Goal: Task Accomplishment & Management: Manage account settings

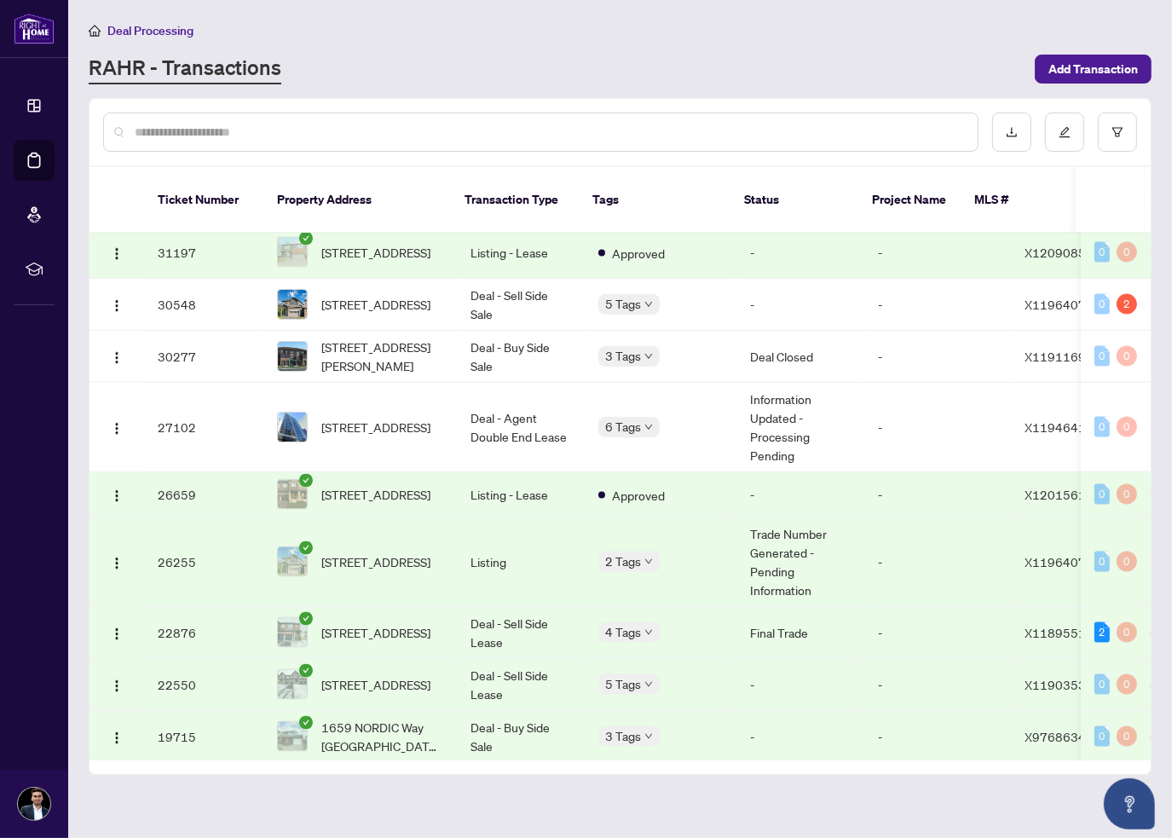
scroll to position [2203, 0]
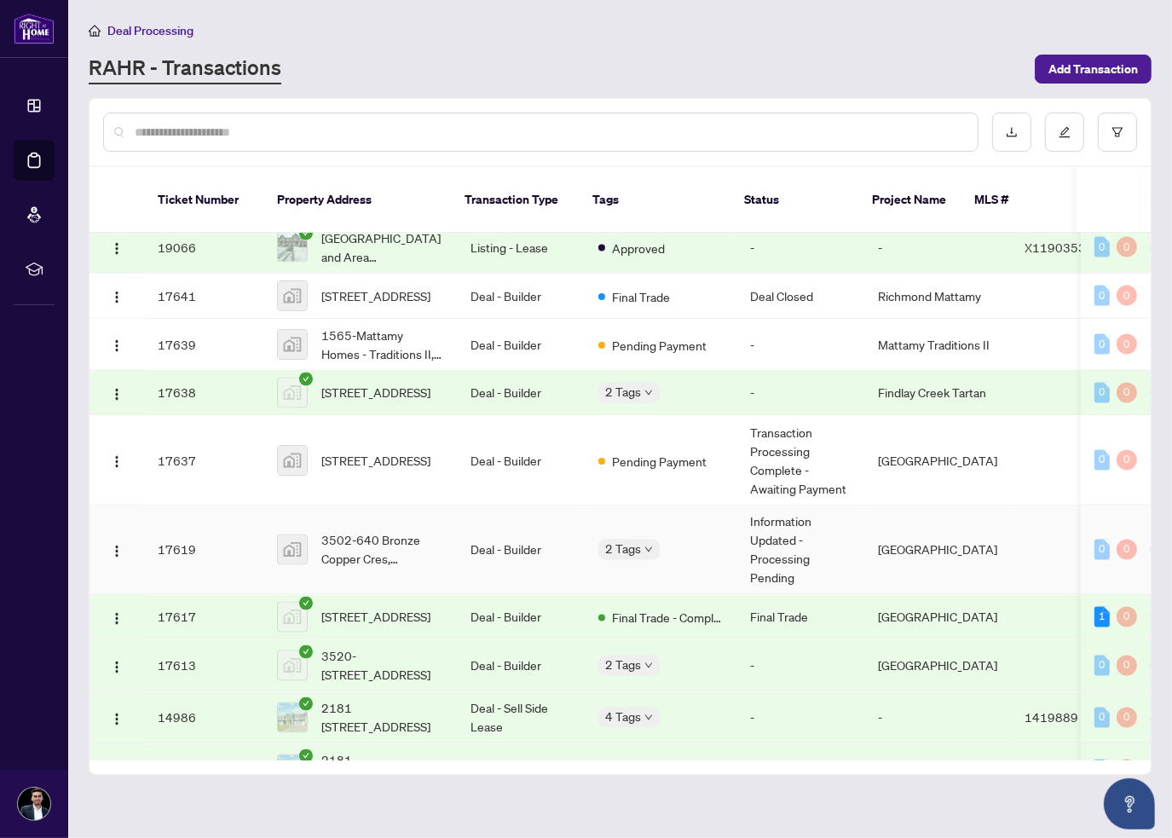
scroll to position [2885, 0]
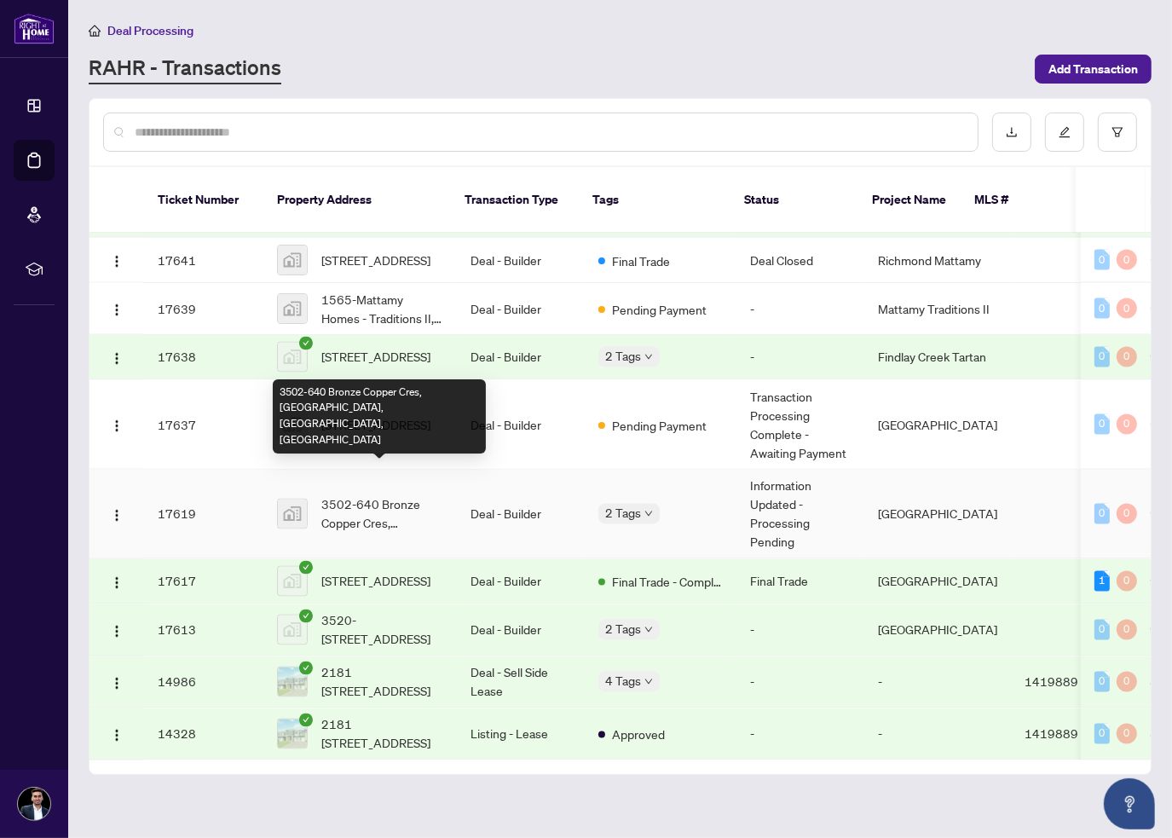
click at [368, 495] on span "3502-640 Bronze Copper Cres, Richmond, ON, Canada" at bounding box center [382, 514] width 122 height 38
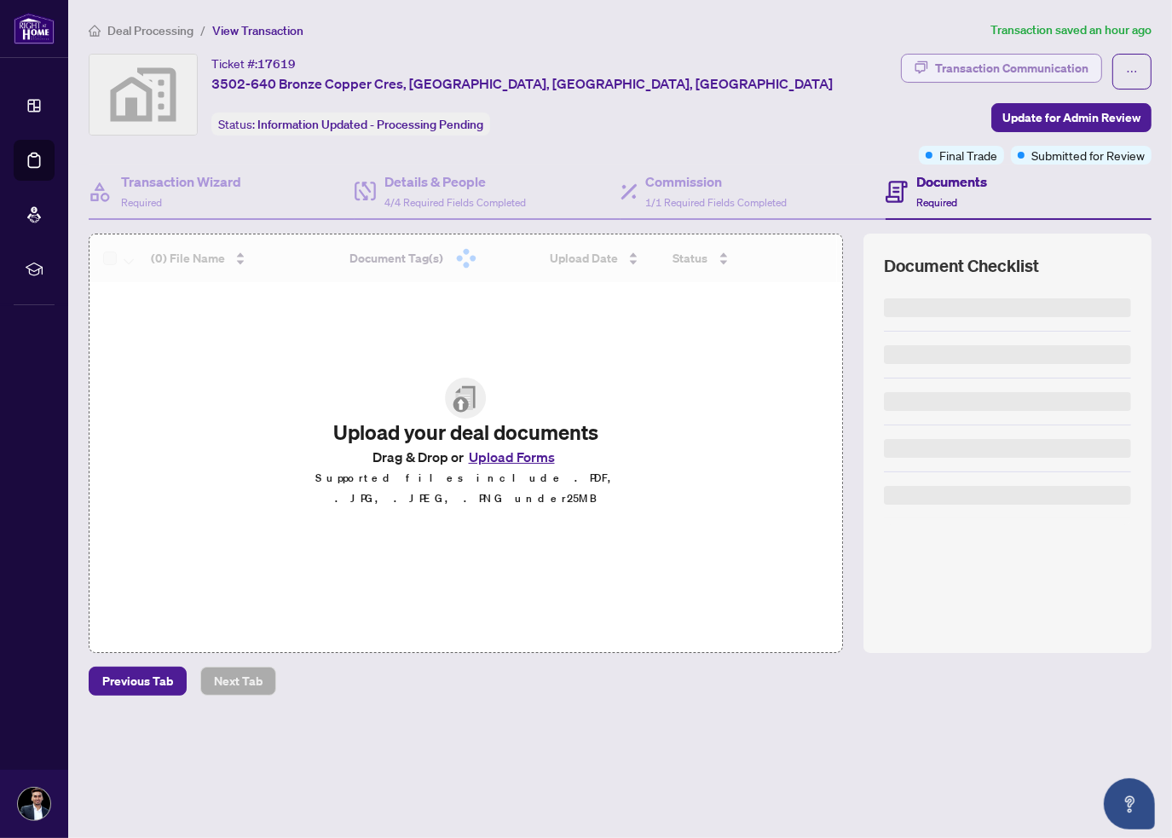
click at [989, 70] on div "Transaction Communication" at bounding box center [1011, 68] width 153 height 27
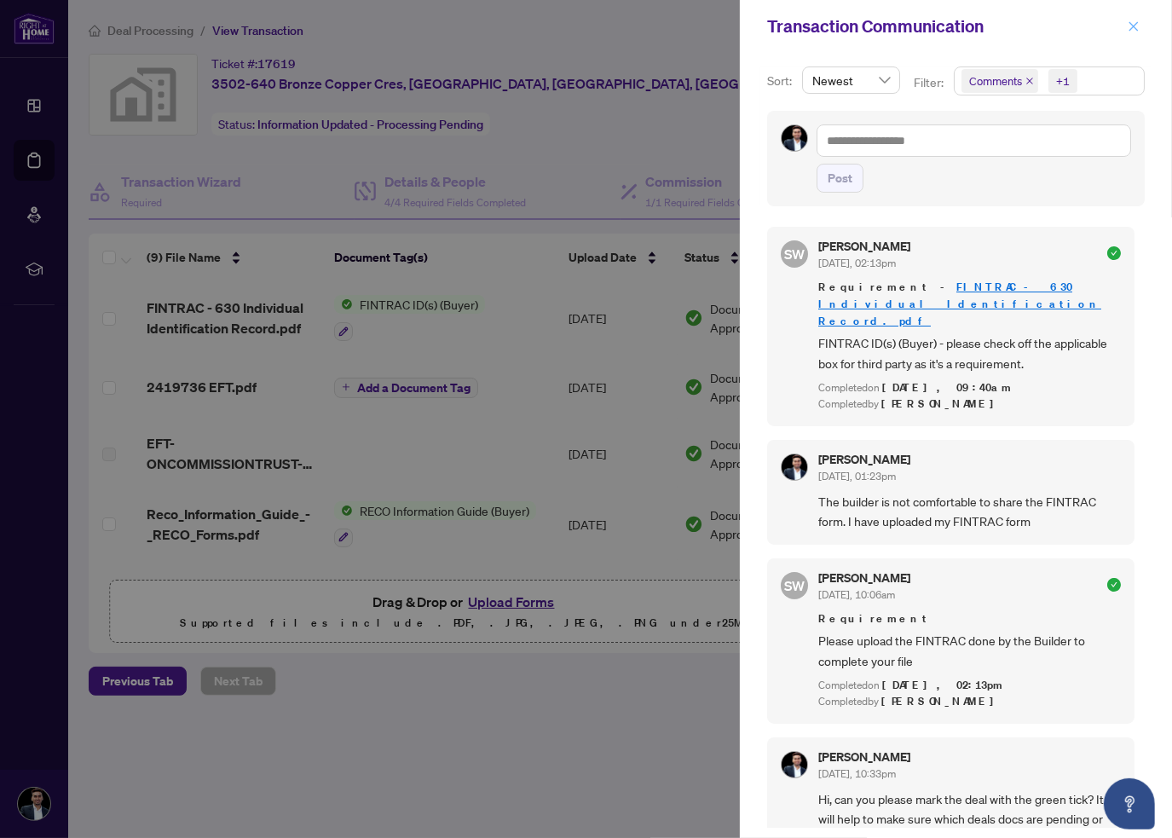
click at [1129, 23] on icon "close" at bounding box center [1134, 26] width 12 height 12
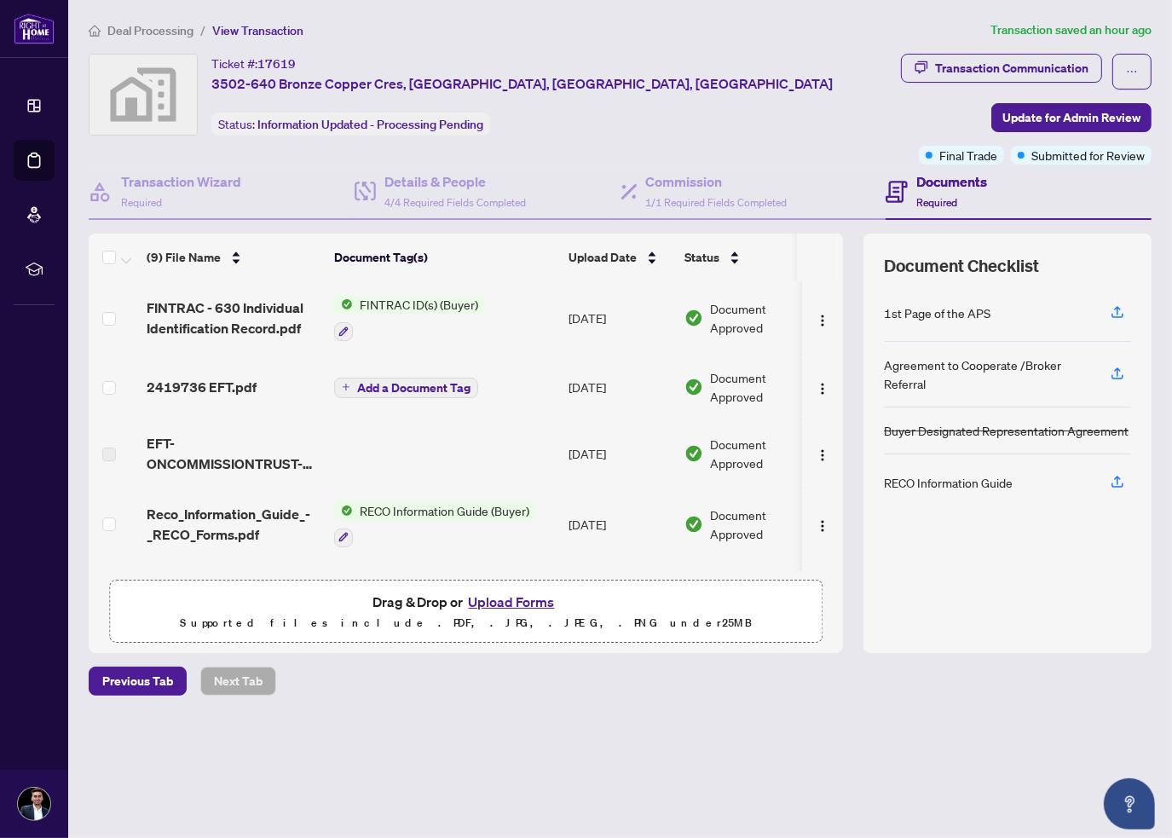
click at [259, 290] on td "FINTRAC - 630 Individual Identification Record.pdf" at bounding box center [234, 317] width 188 height 73
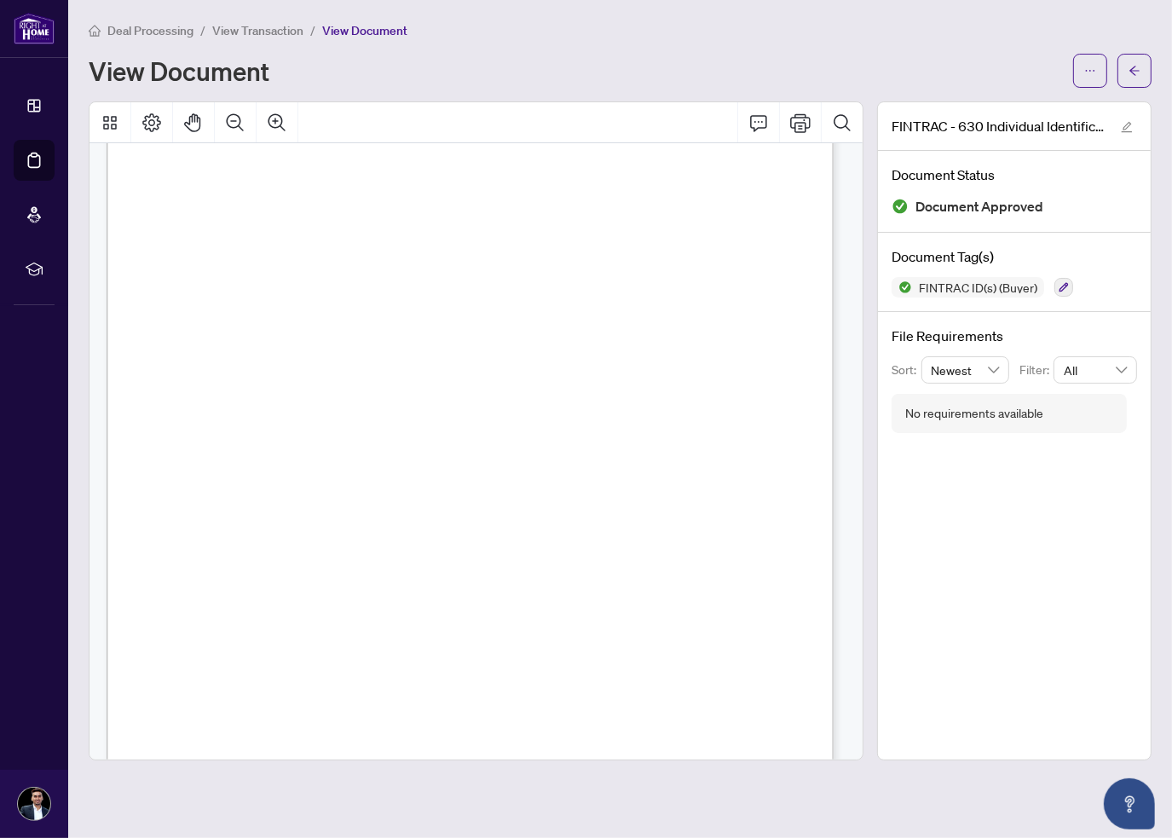
scroll to position [1023, 0]
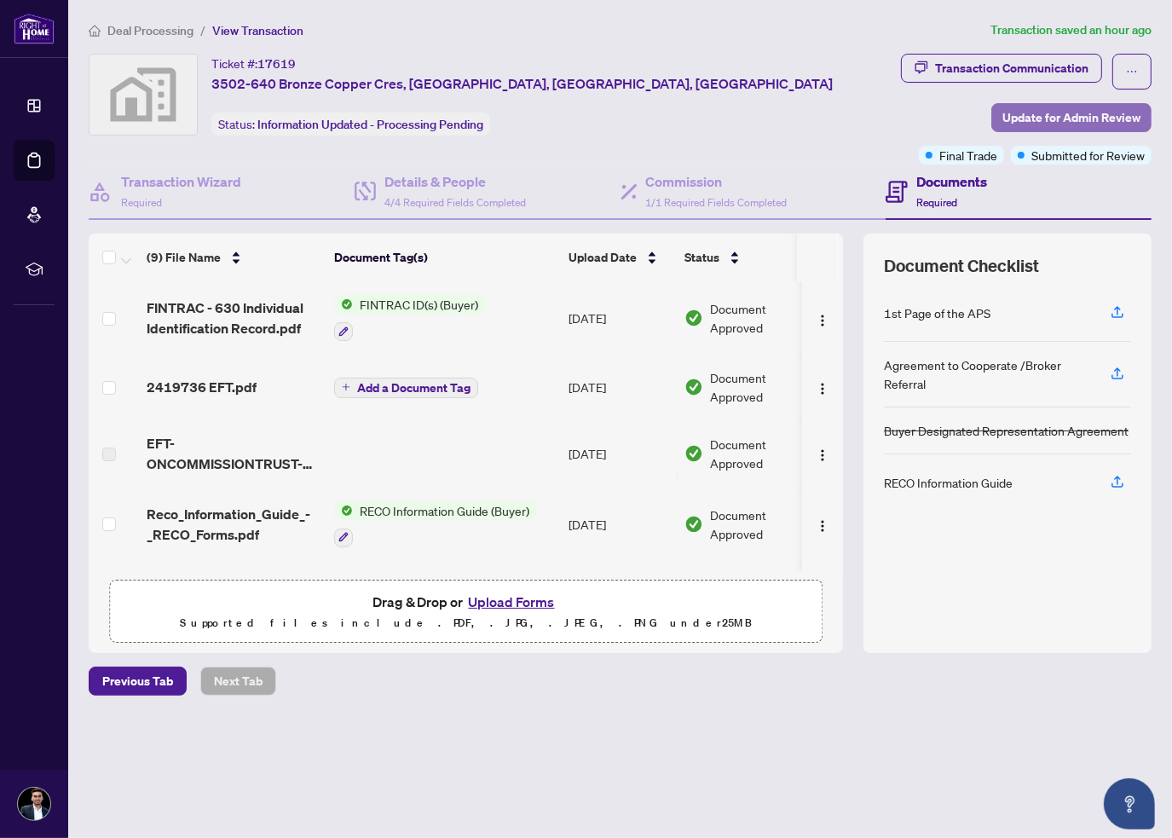
click at [1068, 106] on span "Update for Admin Review" at bounding box center [1072, 117] width 138 height 27
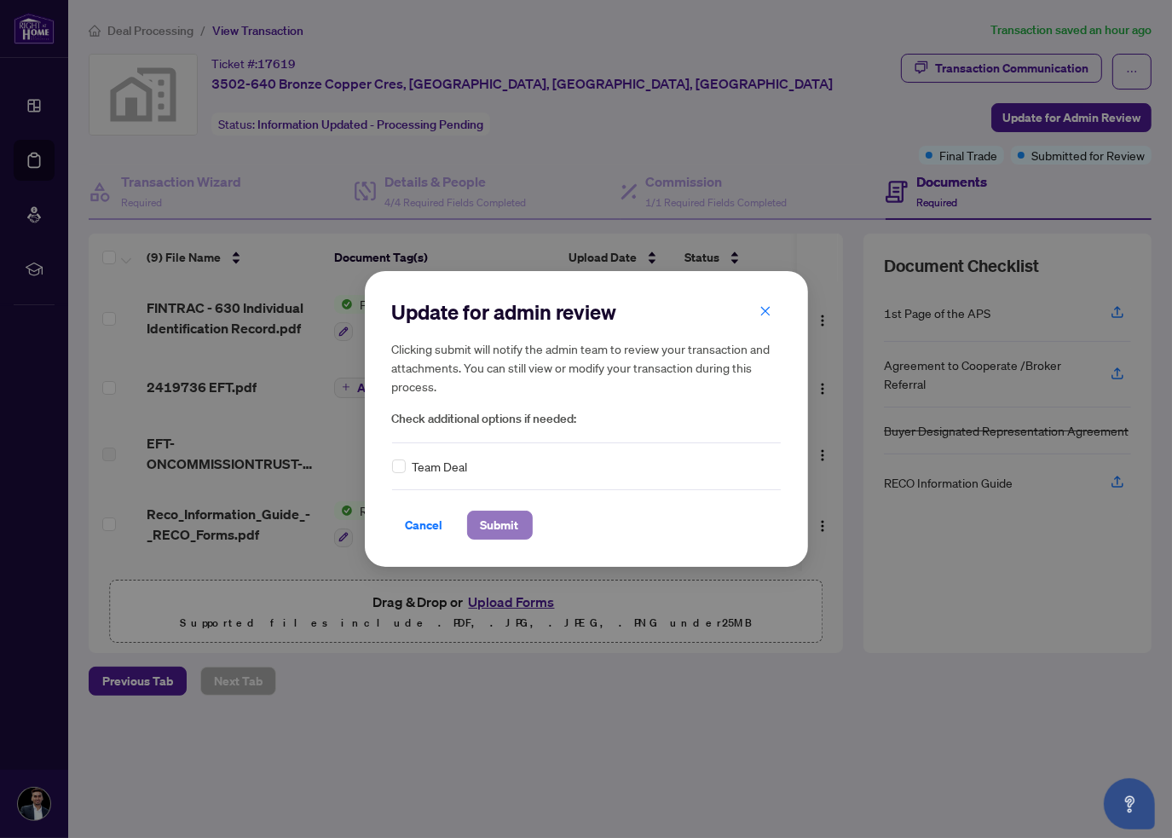
click at [485, 529] on span "Submit" at bounding box center [500, 525] width 38 height 27
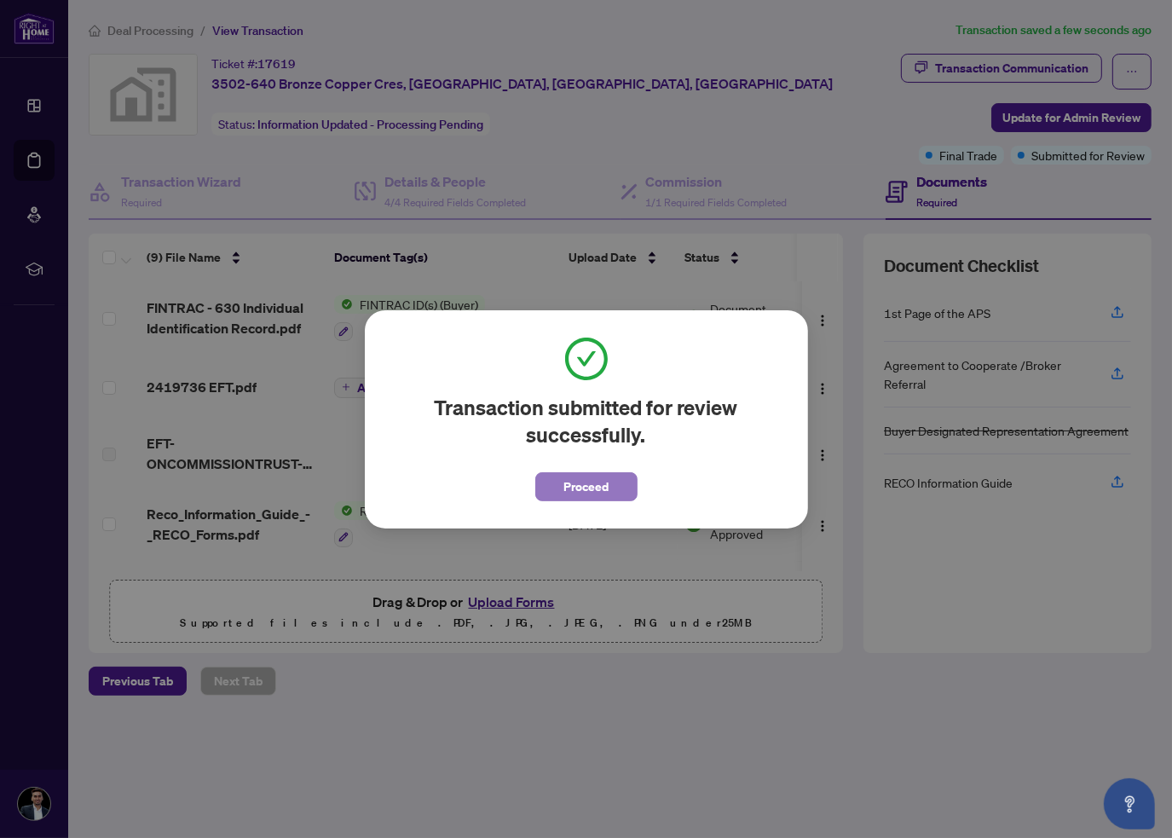
click at [582, 475] on span "Proceed" at bounding box center [586, 486] width 45 height 27
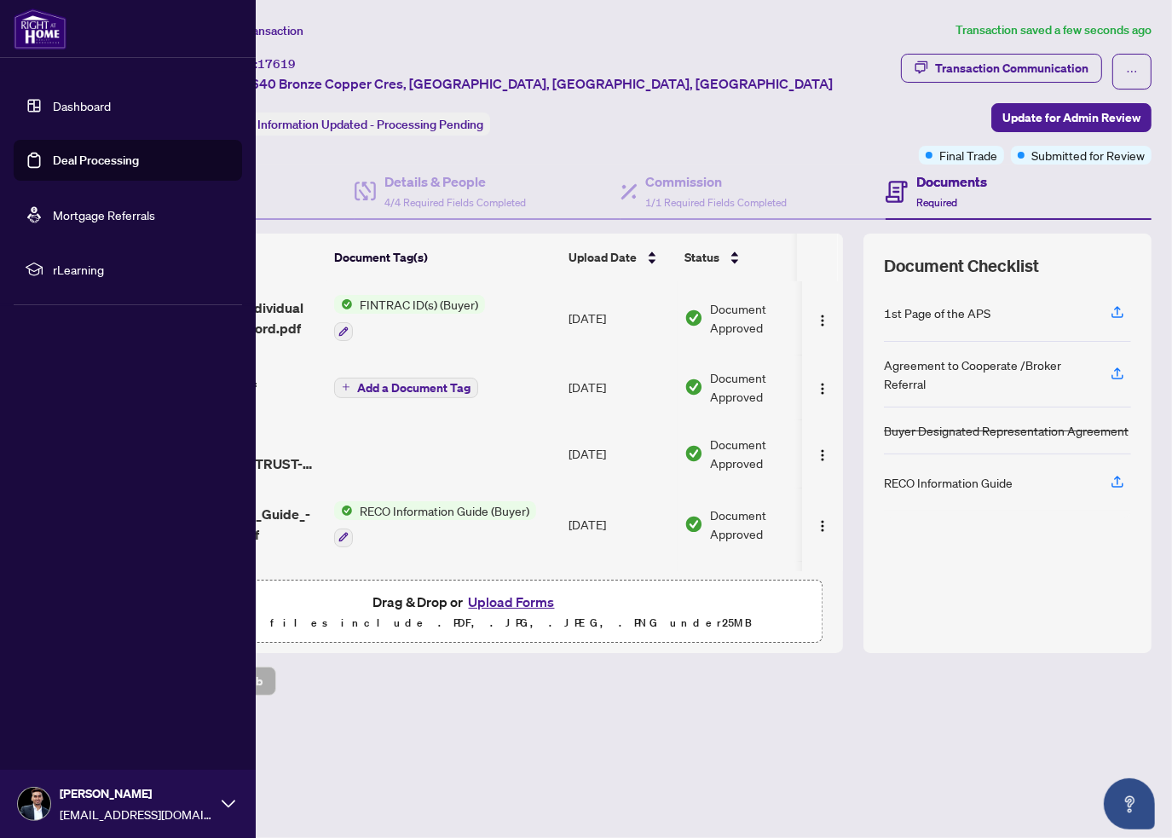
click at [43, 44] on img at bounding box center [40, 29] width 53 height 41
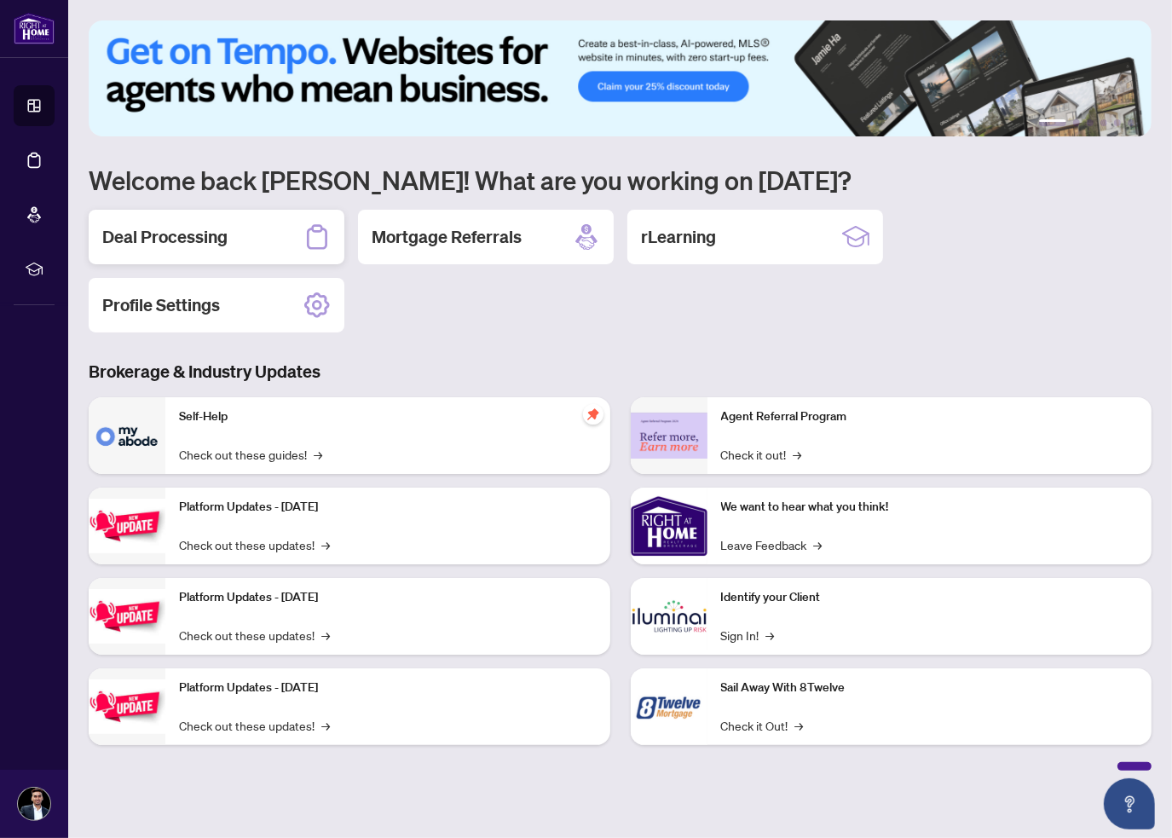
click at [204, 249] on div "Deal Processing" at bounding box center [217, 237] width 256 height 55
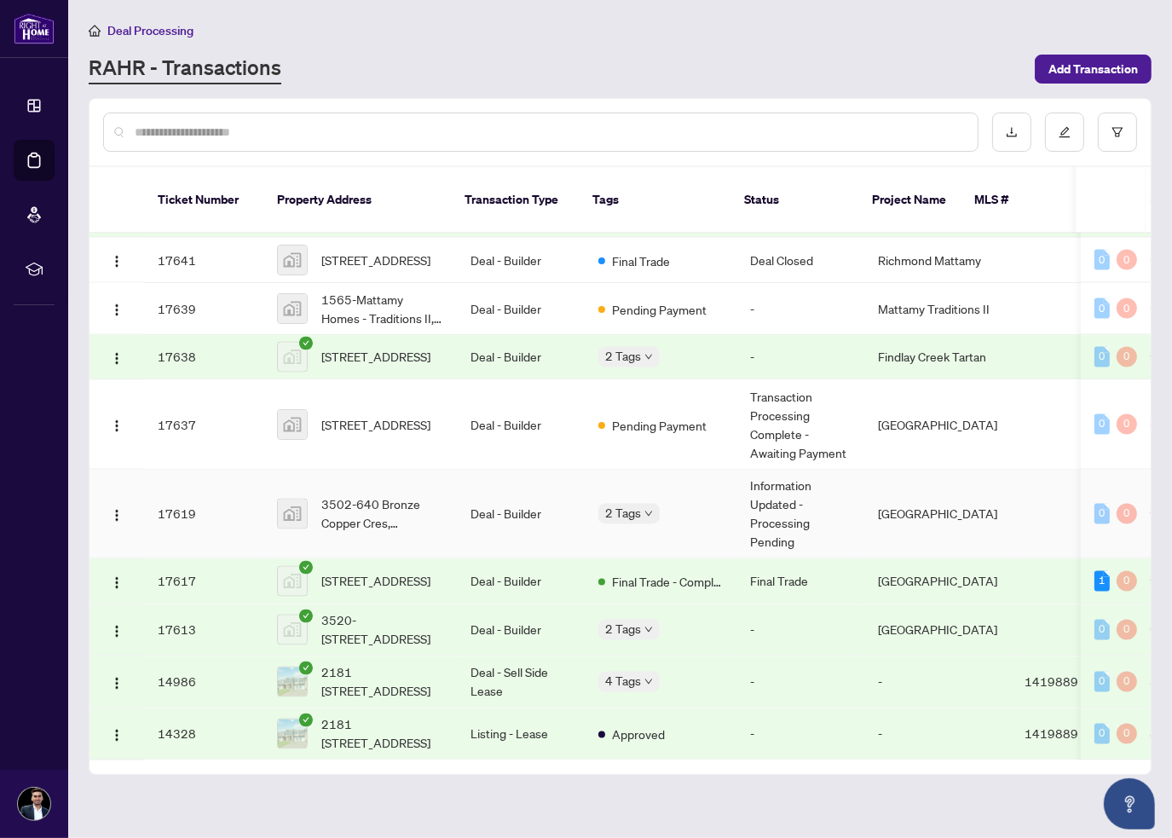
scroll to position [2885, 0]
click at [370, 415] on span "[STREET_ADDRESS]" at bounding box center [375, 424] width 109 height 19
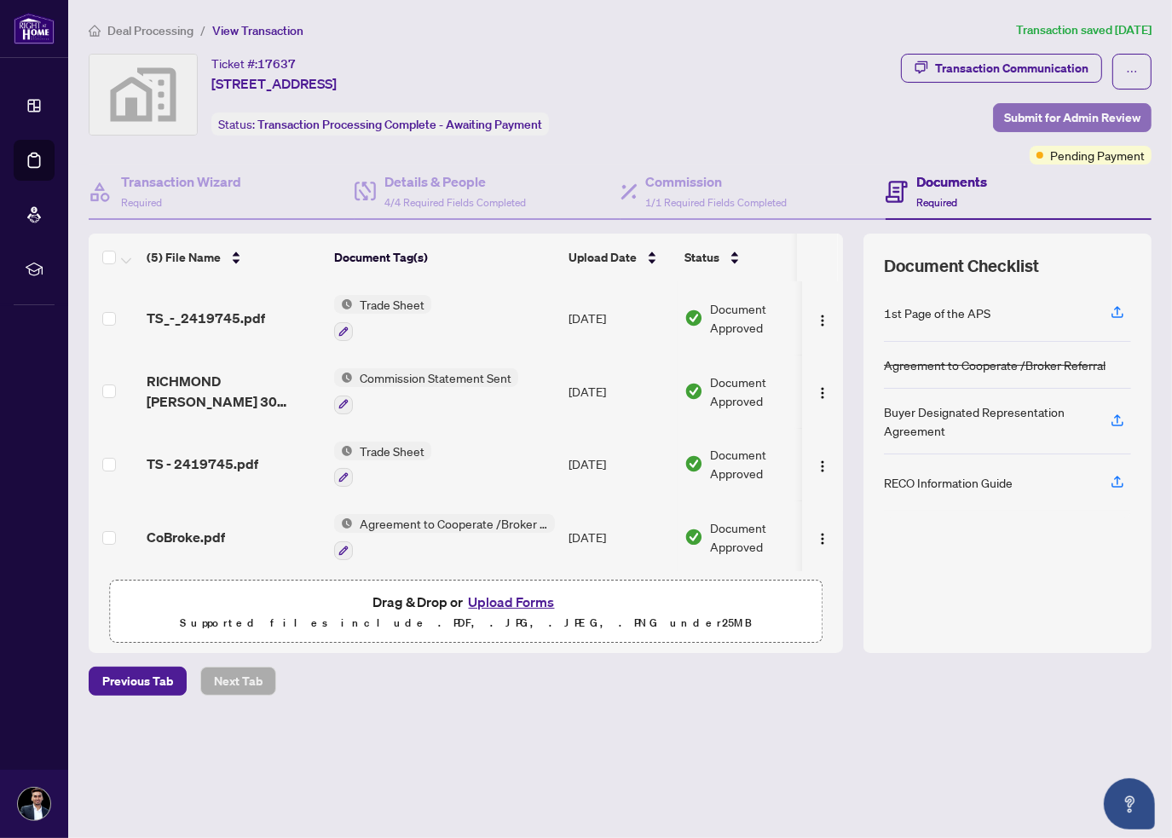
click at [997, 122] on button "Submit for Admin Review" at bounding box center [1072, 117] width 159 height 29
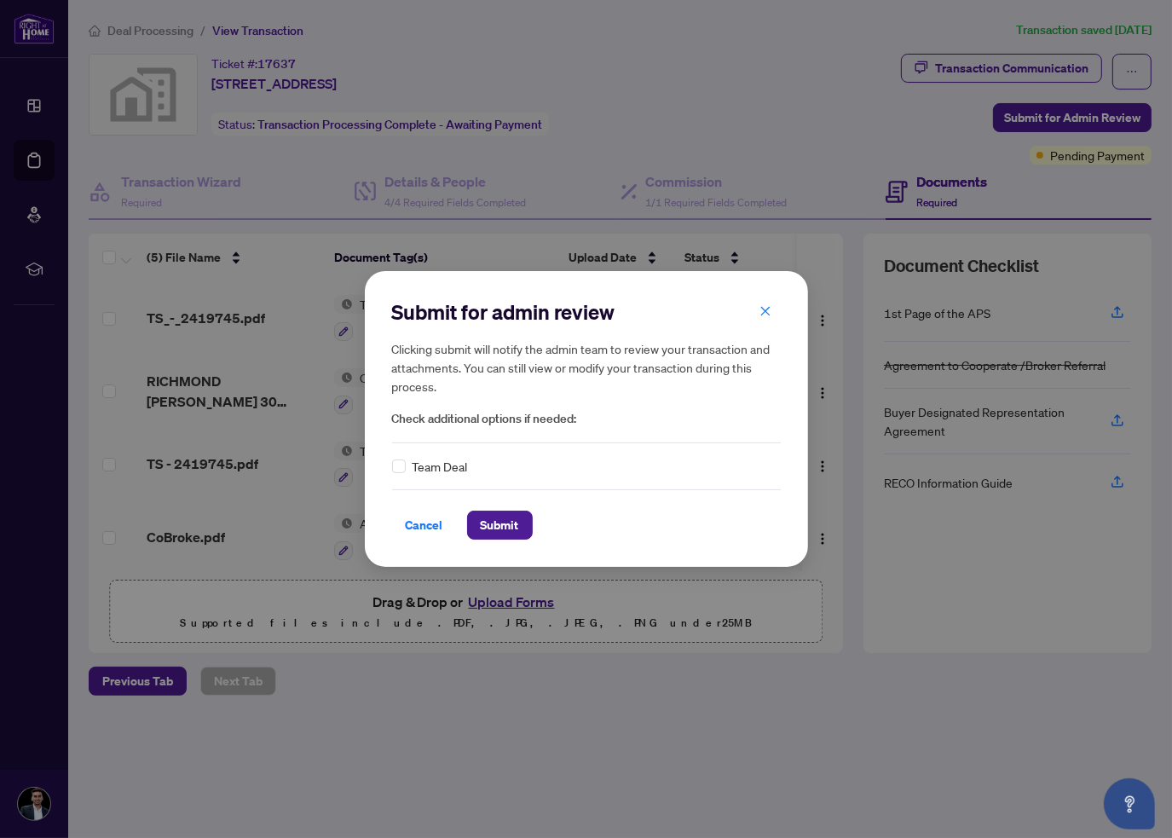
click at [548, 535] on div "Cancel Submit" at bounding box center [586, 525] width 389 height 29
click at [532, 534] on div "Cancel Submit" at bounding box center [586, 525] width 389 height 29
click at [495, 524] on span "Submit" at bounding box center [500, 525] width 38 height 27
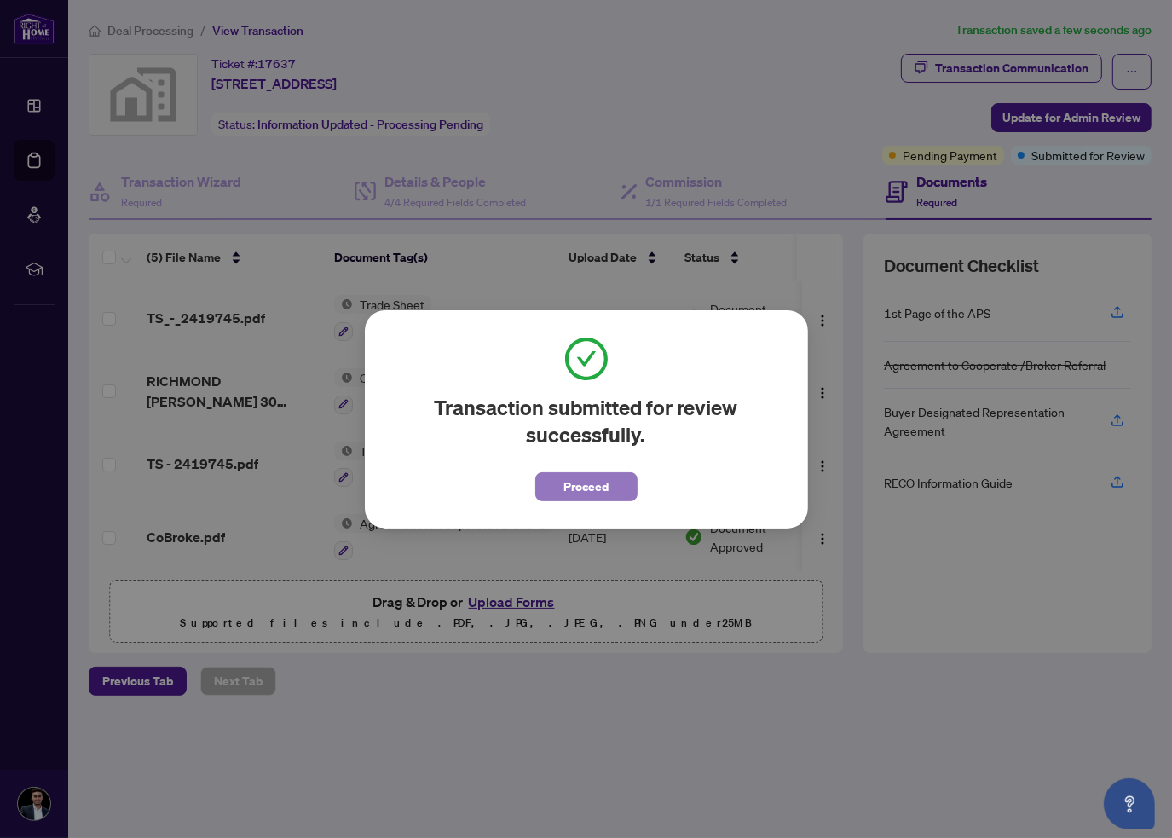
click at [564, 497] on span "Proceed" at bounding box center [586, 486] width 45 height 27
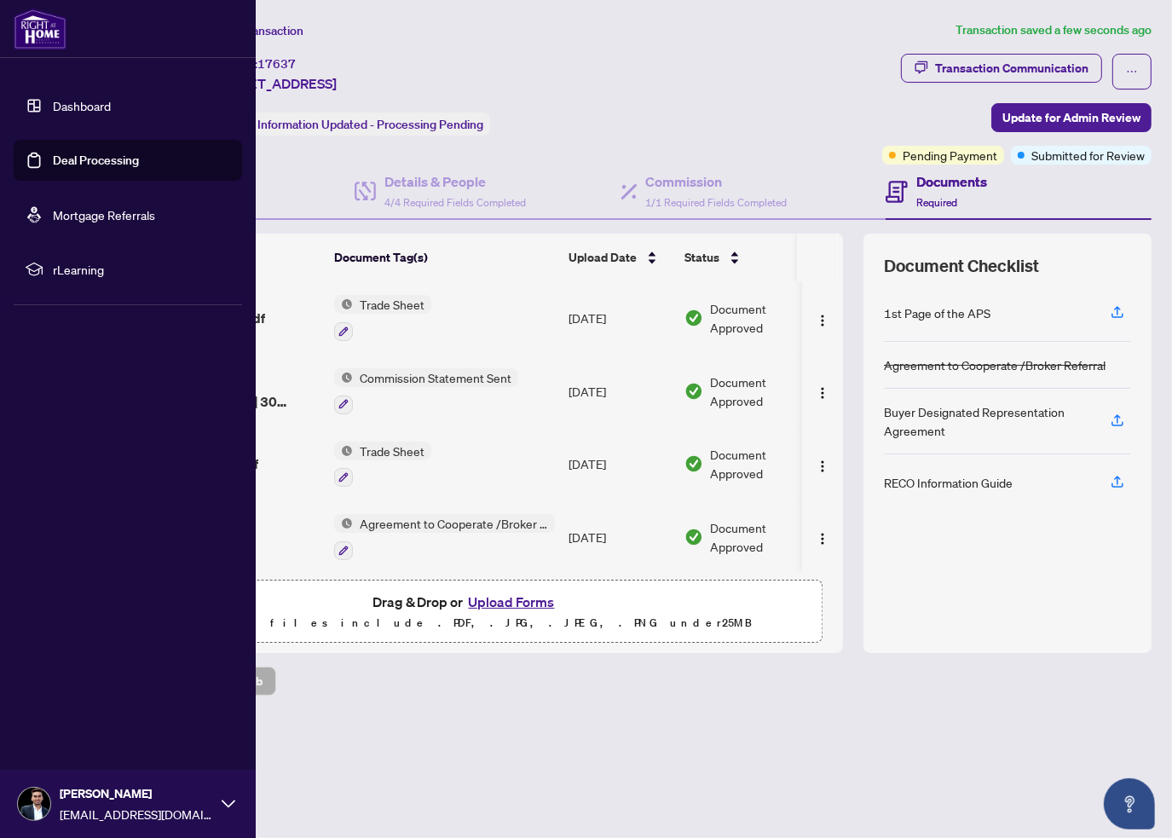
click at [27, 21] on img at bounding box center [40, 29] width 53 height 41
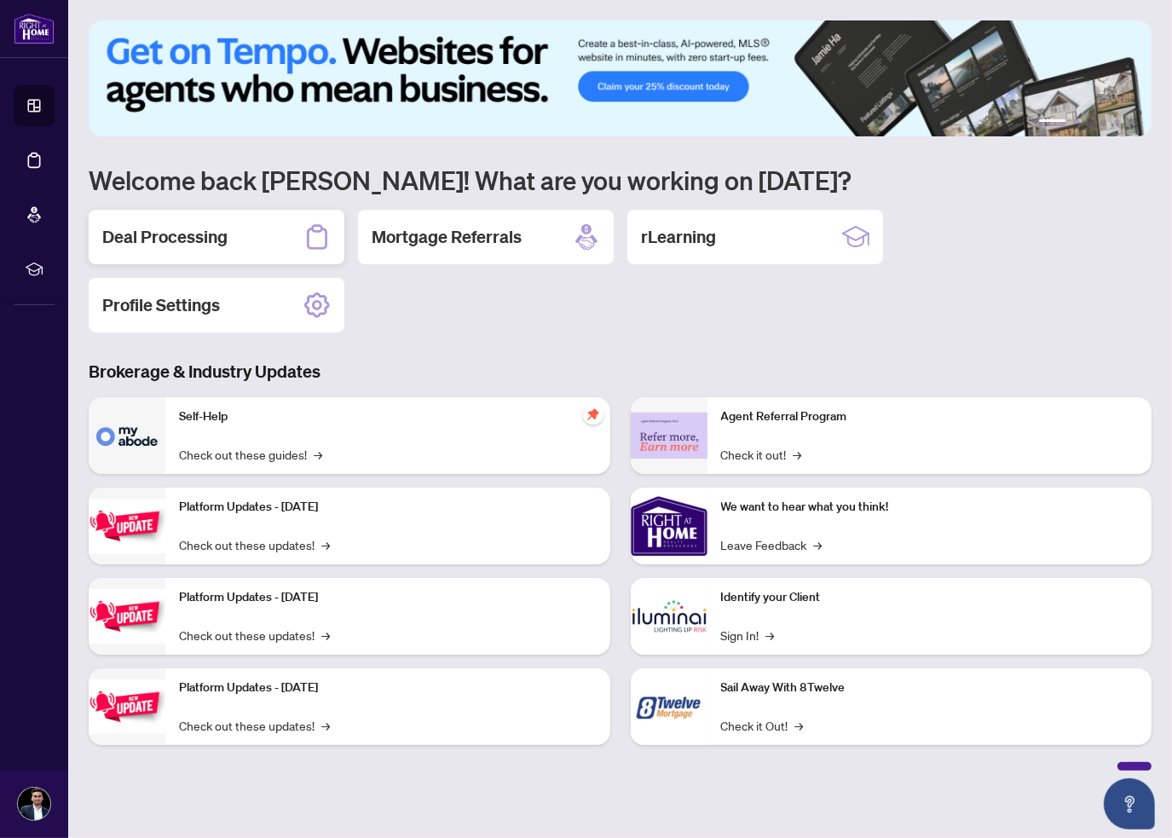
click at [174, 240] on h2 "Deal Processing" at bounding box center [164, 237] width 125 height 24
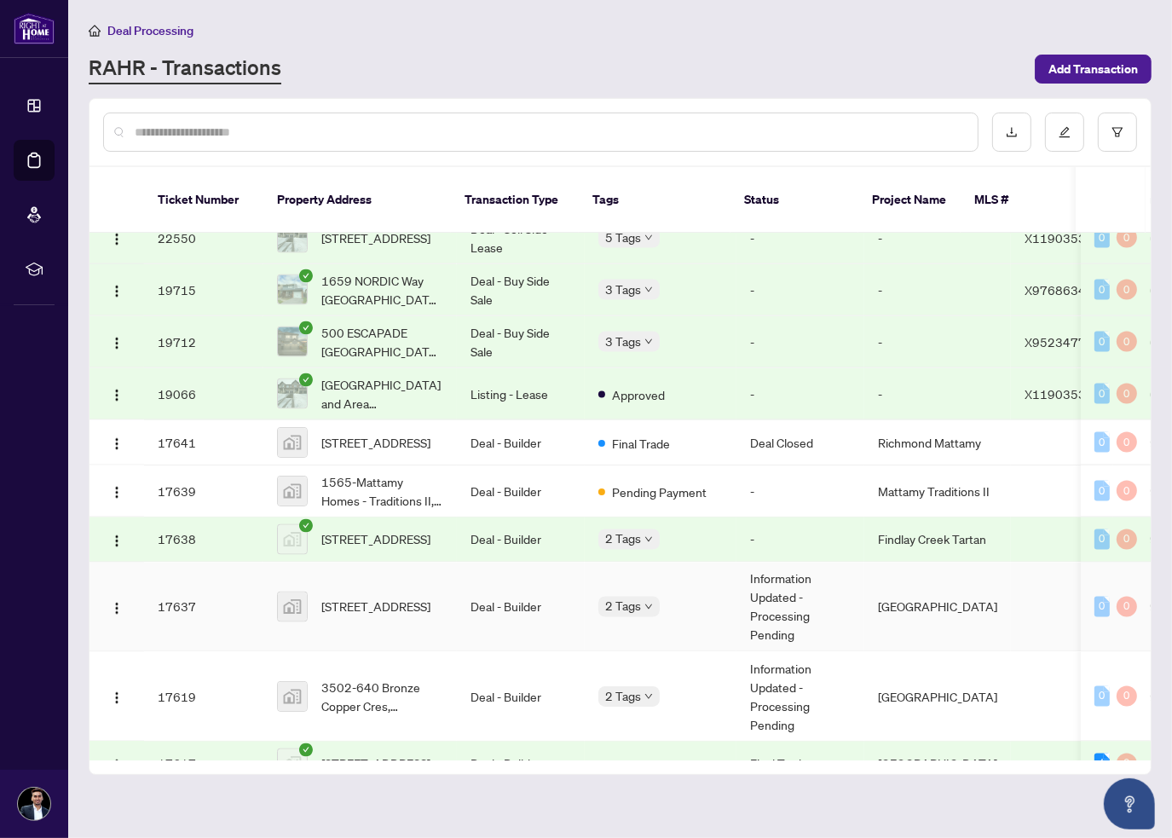
scroll to position [2629, 0]
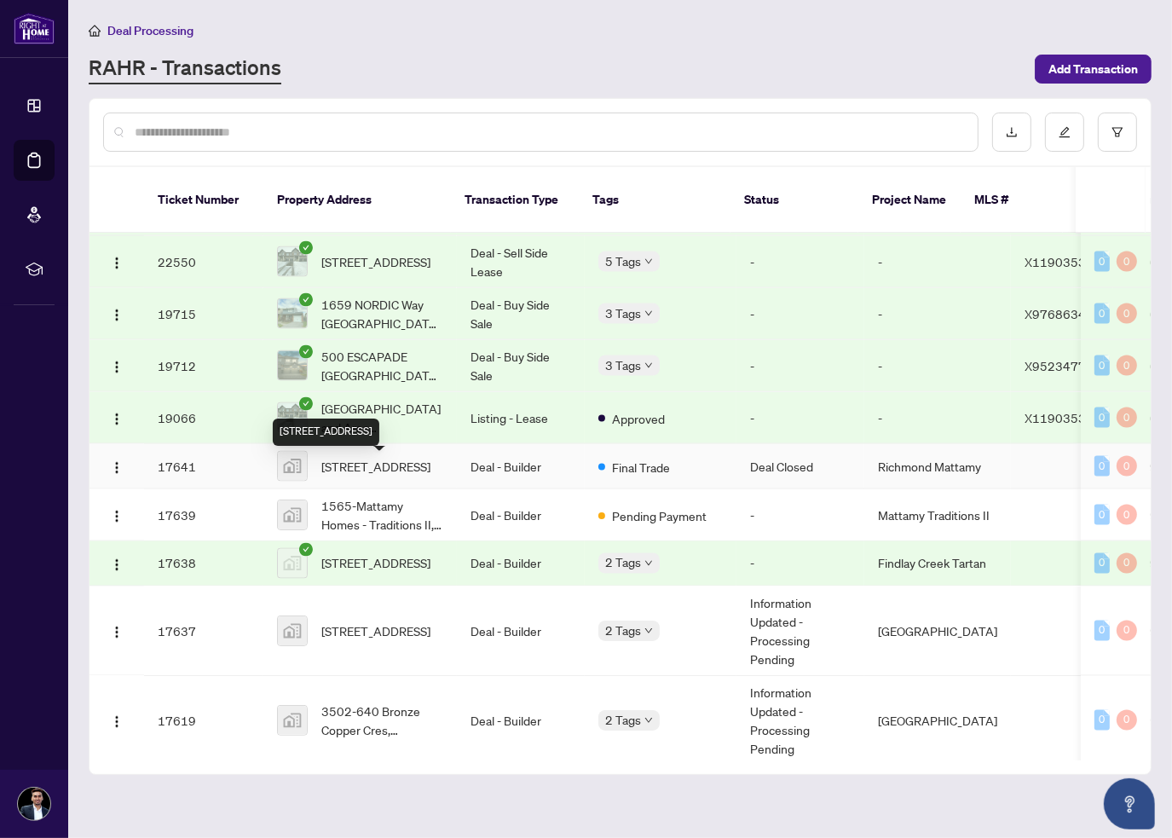
click at [367, 476] on span "[STREET_ADDRESS]" at bounding box center [375, 466] width 109 height 19
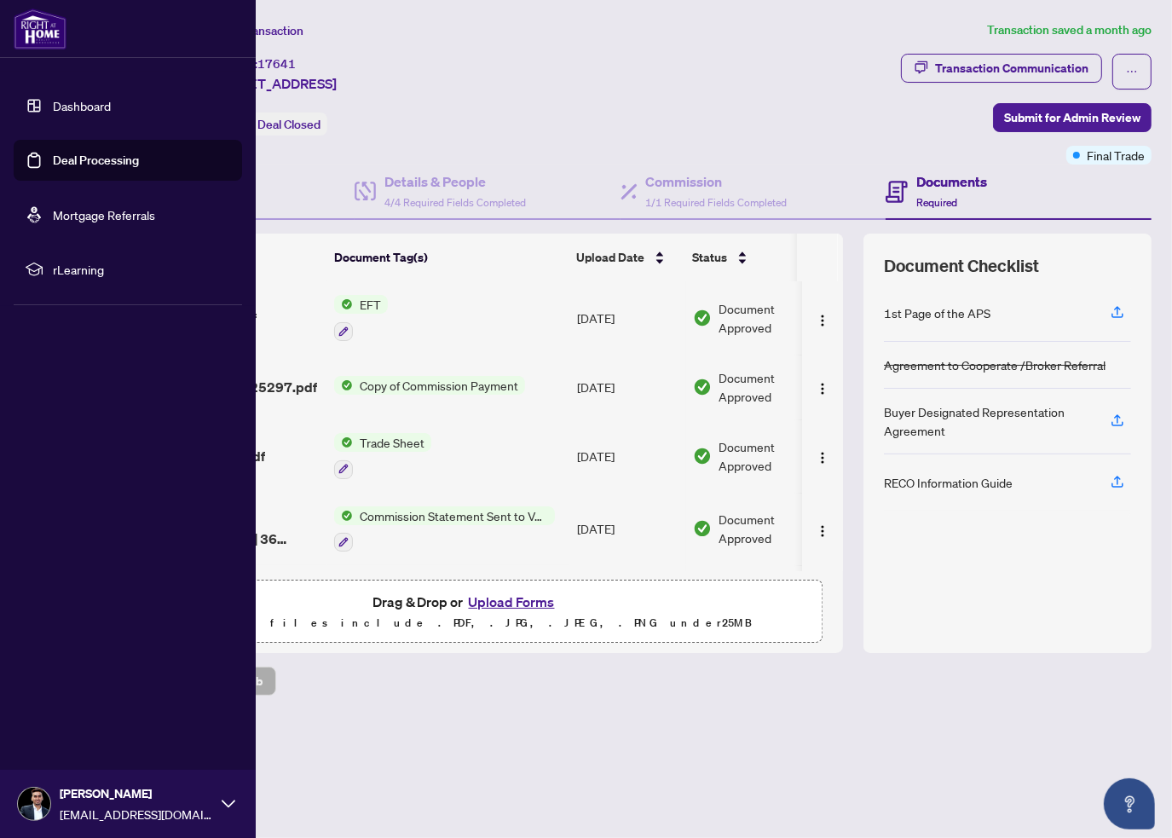
click at [48, 23] on img at bounding box center [40, 29] width 53 height 41
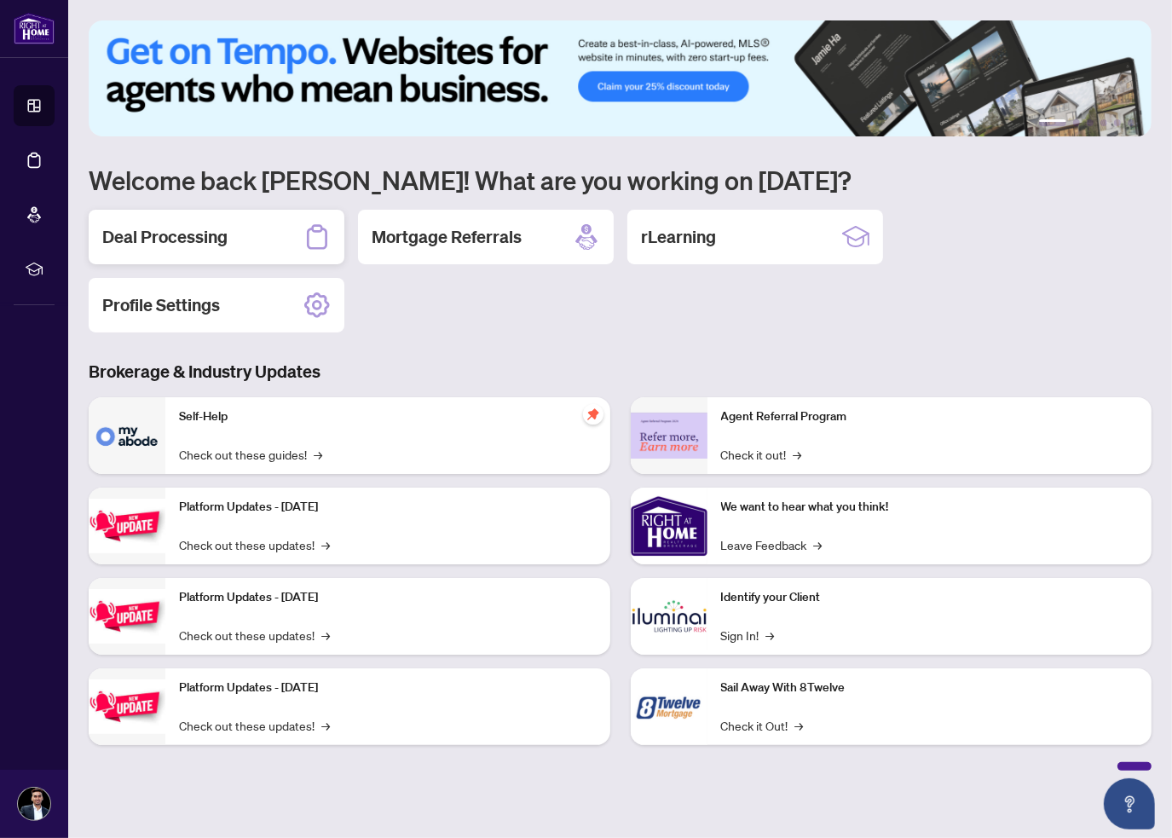
click at [263, 254] on div "Deal Processing" at bounding box center [217, 237] width 256 height 55
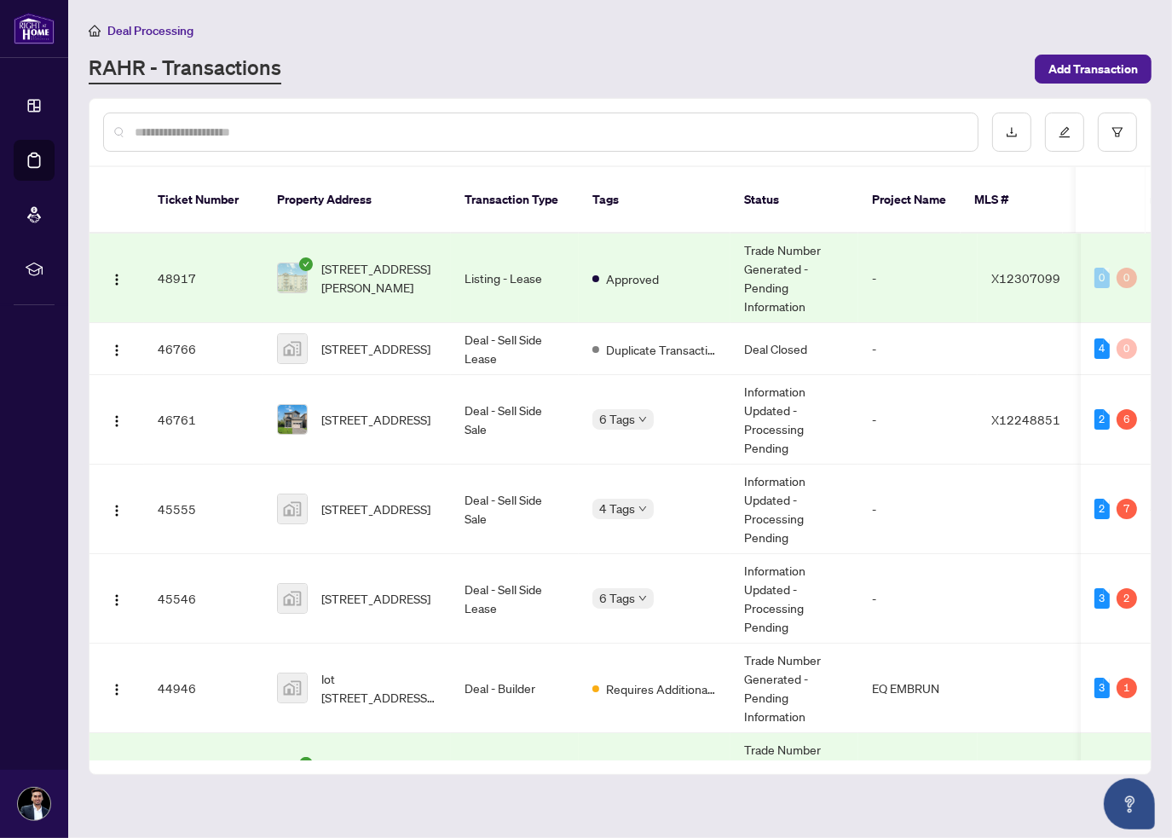
click at [238, 133] on input "text" at bounding box center [550, 132] width 830 height 19
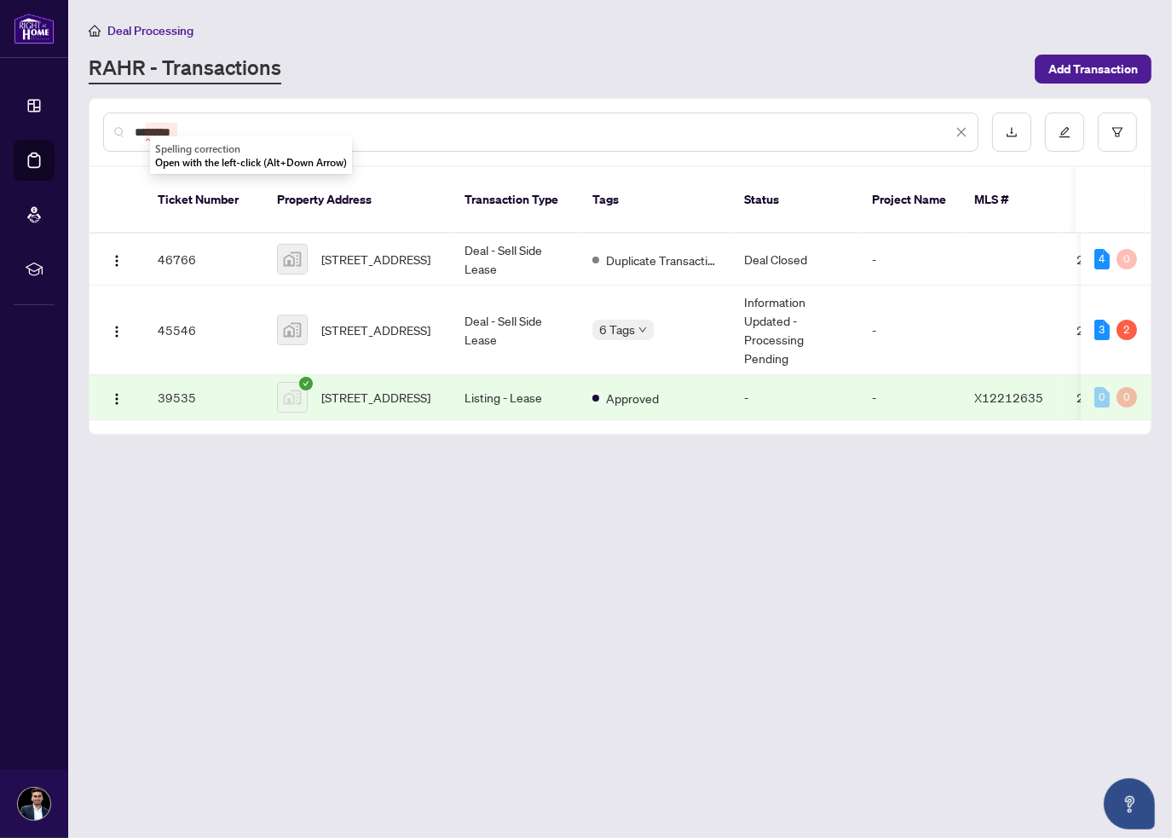
drag, startPoint x: 332, startPoint y: 123, endPoint x: 183, endPoint y: 132, distance: 148.7
click at [184, 132] on input "********" at bounding box center [544, 132] width 818 height 19
type input "*"
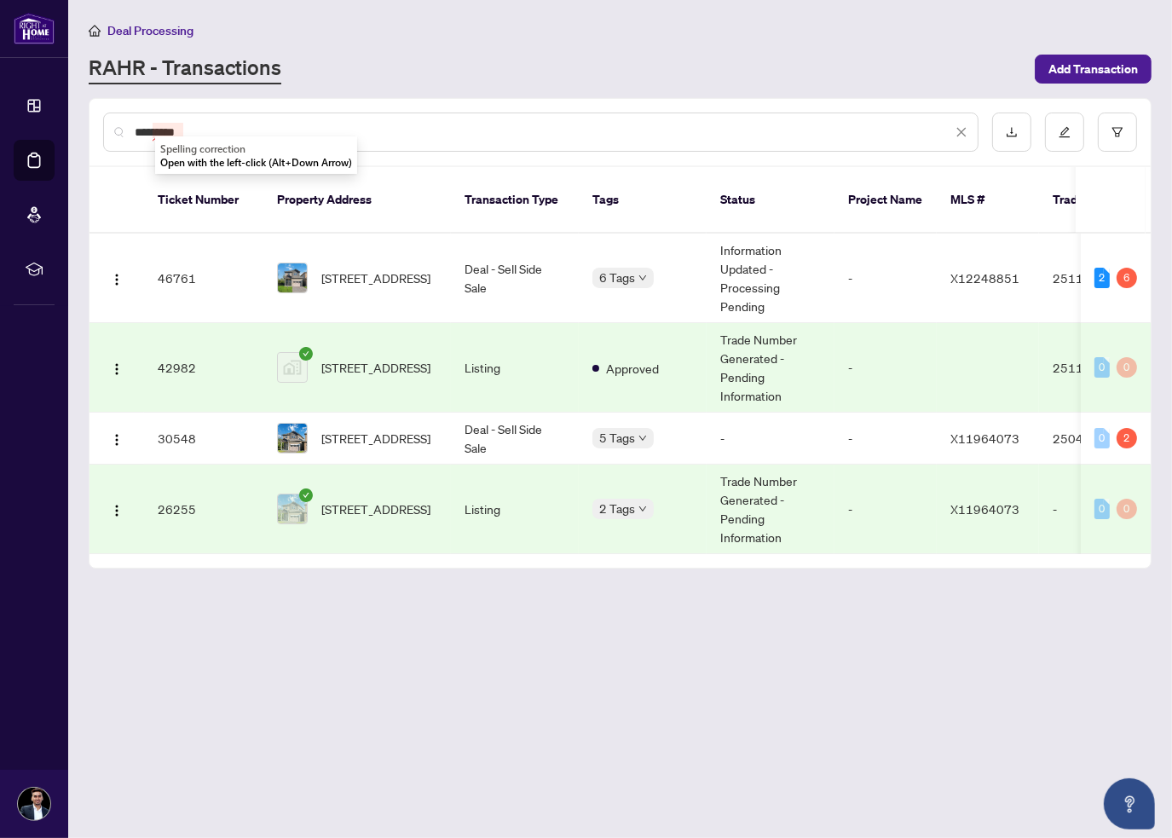
type input "*********"
click at [368, 272] on span "[STREET_ADDRESS]" at bounding box center [375, 278] width 109 height 19
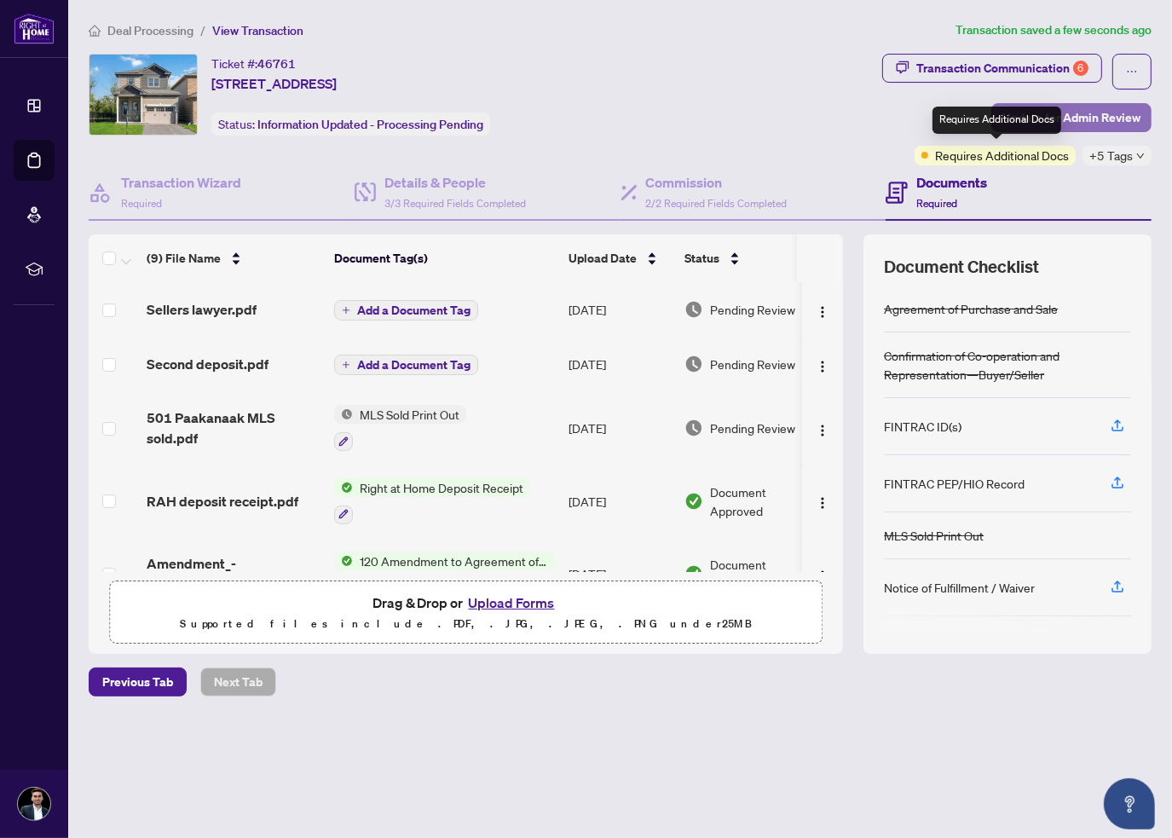
click at [1050, 105] on span "Update for Admin Review" at bounding box center [1072, 117] width 138 height 27
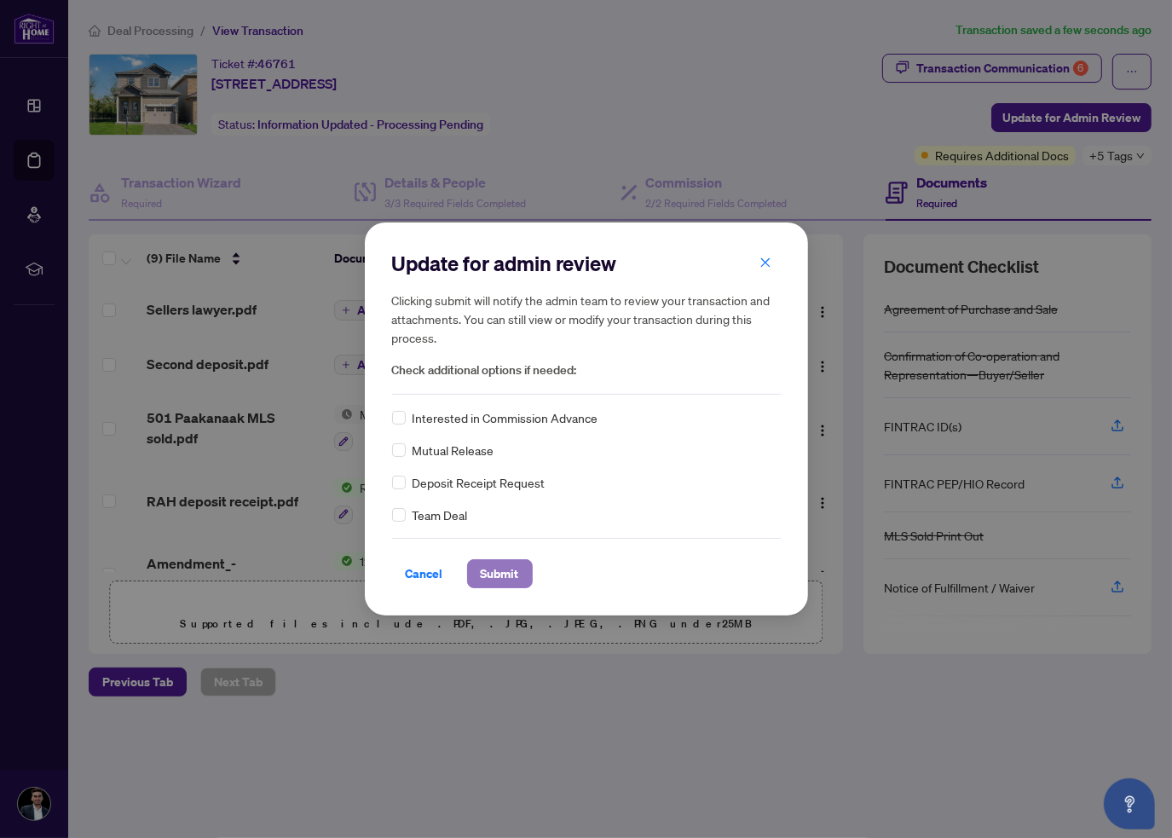
click at [477, 578] on button "Submit" at bounding box center [500, 573] width 66 height 29
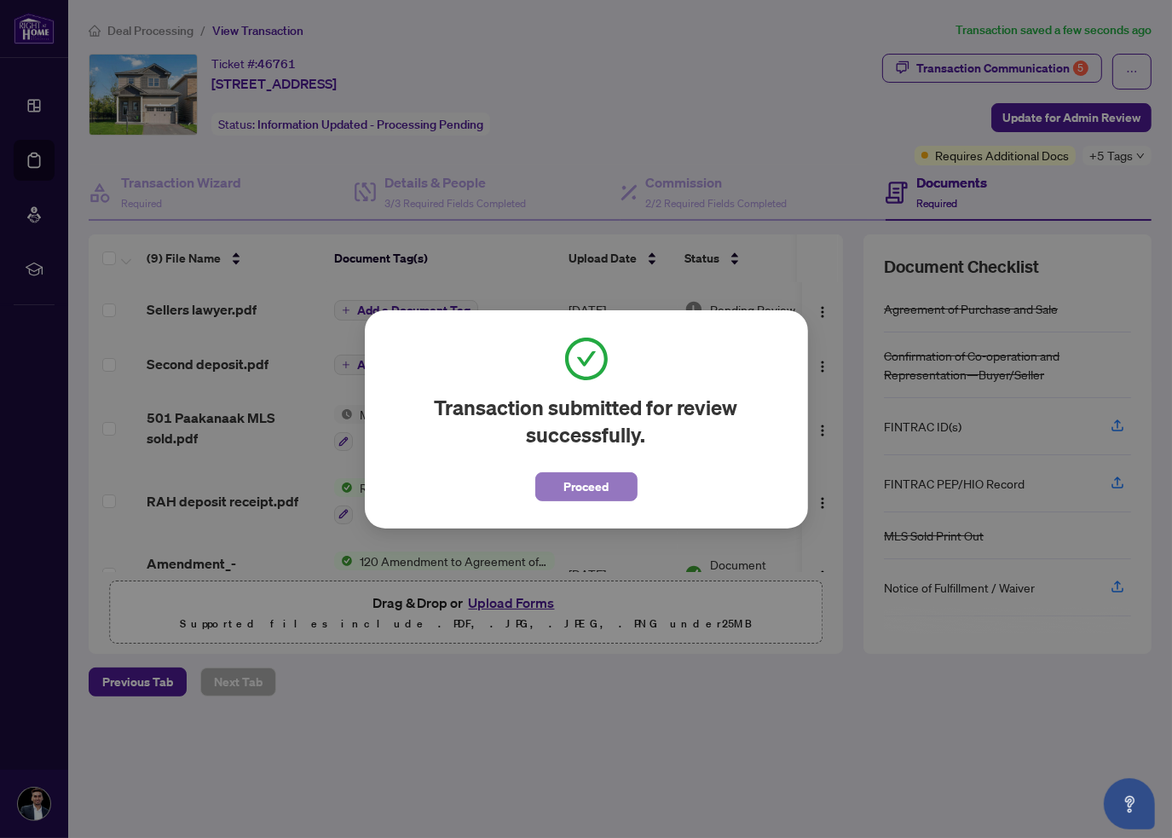
click at [590, 489] on span "Proceed" at bounding box center [586, 486] width 45 height 27
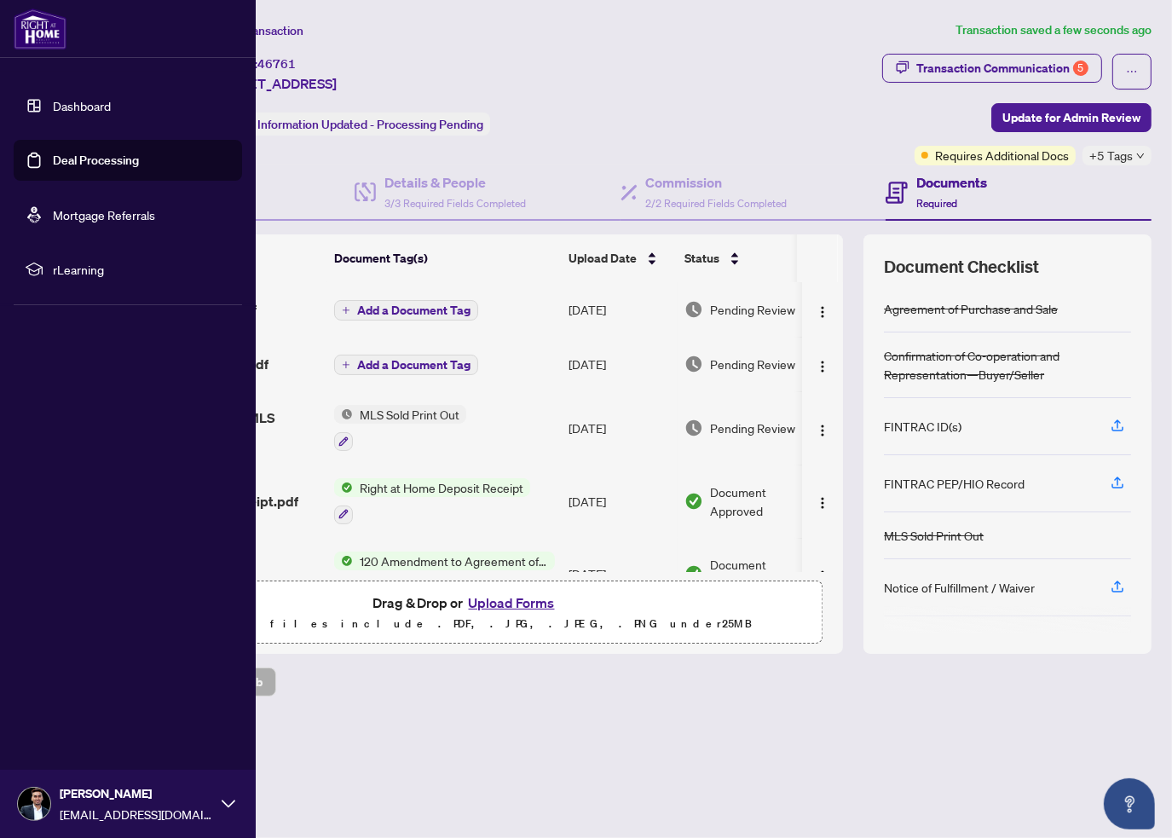
click at [24, 32] on img at bounding box center [40, 29] width 53 height 41
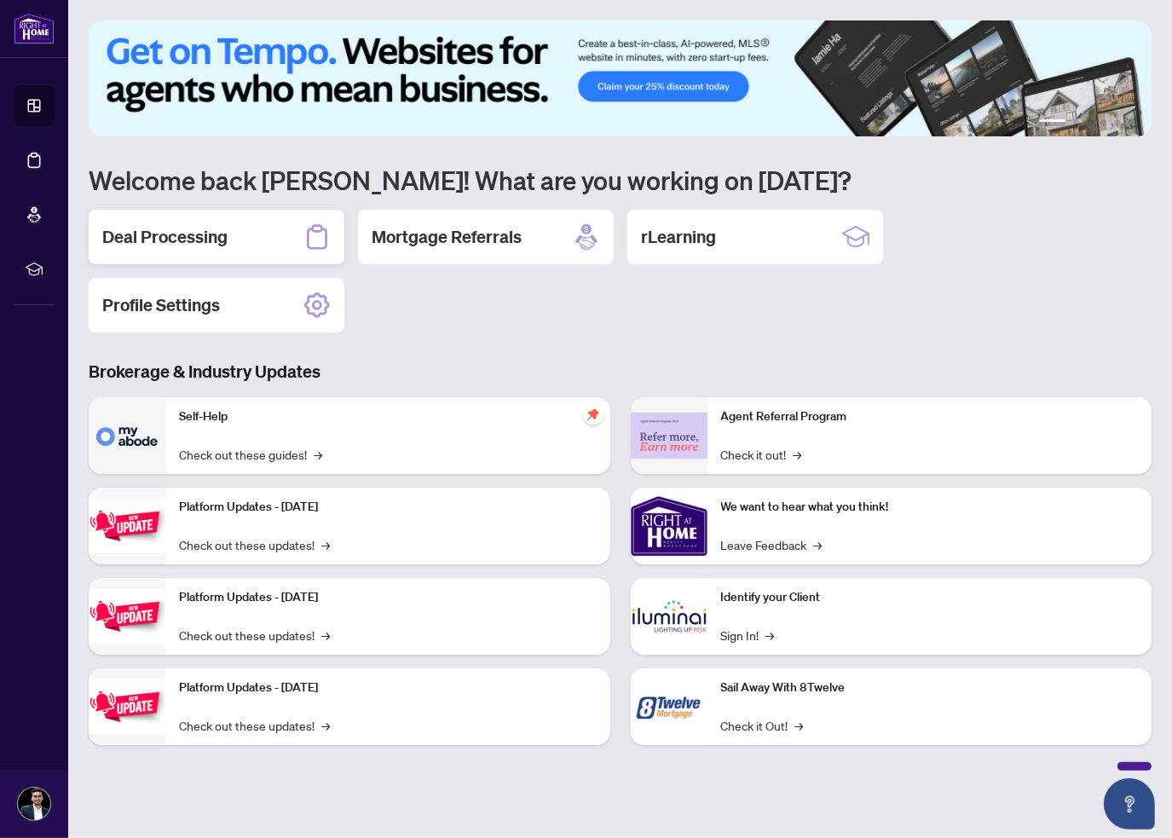
click at [231, 239] on div "Deal Processing" at bounding box center [217, 237] width 256 height 55
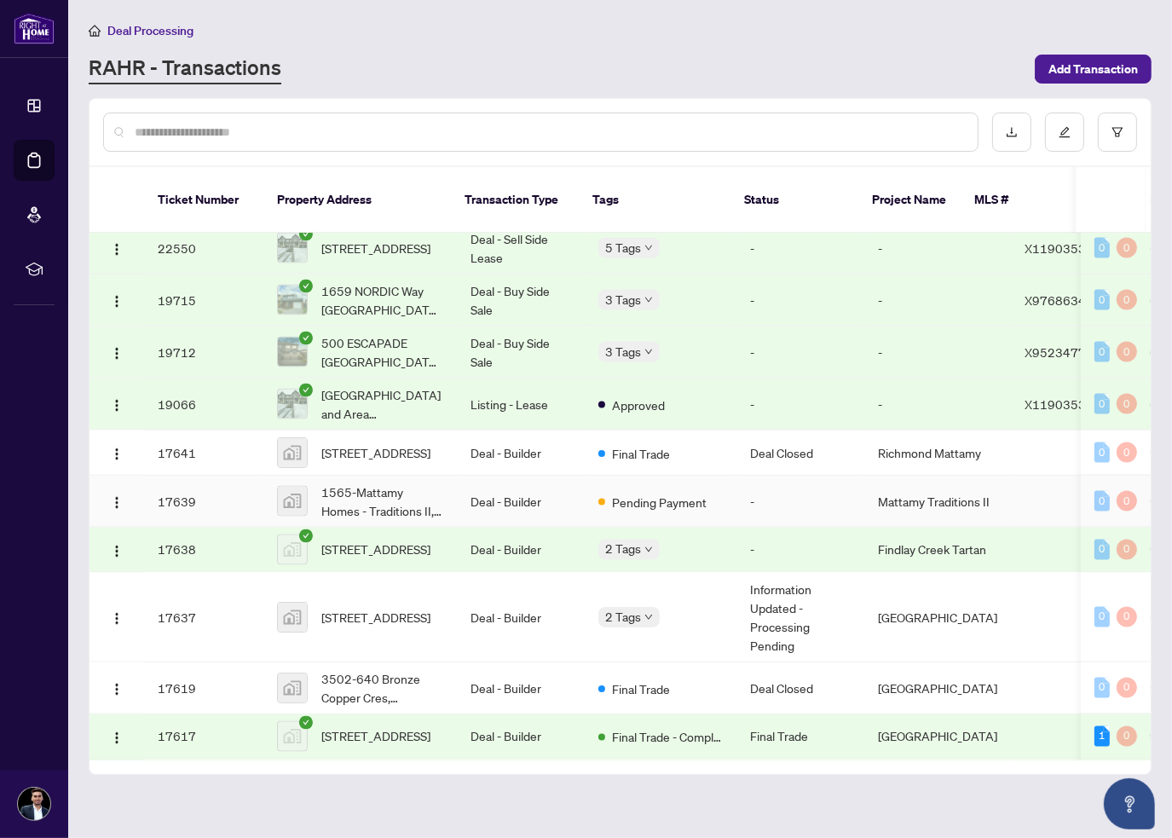
scroll to position [2848, 0]
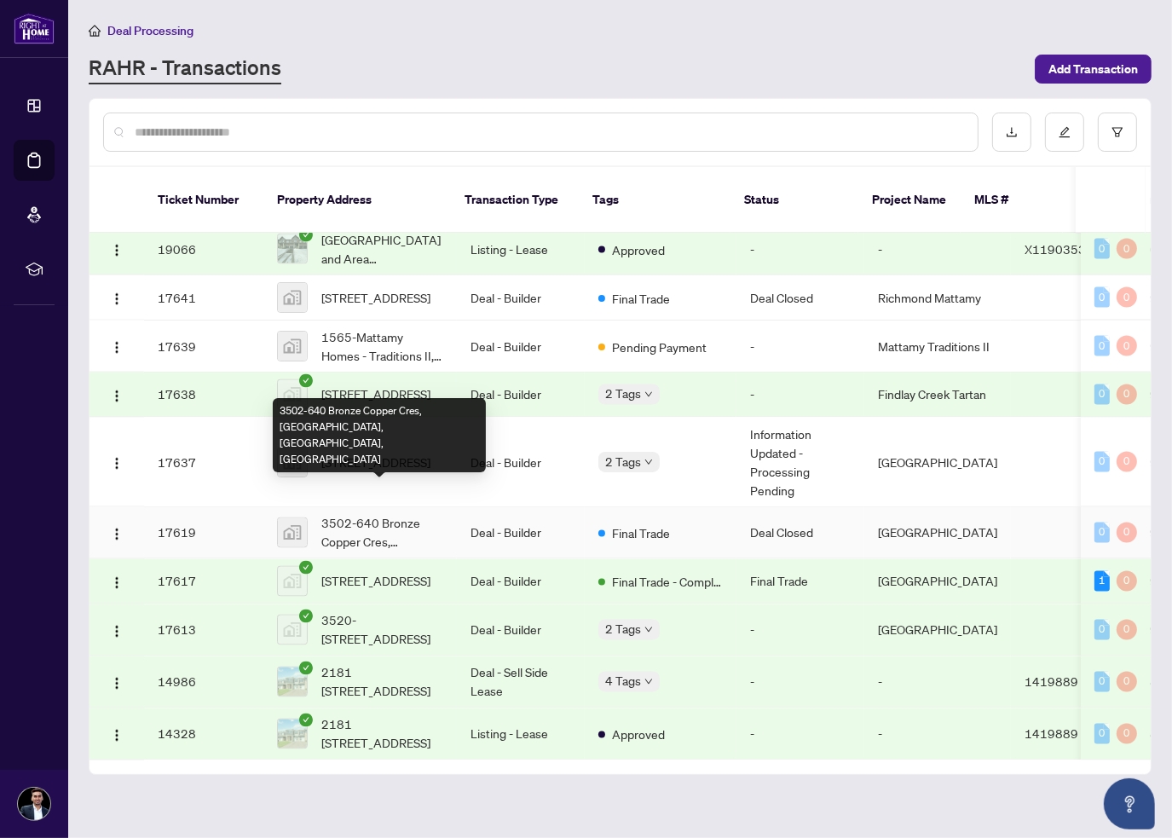
click at [356, 514] on span "3502-640 Bronze Copper Cres, [GEOGRAPHIC_DATA], [GEOGRAPHIC_DATA], [GEOGRAPHIC_…" at bounding box center [382, 533] width 122 height 38
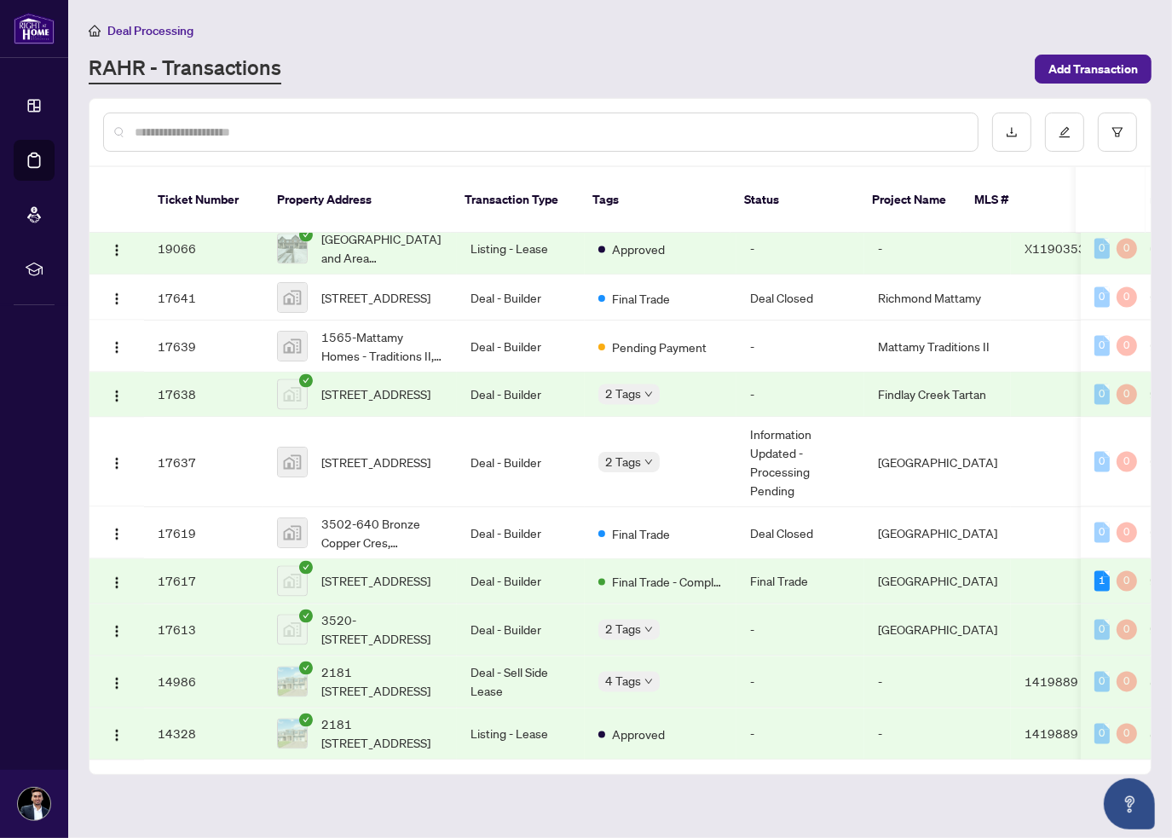
scroll to position [3195, 0]
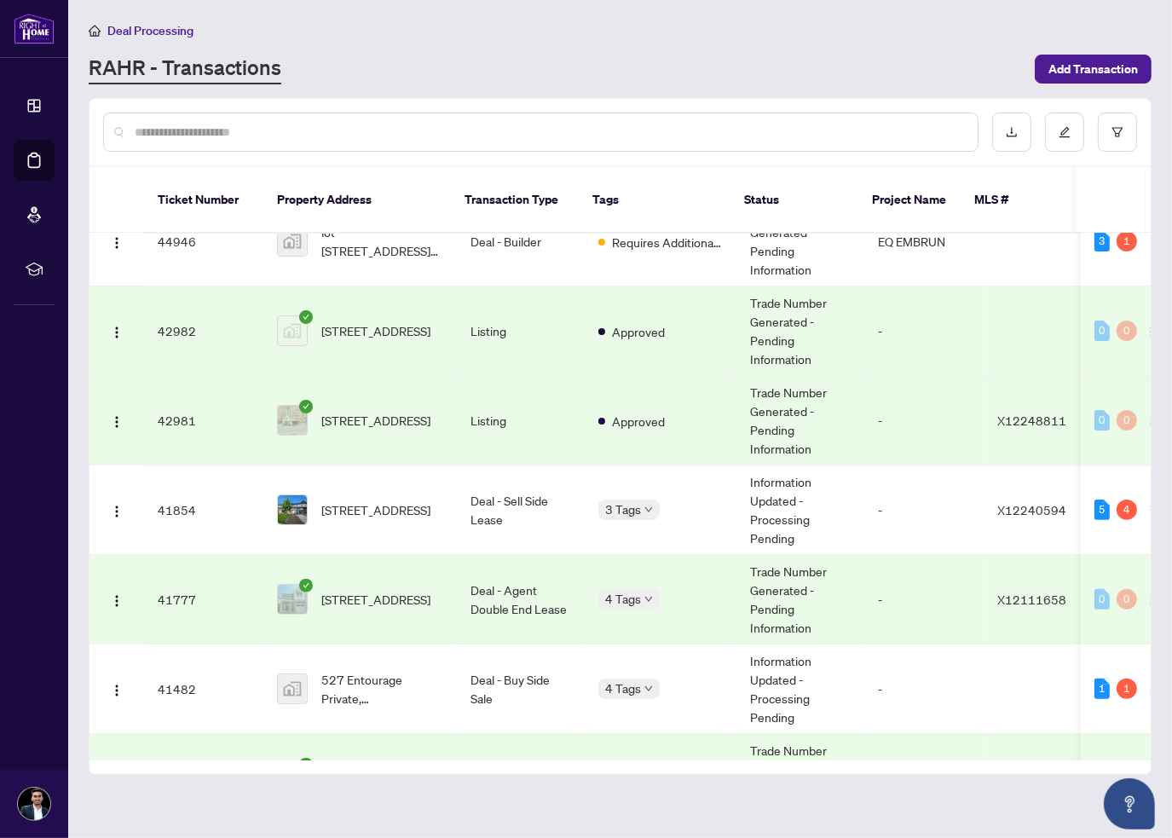
scroll to position [1002, 0]
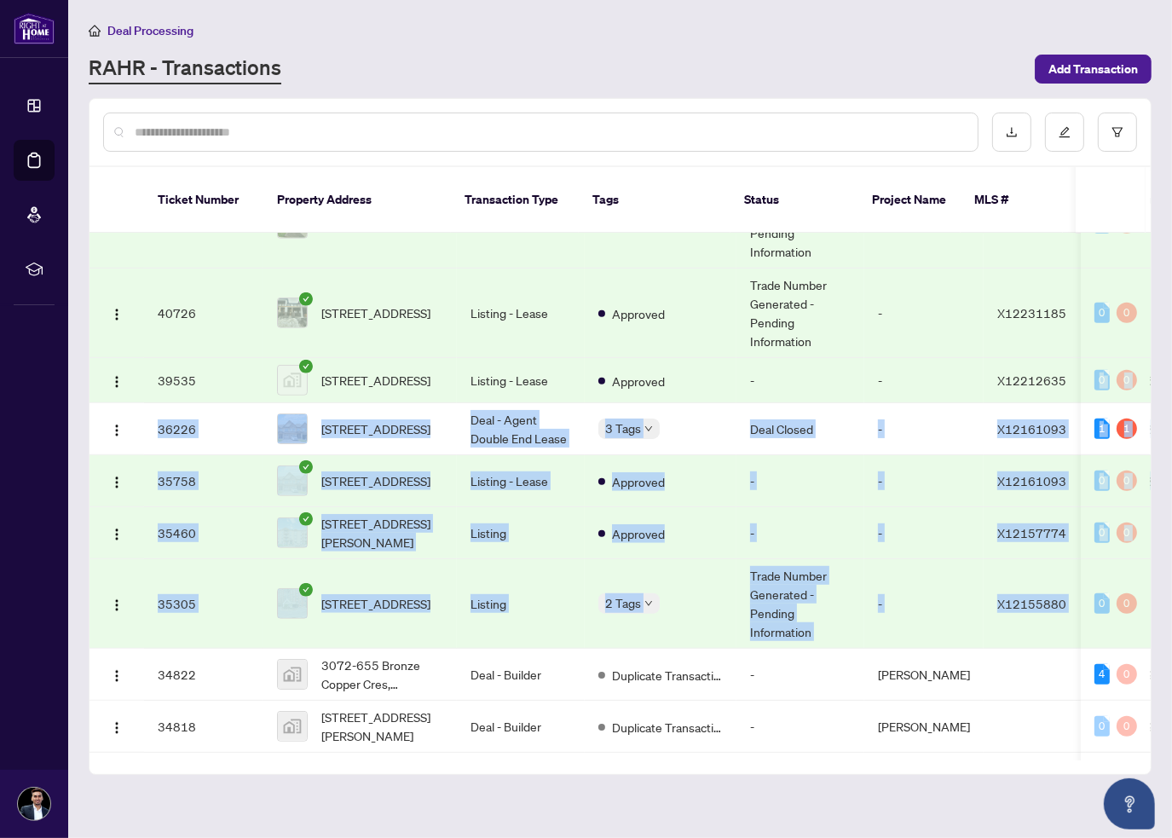
drag, startPoint x: 1154, startPoint y: 385, endPoint x: 1171, endPoint y: 627, distance: 242.0
click at [1171, 627] on main "Deal Processing RAHR - Transactions Add Transaction Ticket Number Property Addr…" at bounding box center [620, 419] width 1104 height 838
click at [1171, 557] on main "Deal Processing RAHR - Transactions Add Transaction Ticket Number Property Addr…" at bounding box center [620, 419] width 1104 height 838
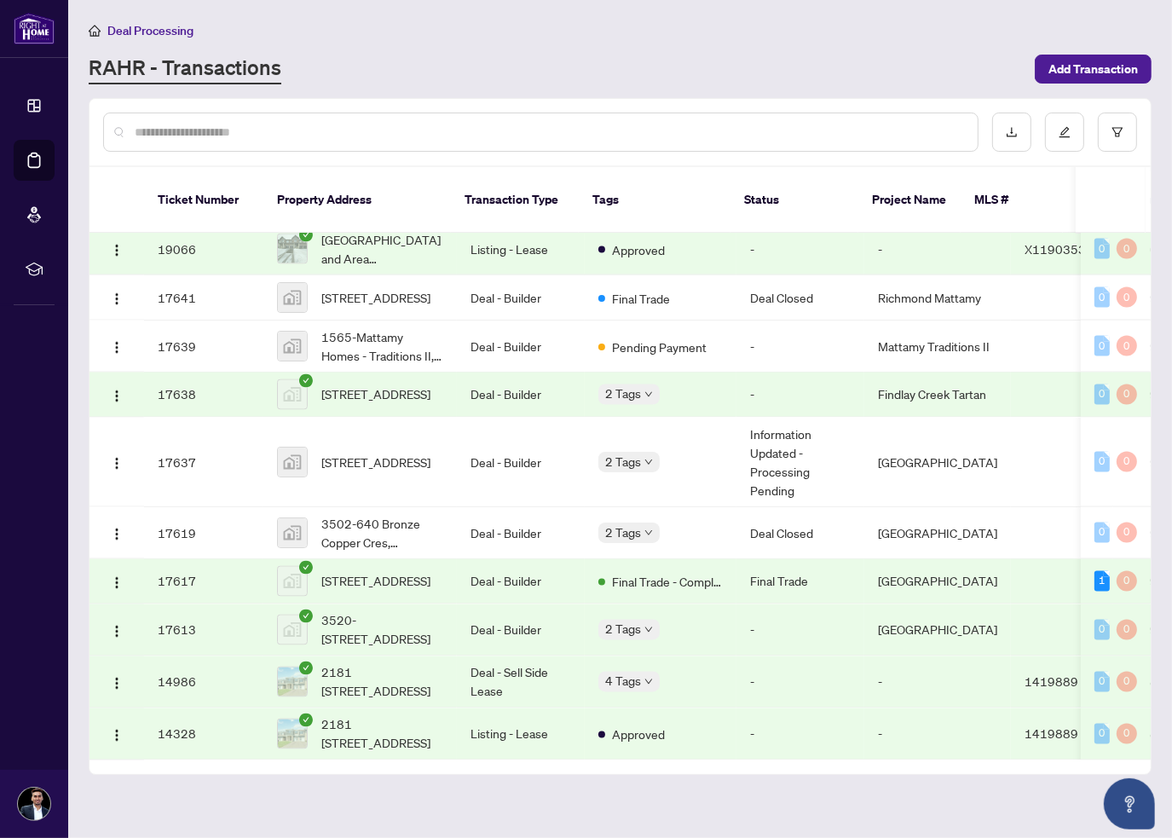
scroll to position [2848, 0]
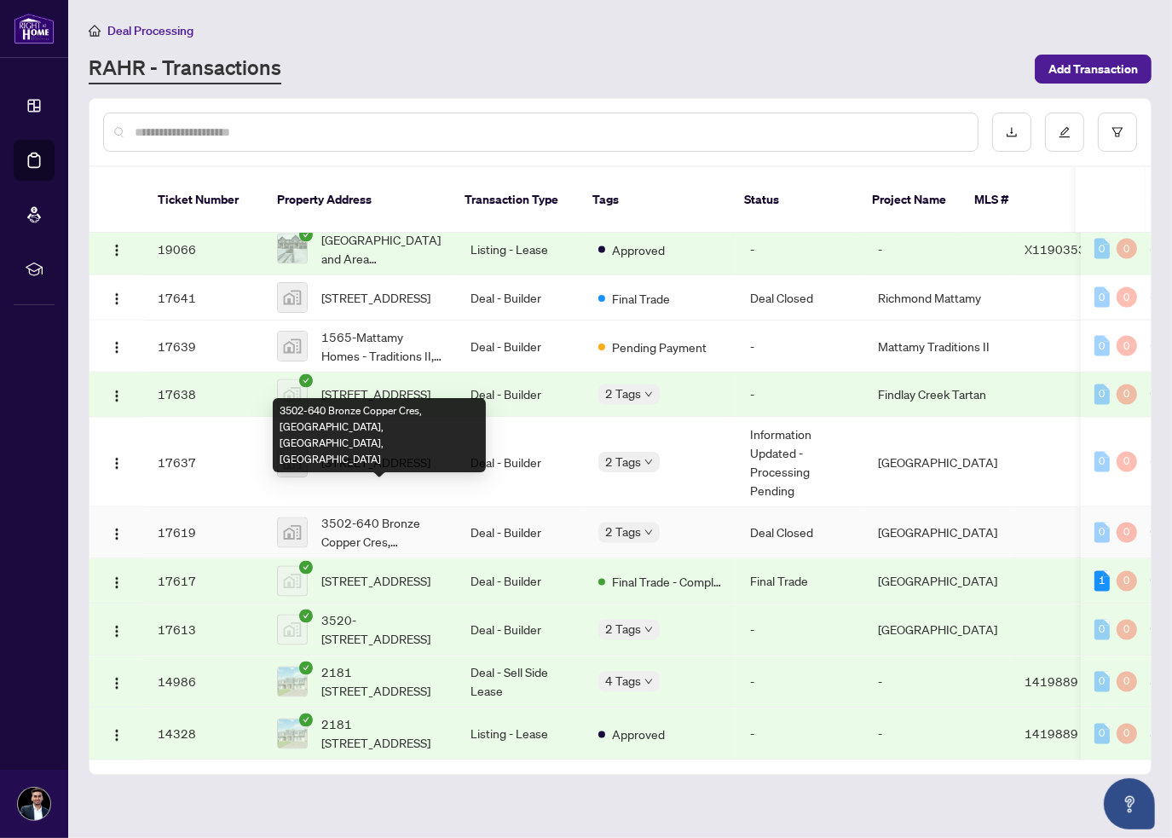
click at [348, 514] on span "3502-640 Bronze Copper Cres, [GEOGRAPHIC_DATA], [GEOGRAPHIC_DATA], [GEOGRAPHIC_…" at bounding box center [382, 533] width 122 height 38
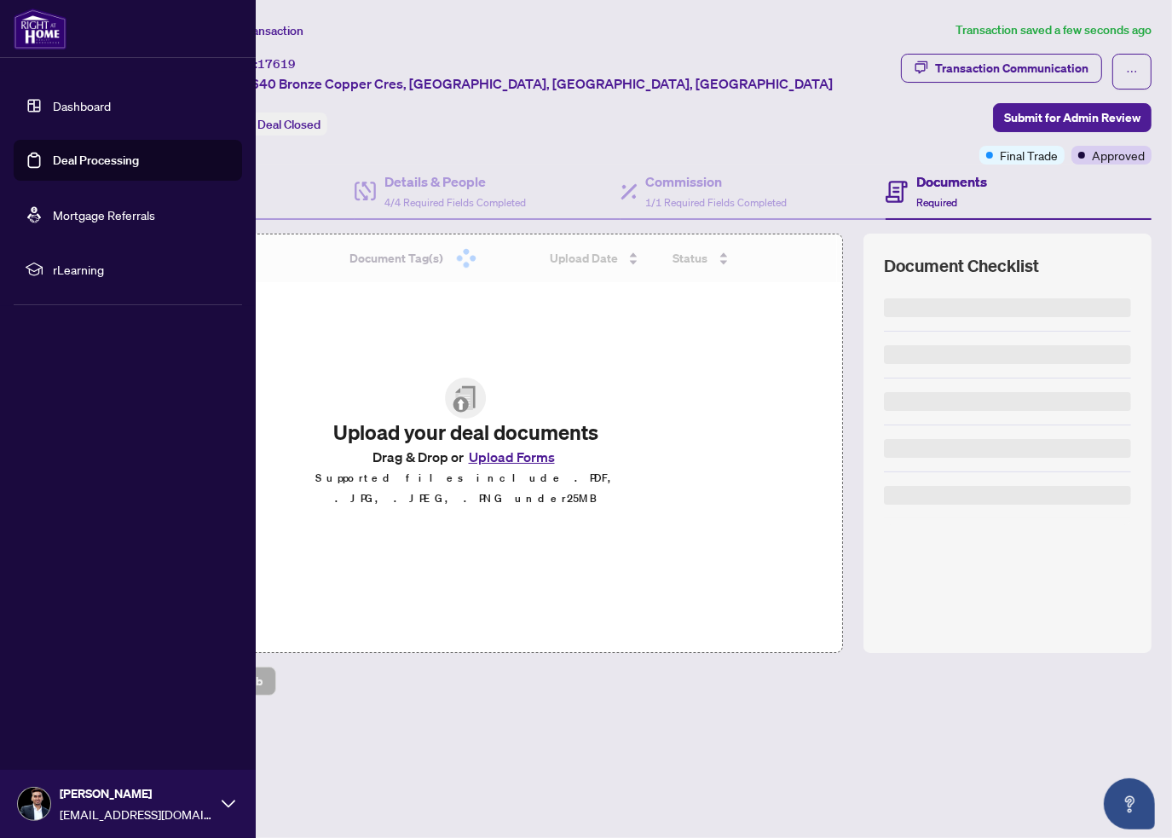
click at [24, 23] on img at bounding box center [40, 29] width 53 height 41
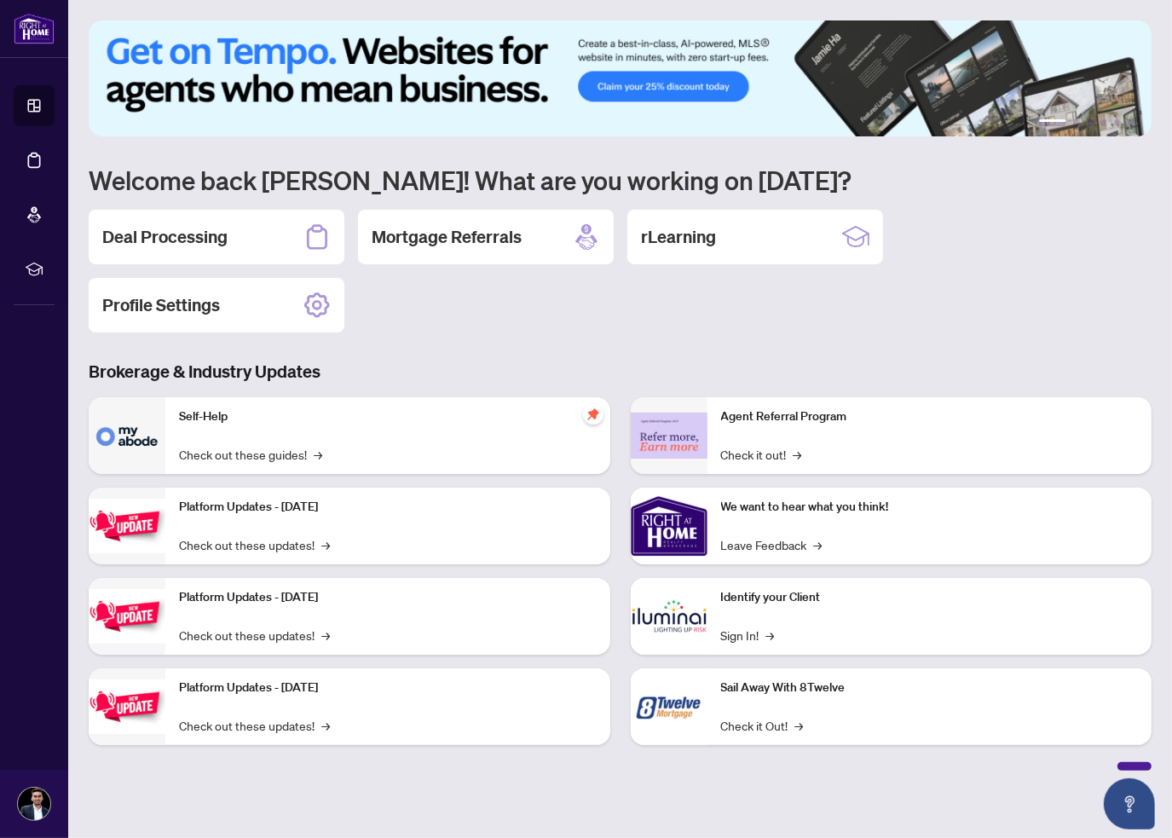
click at [194, 225] on h2 "Deal Processing" at bounding box center [164, 237] width 125 height 24
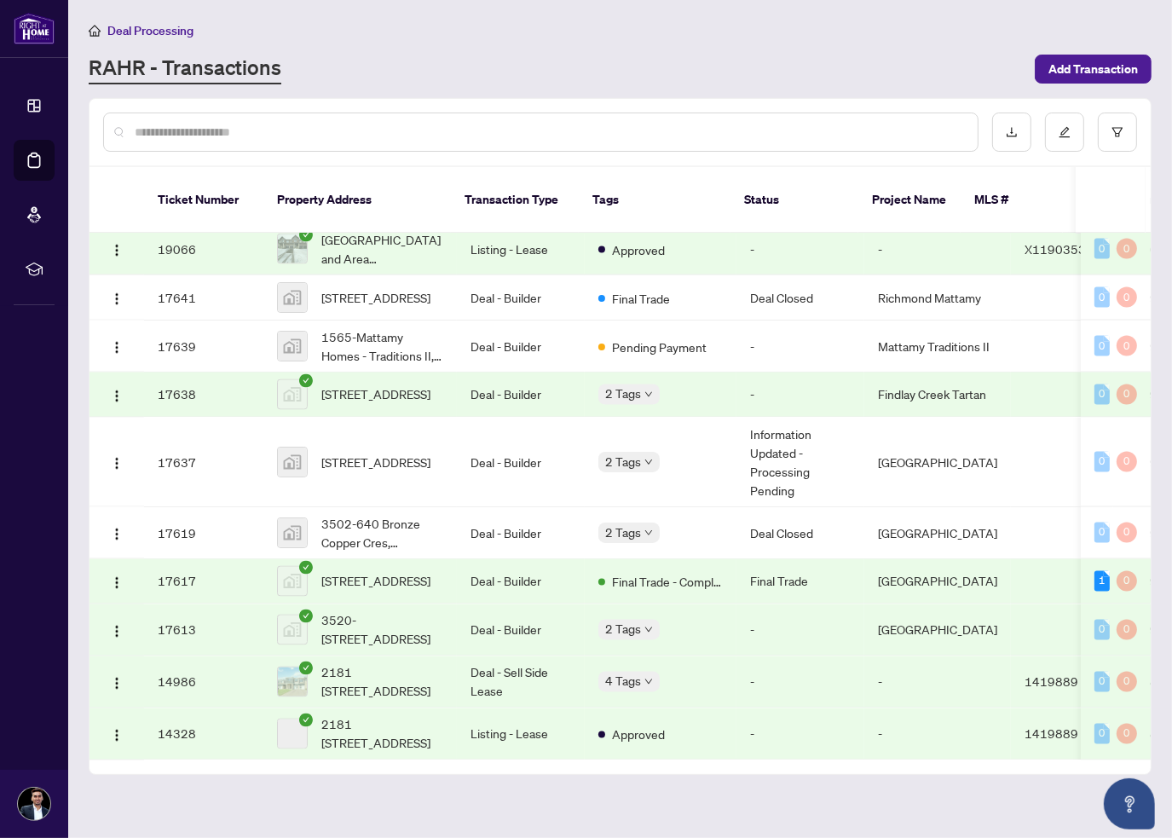
scroll to position [2848, 0]
click at [645, 523] on div "2 Tags" at bounding box center [629, 533] width 61 height 20
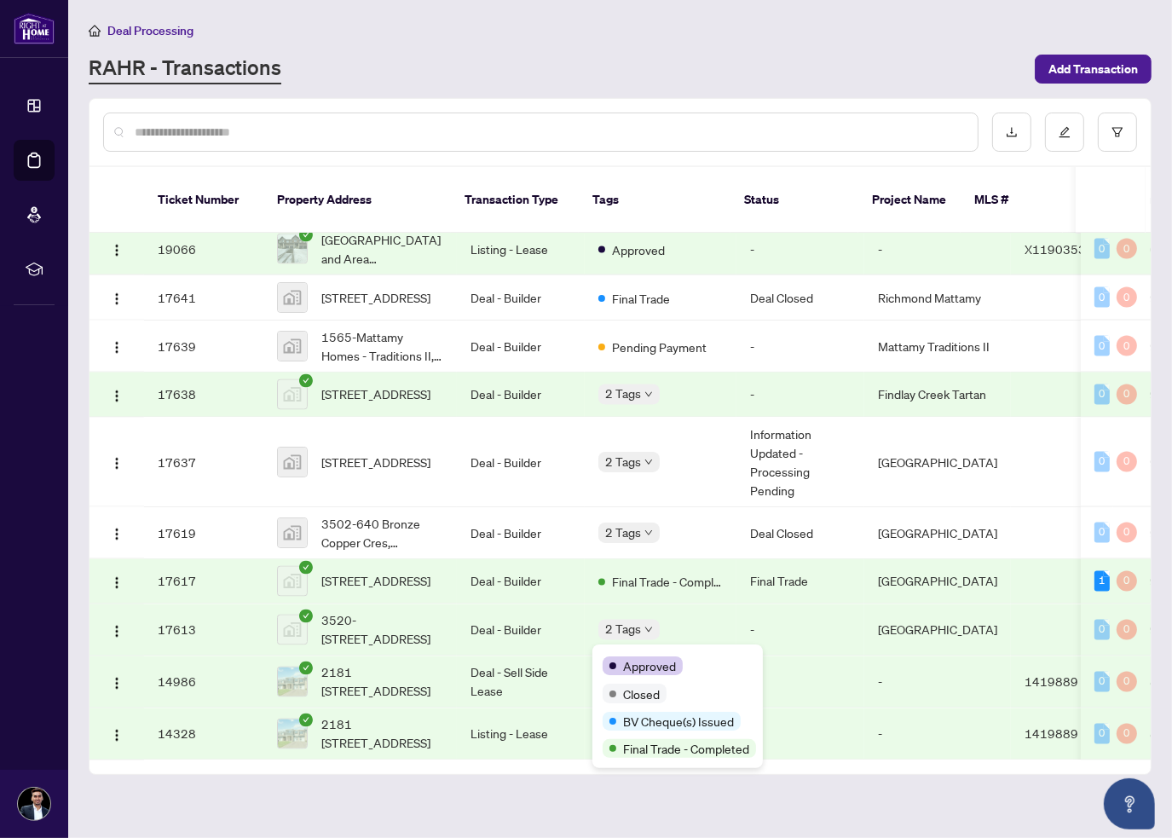
click at [625, 653] on div "Approved Closed BV Cheque(s) Issued Final Trade - Completed" at bounding box center [678, 707] width 171 height 124
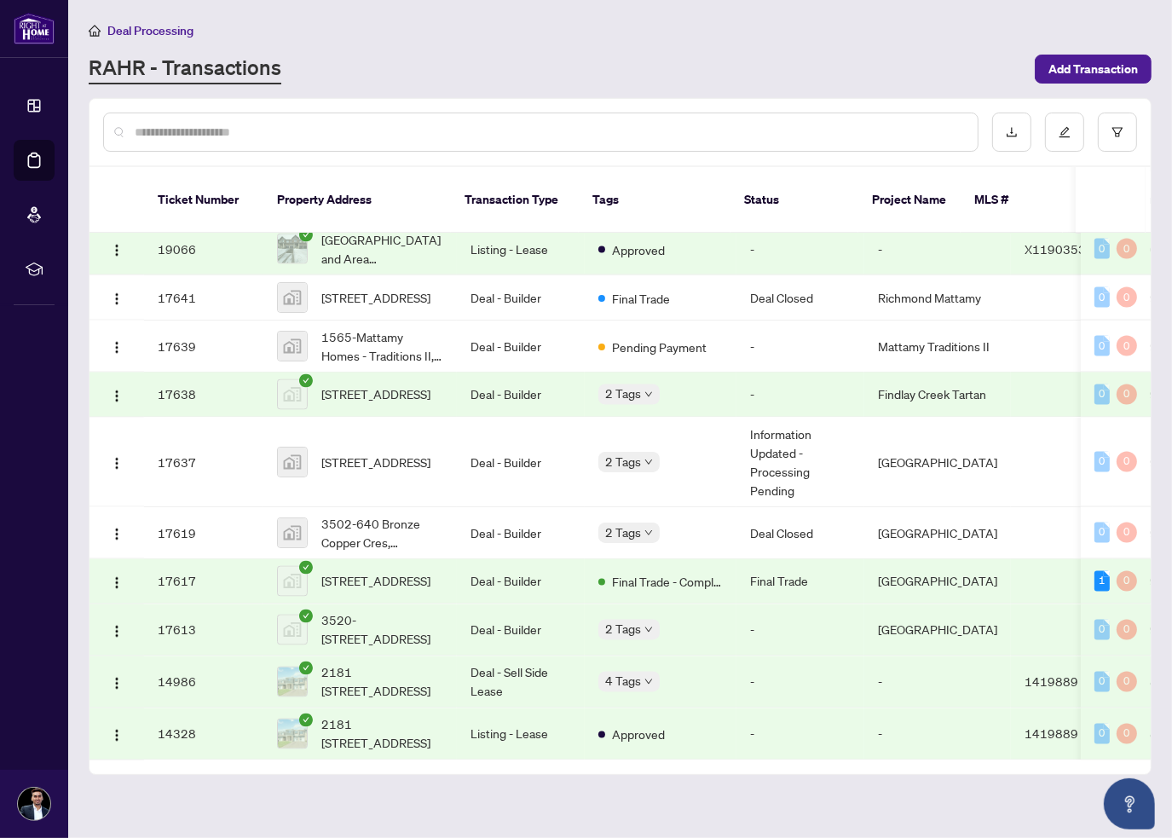
click at [465, 786] on main "Deal Processing RAHR - Transactions Add Transaction Ticket Number Property Addr…" at bounding box center [620, 419] width 1104 height 838
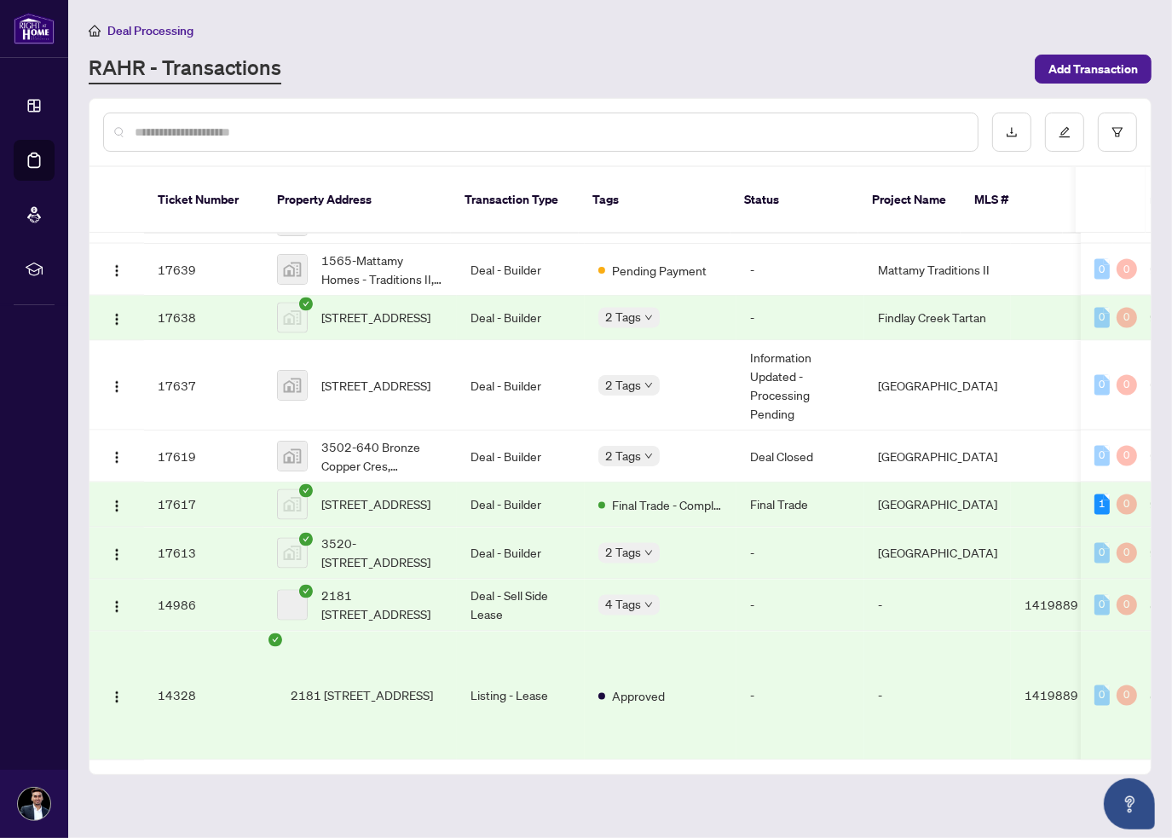
scroll to position [2848, 0]
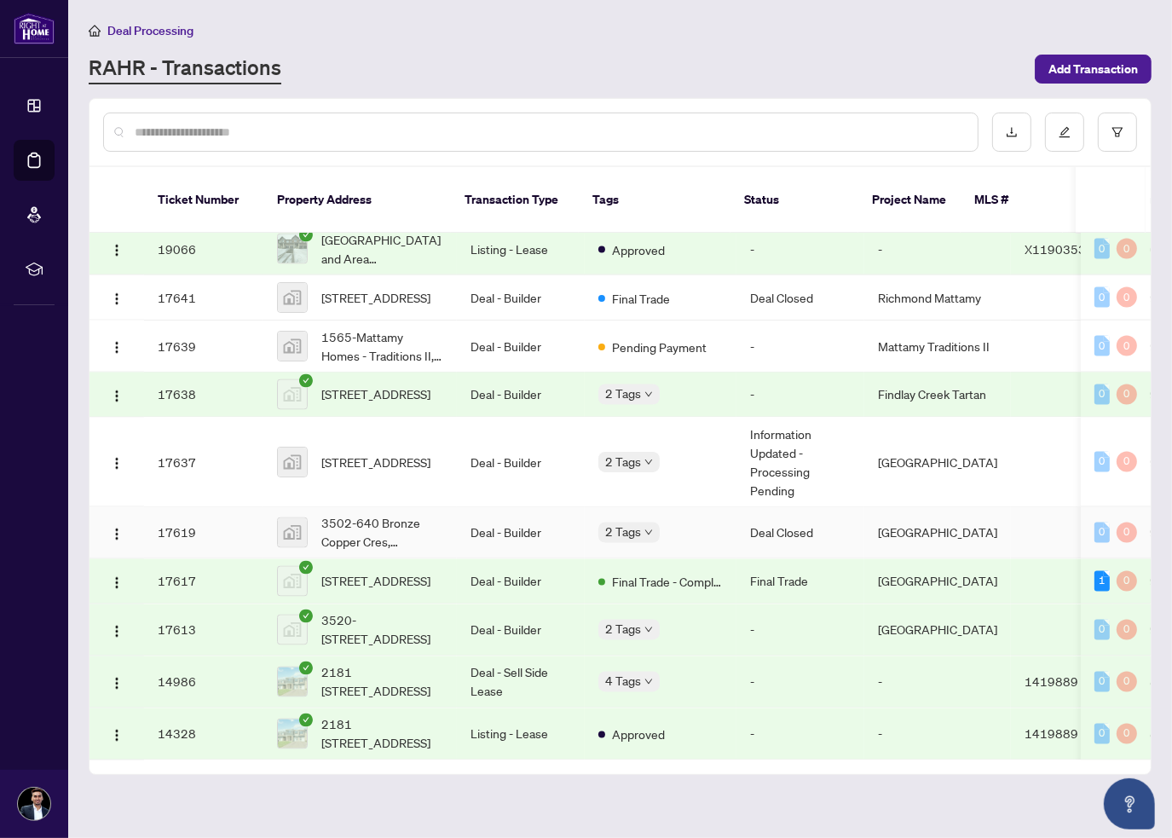
click at [593, 515] on div "Final Trade" at bounding box center [593, 515] width 0 height 0
click at [612, 726] on span "Approved" at bounding box center [638, 735] width 53 height 19
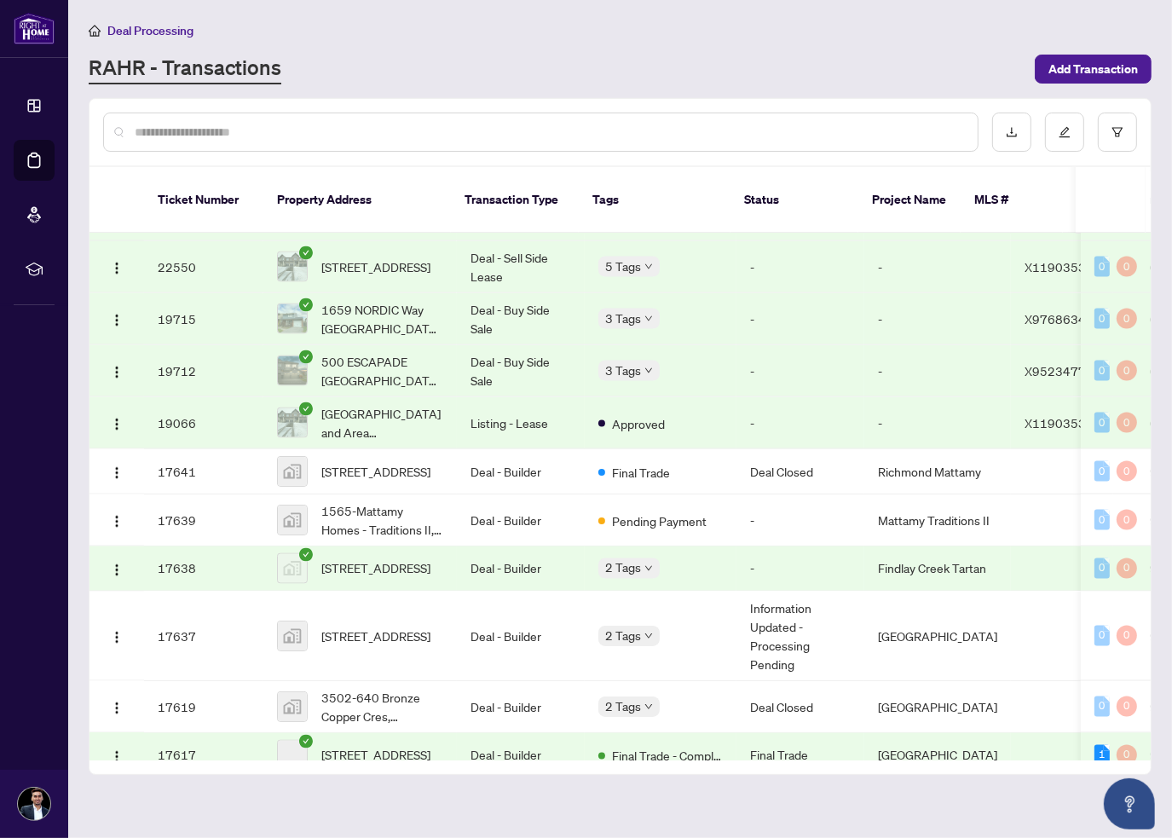
scroll to position [2848, 0]
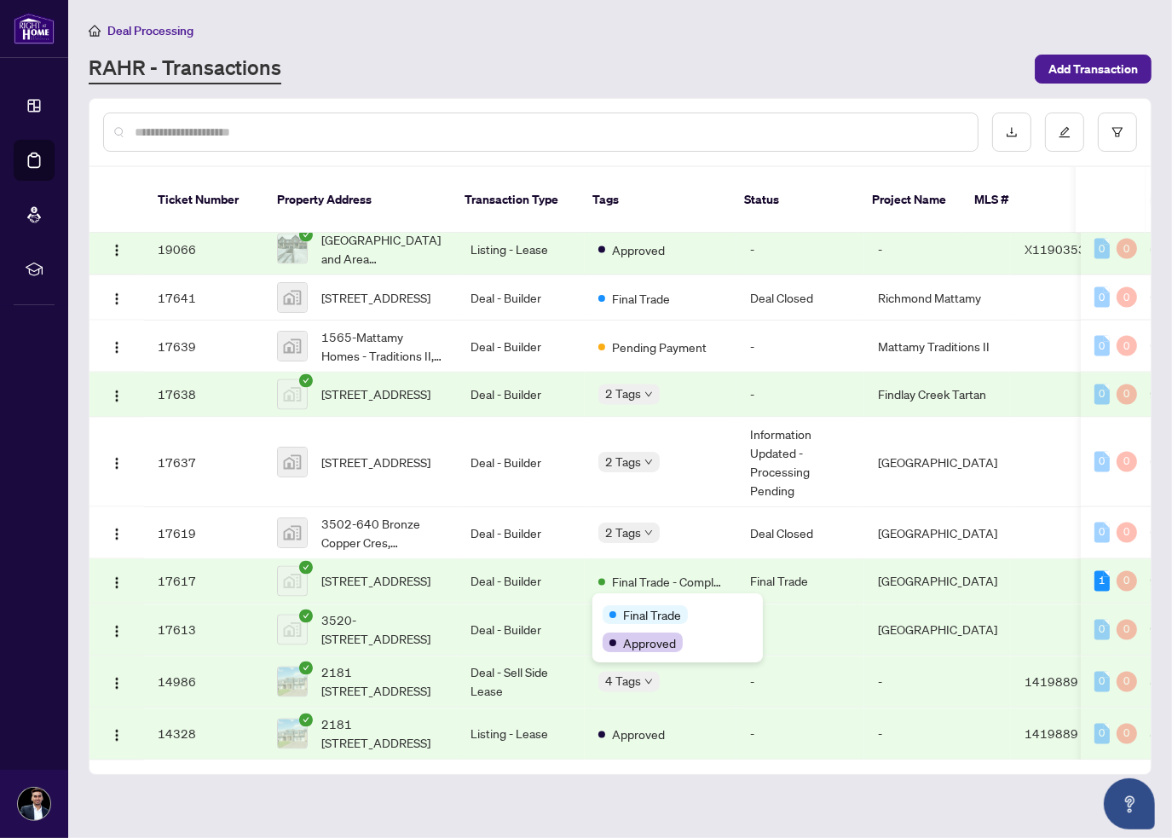
click at [617, 604] on div "Final Trade" at bounding box center [678, 614] width 150 height 20
click at [633, 612] on span "Final Trade" at bounding box center [652, 614] width 58 height 19
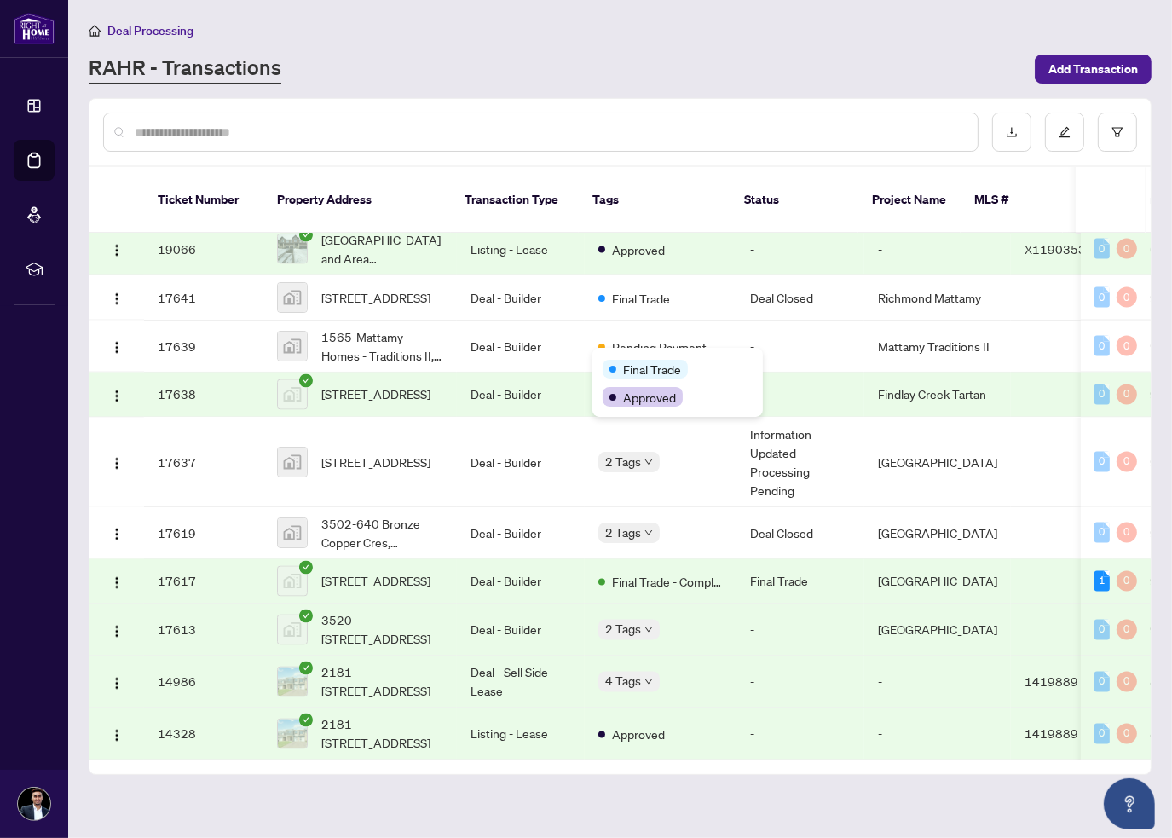
click at [623, 361] on span "Final Trade" at bounding box center [652, 369] width 58 height 19
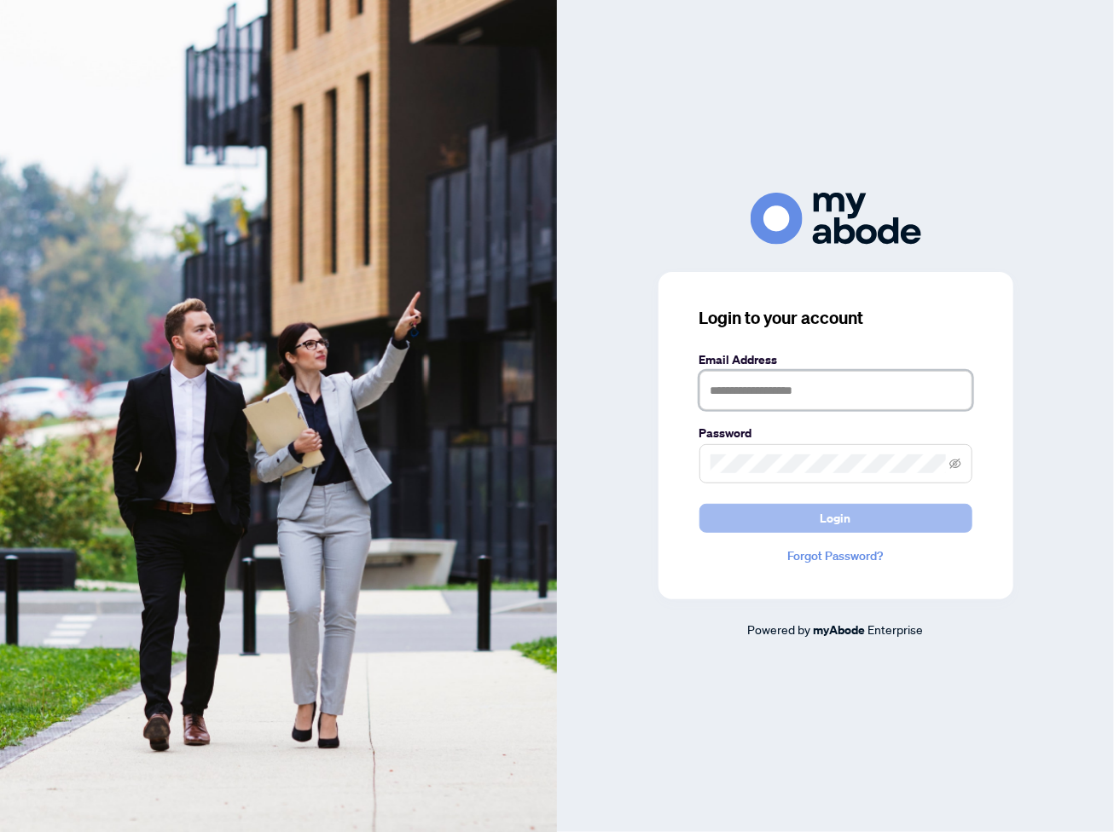
type input "**********"
click at [798, 529] on button "Login" at bounding box center [835, 518] width 273 height 29
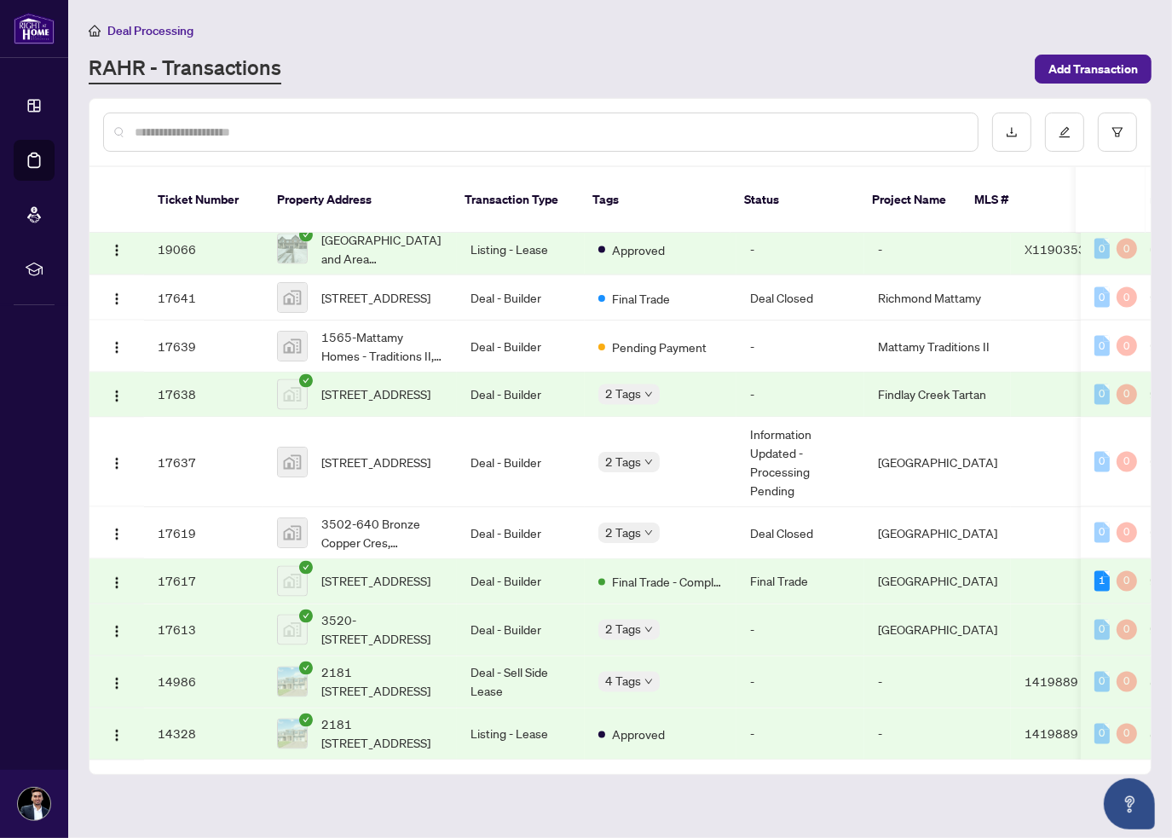
scroll to position [2848, 0]
click at [334, 572] on span "[STREET_ADDRESS]" at bounding box center [375, 581] width 109 height 19
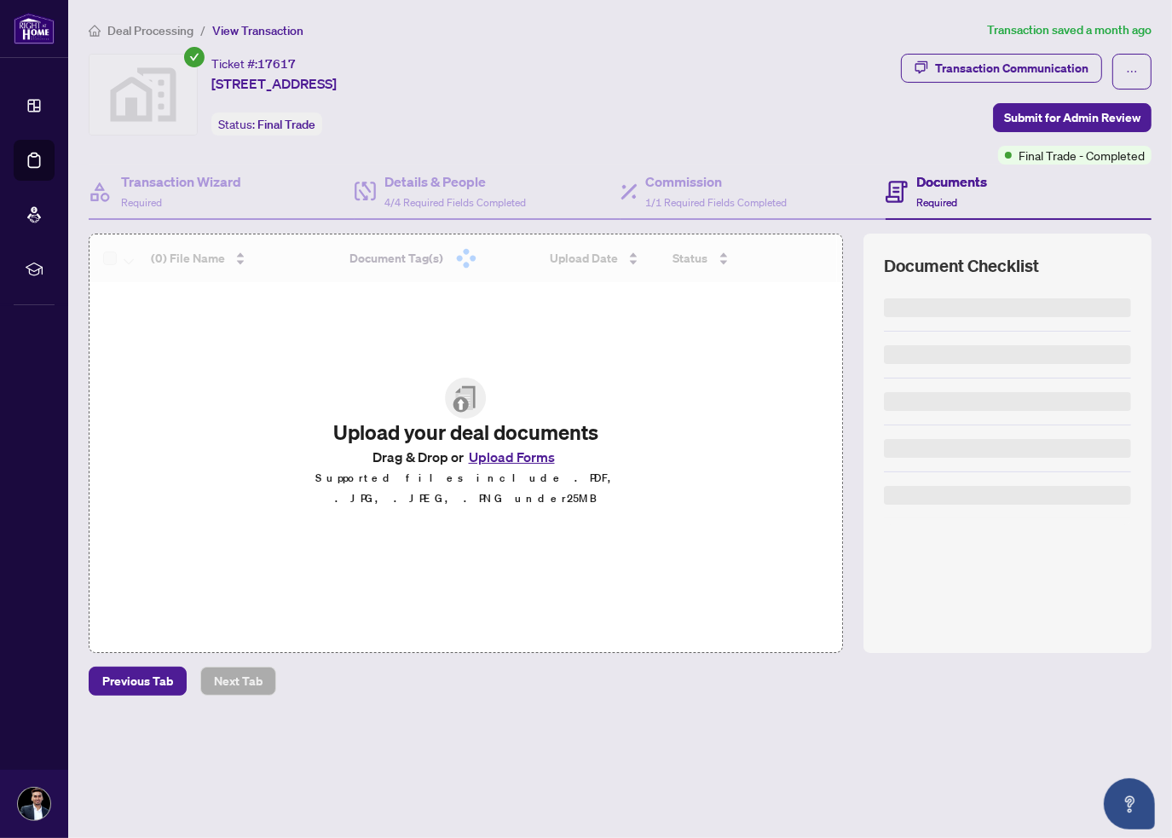
click at [993, 50] on div "Deal Processing / View Transaction Transaction saved a month ago Ticket #: 1761…" at bounding box center [620, 387] width 1077 height 735
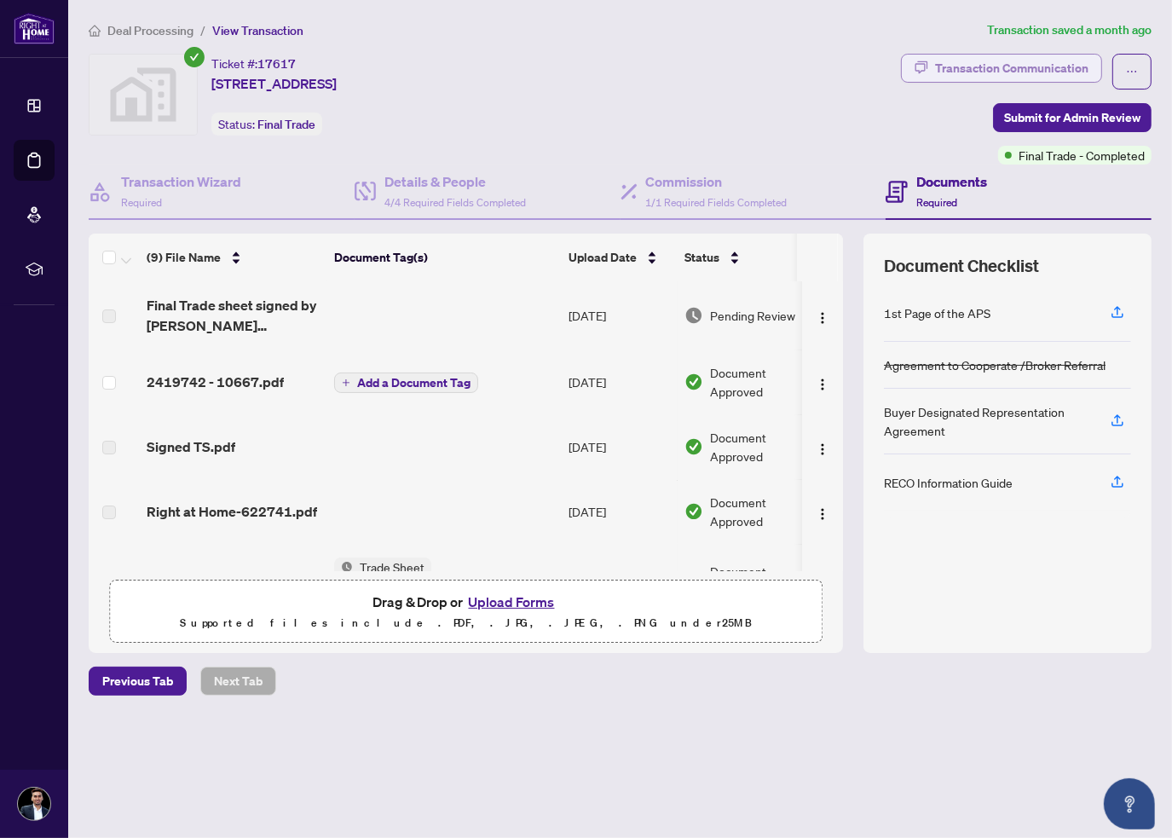
click at [993, 63] on div "Transaction Communication" at bounding box center [1011, 68] width 153 height 27
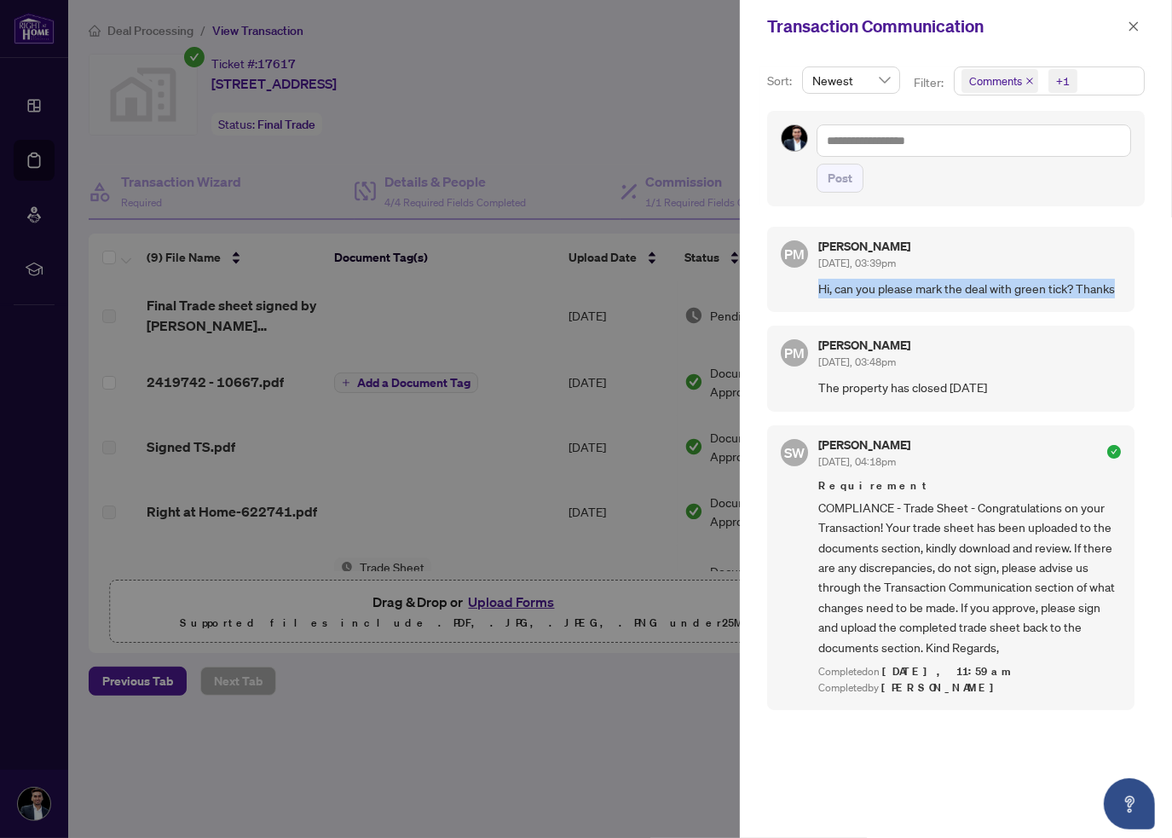
drag, startPoint x: 864, startPoint y: 308, endPoint x: 819, endPoint y: 284, distance: 50.4
click at [819, 284] on span "Hi, can you please mark the deal with green tick? Thanks" at bounding box center [970, 289] width 303 height 20
copy span "Hi, can you please mark the deal with green tick? Thanks"
click at [1131, 13] on span "button" at bounding box center [1134, 26] width 12 height 27
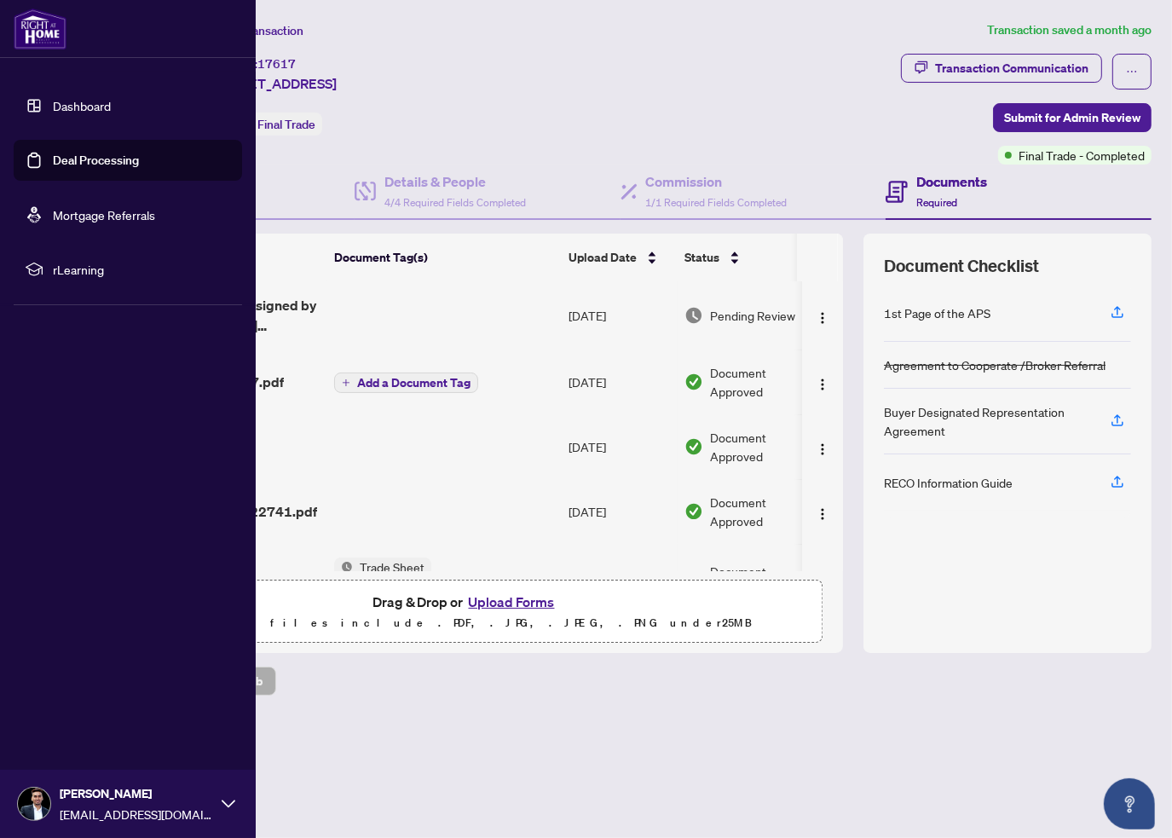
click at [34, 23] on img at bounding box center [40, 29] width 53 height 41
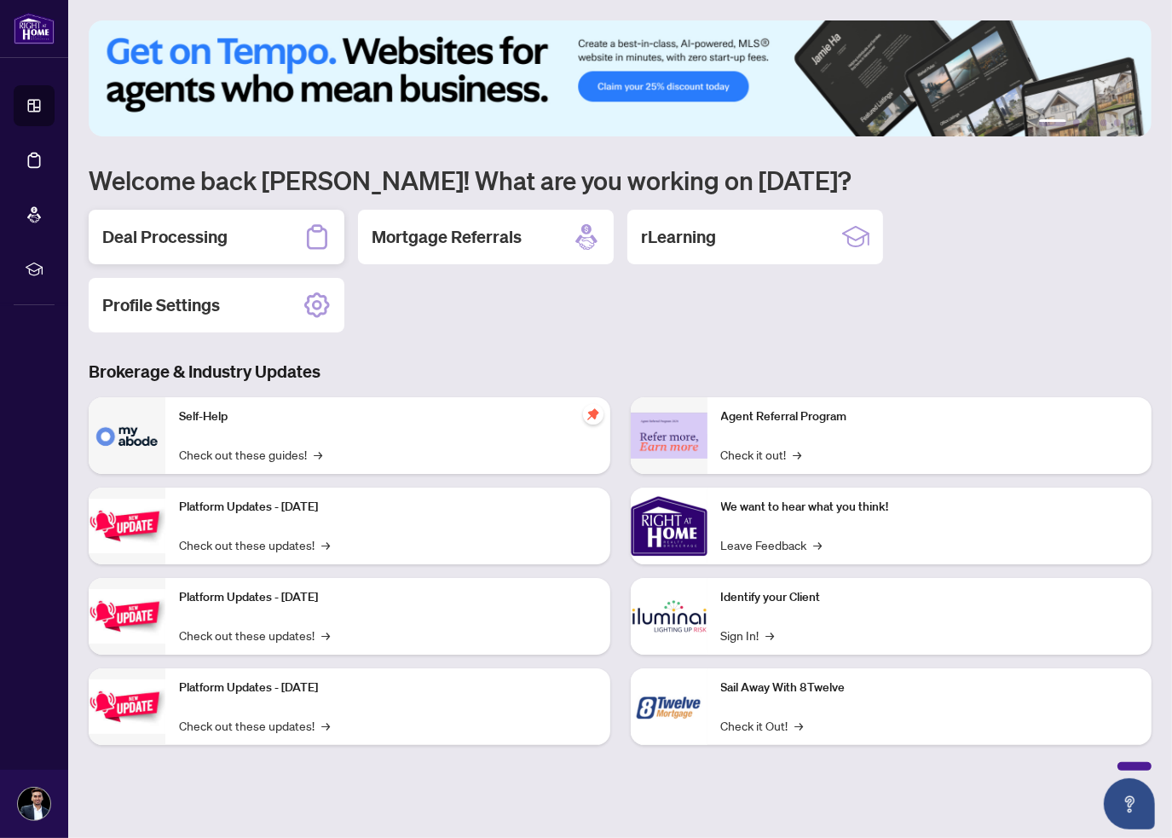
click at [123, 220] on div "Deal Processing" at bounding box center [217, 237] width 256 height 55
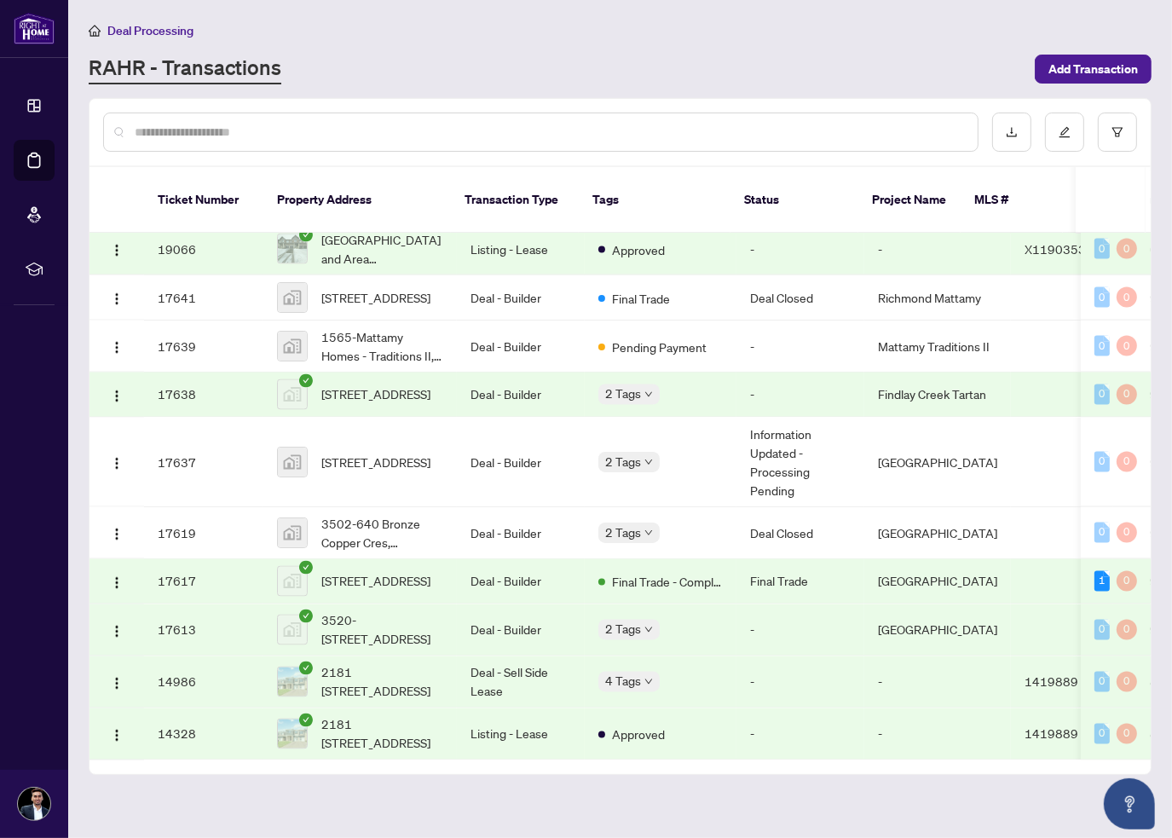
scroll to position [2848, 0]
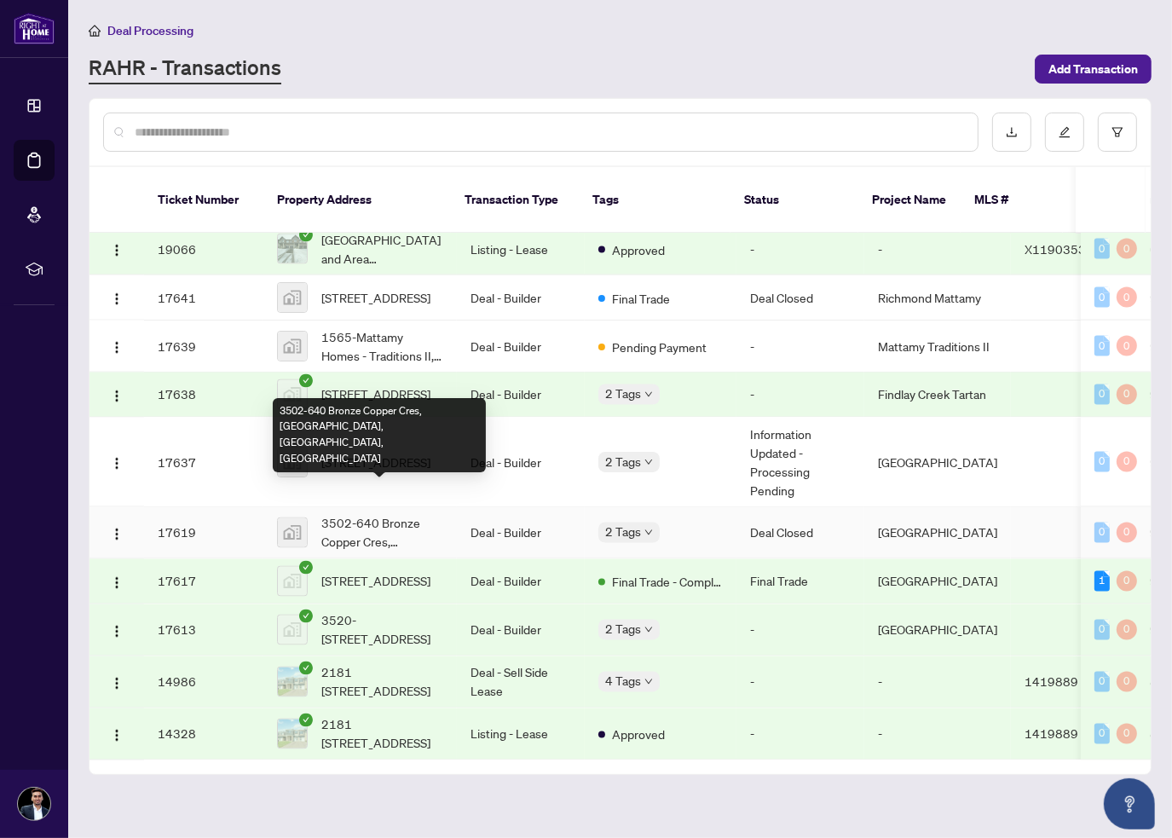
click at [382, 514] on span "3502-640 Bronze Copper Cres, [GEOGRAPHIC_DATA], [GEOGRAPHIC_DATA], [GEOGRAPHIC_…" at bounding box center [382, 533] width 122 height 38
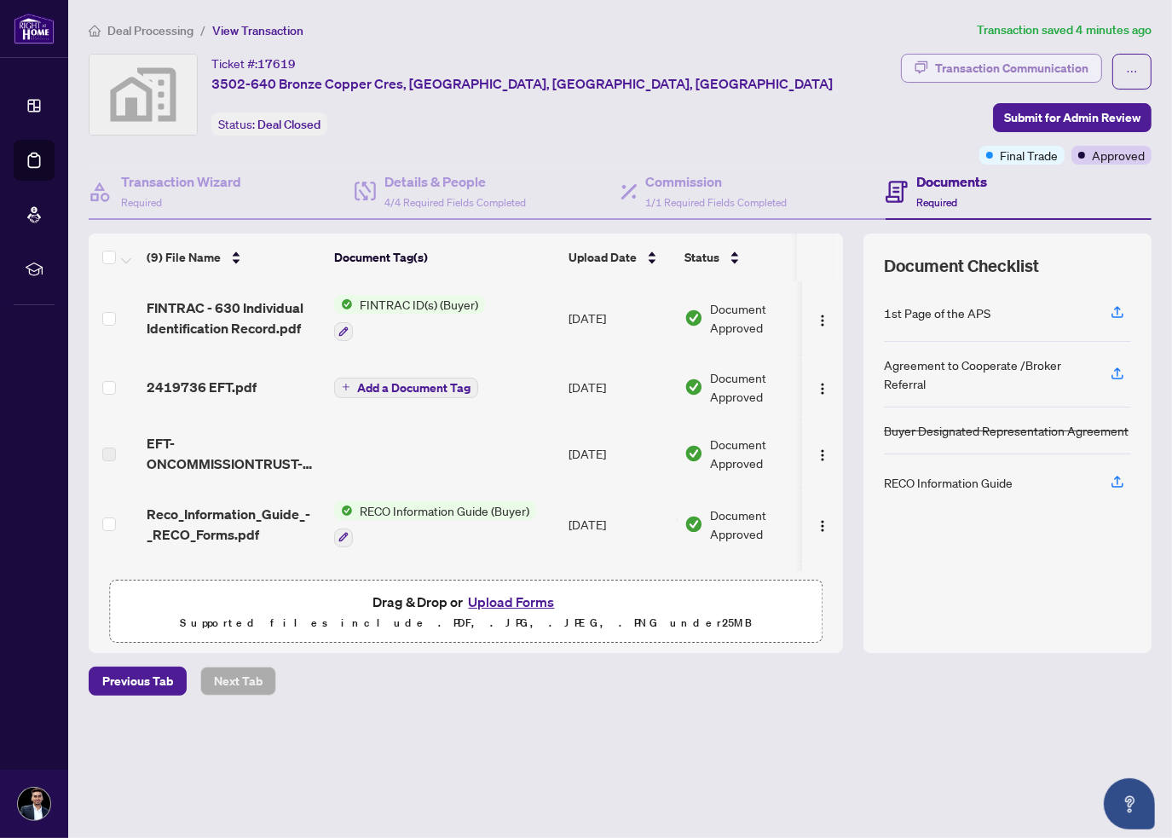
click at [1011, 62] on div "Transaction Communication" at bounding box center [1011, 68] width 153 height 27
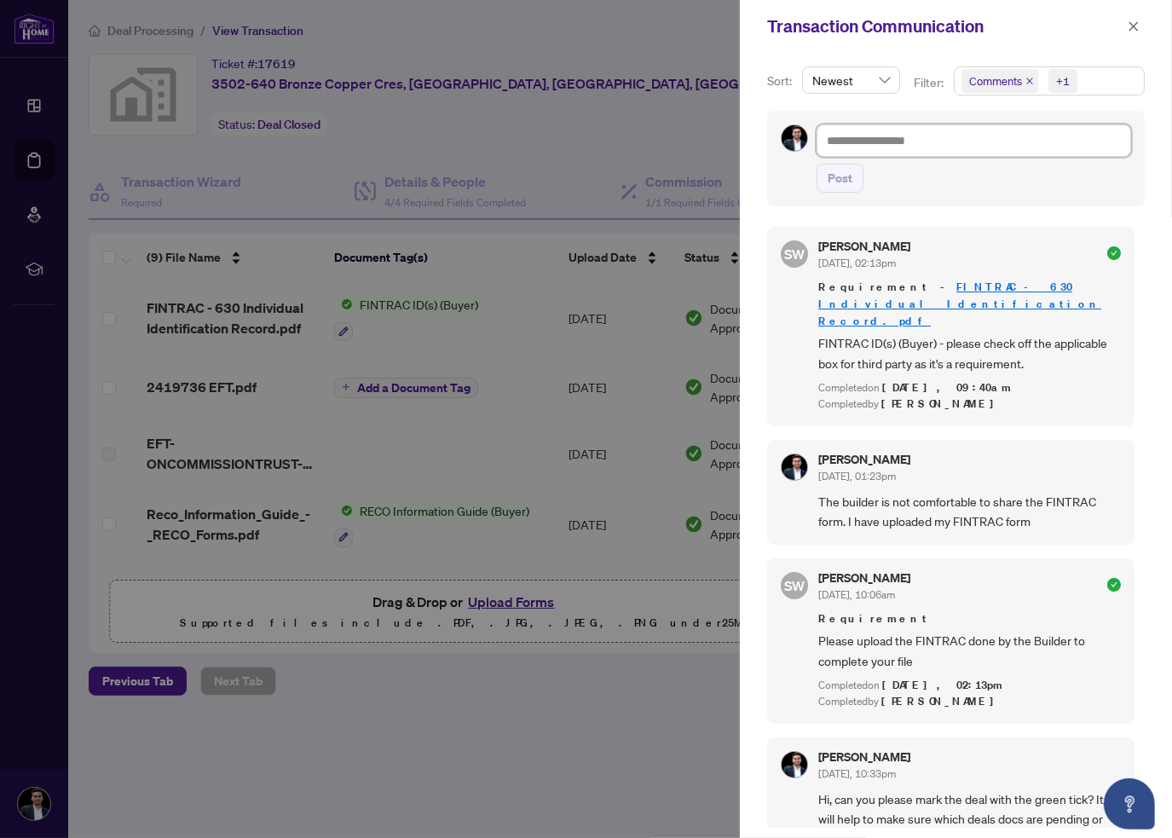
click at [842, 139] on textarea at bounding box center [974, 140] width 315 height 32
paste textarea "**********"
type textarea "**********"
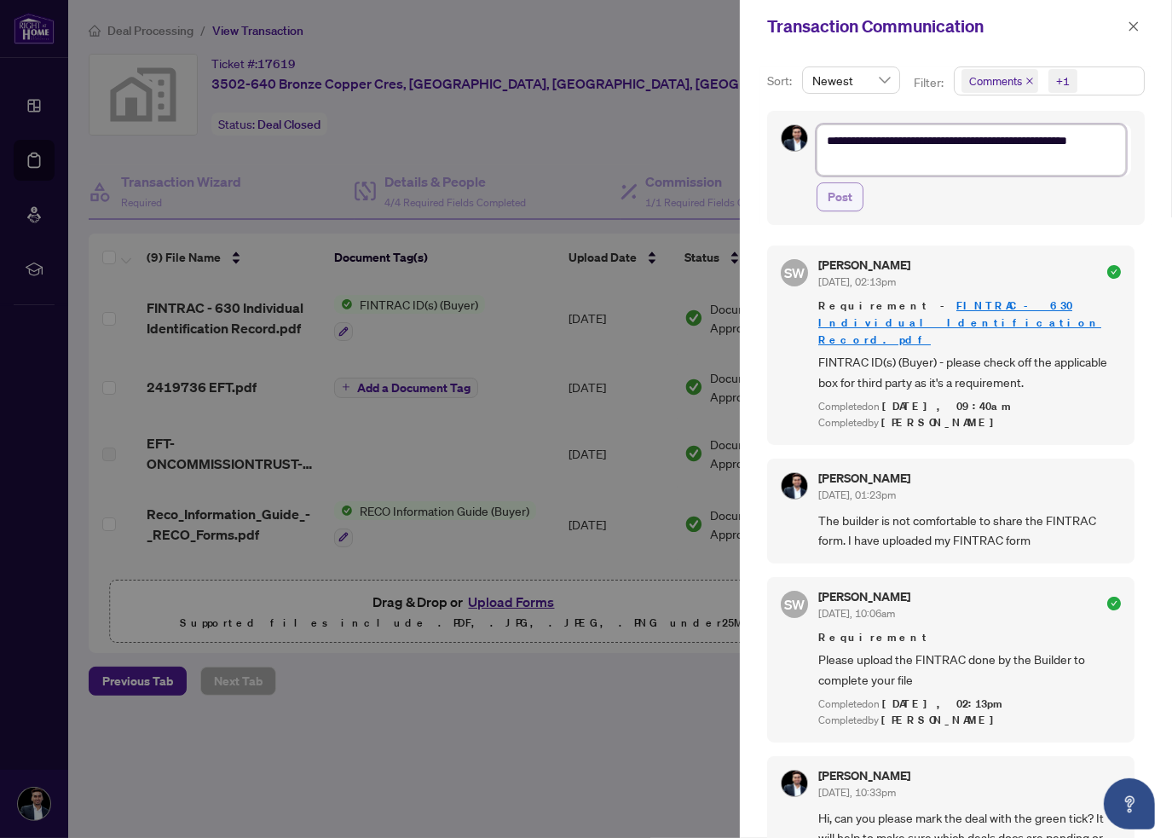
type textarea "**********"
click at [830, 197] on span "Post" at bounding box center [840, 196] width 25 height 27
type textarea "**********"
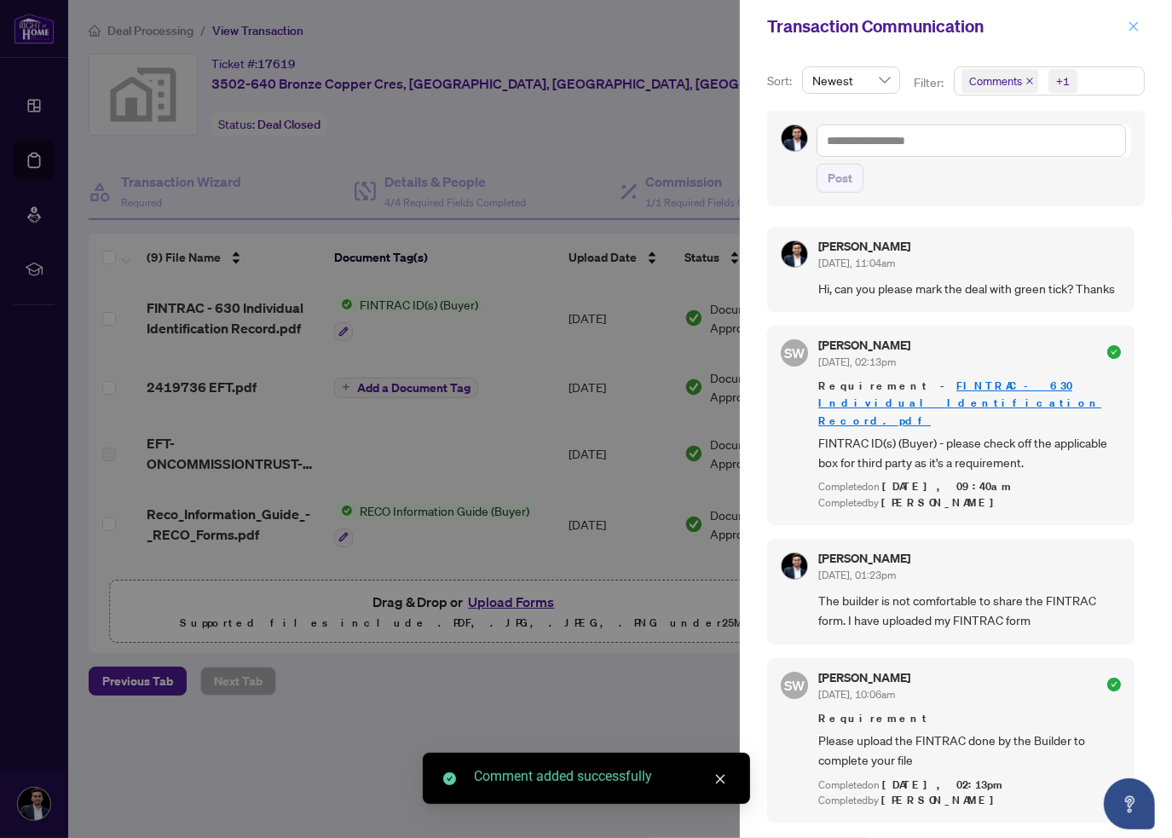
click at [1129, 16] on span "button" at bounding box center [1134, 26] width 12 height 27
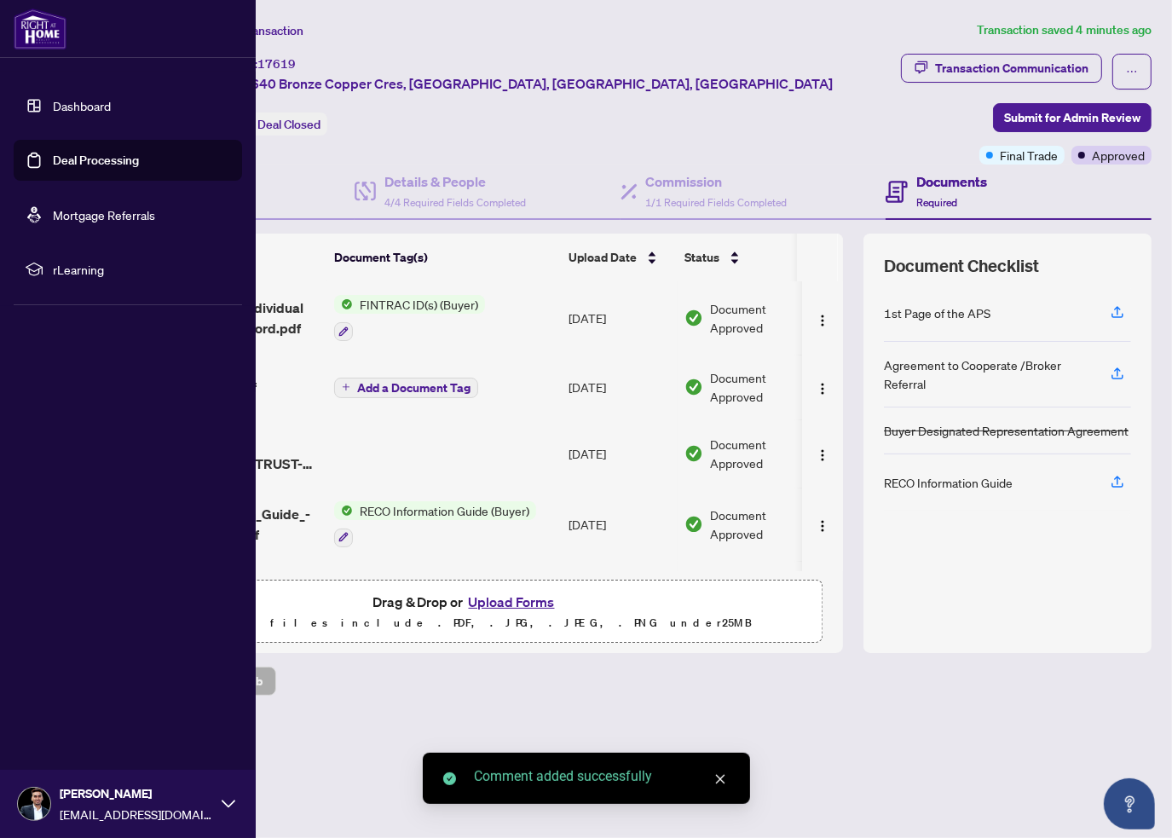
click at [15, 24] on img at bounding box center [40, 29] width 53 height 41
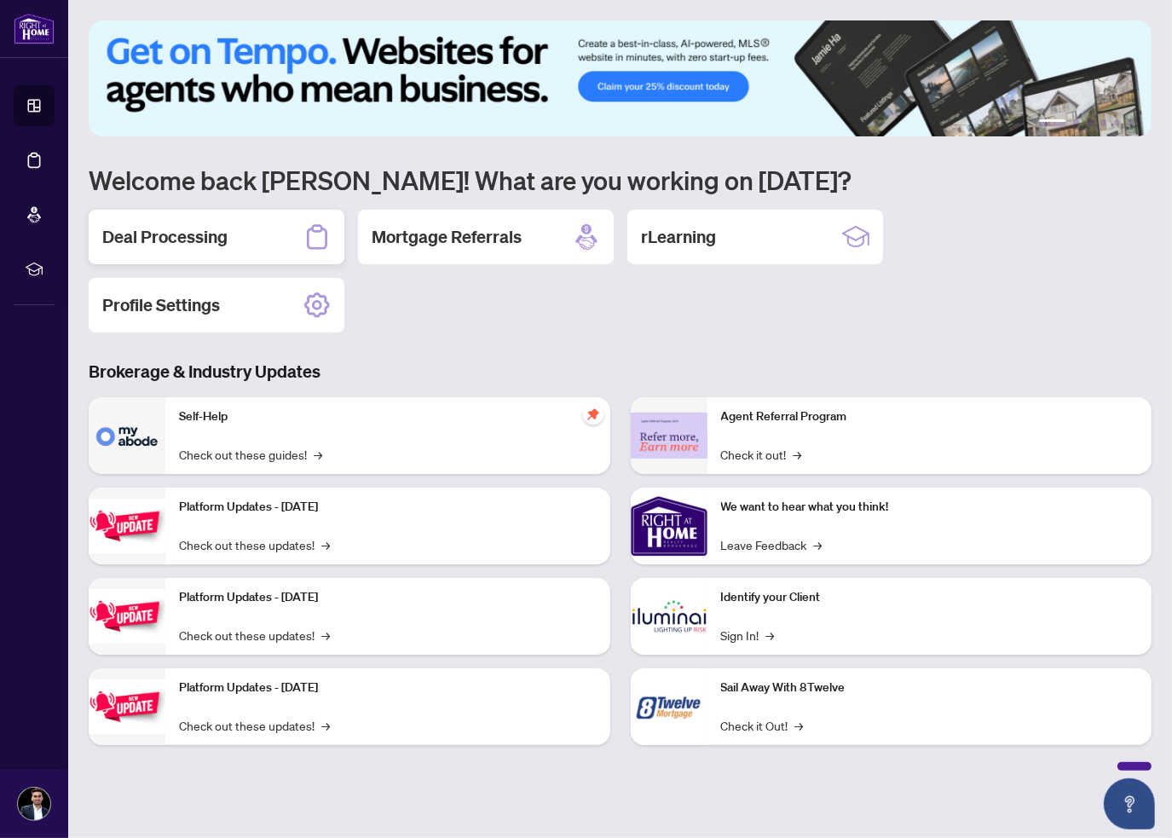
click at [246, 258] on div "Deal Processing" at bounding box center [217, 237] width 256 height 55
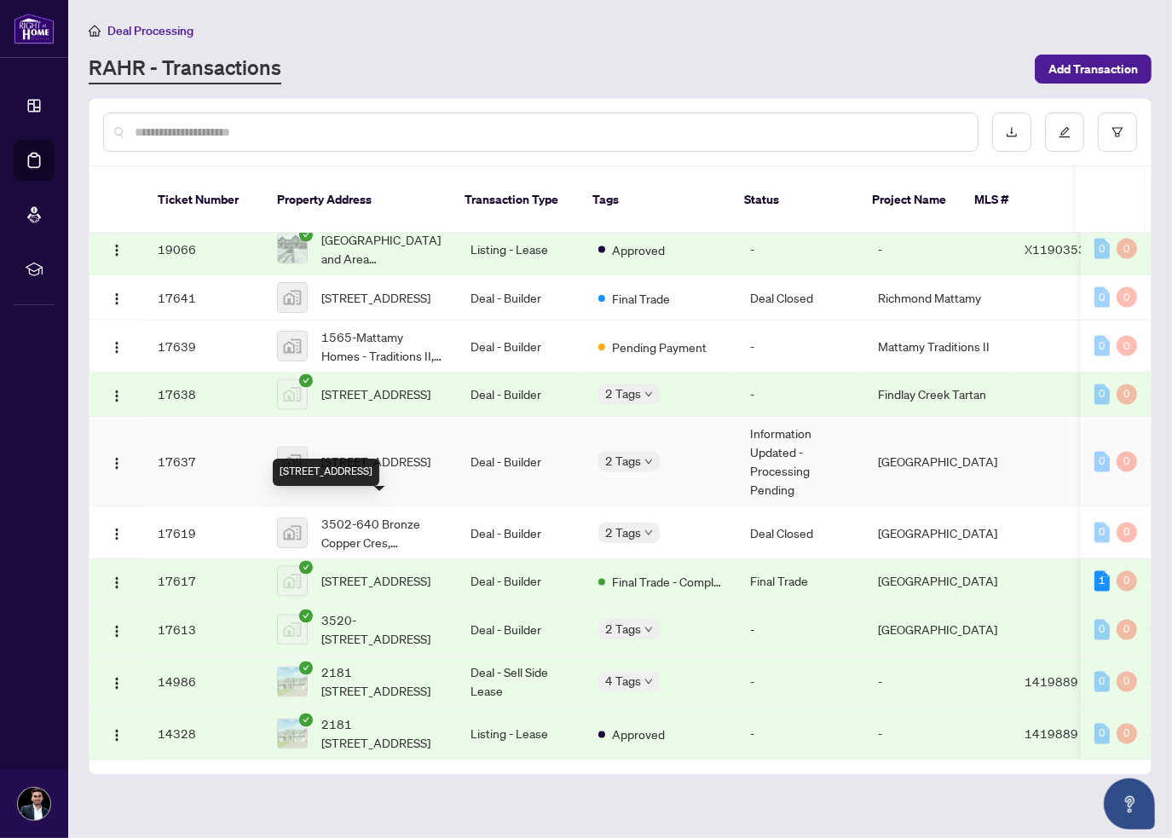
scroll to position [2848, 0]
click at [435, 821] on main "Deal Processing [PERSON_NAME] - Transactions Add Transaction Ticket Number Prop…" at bounding box center [620, 419] width 1104 height 838
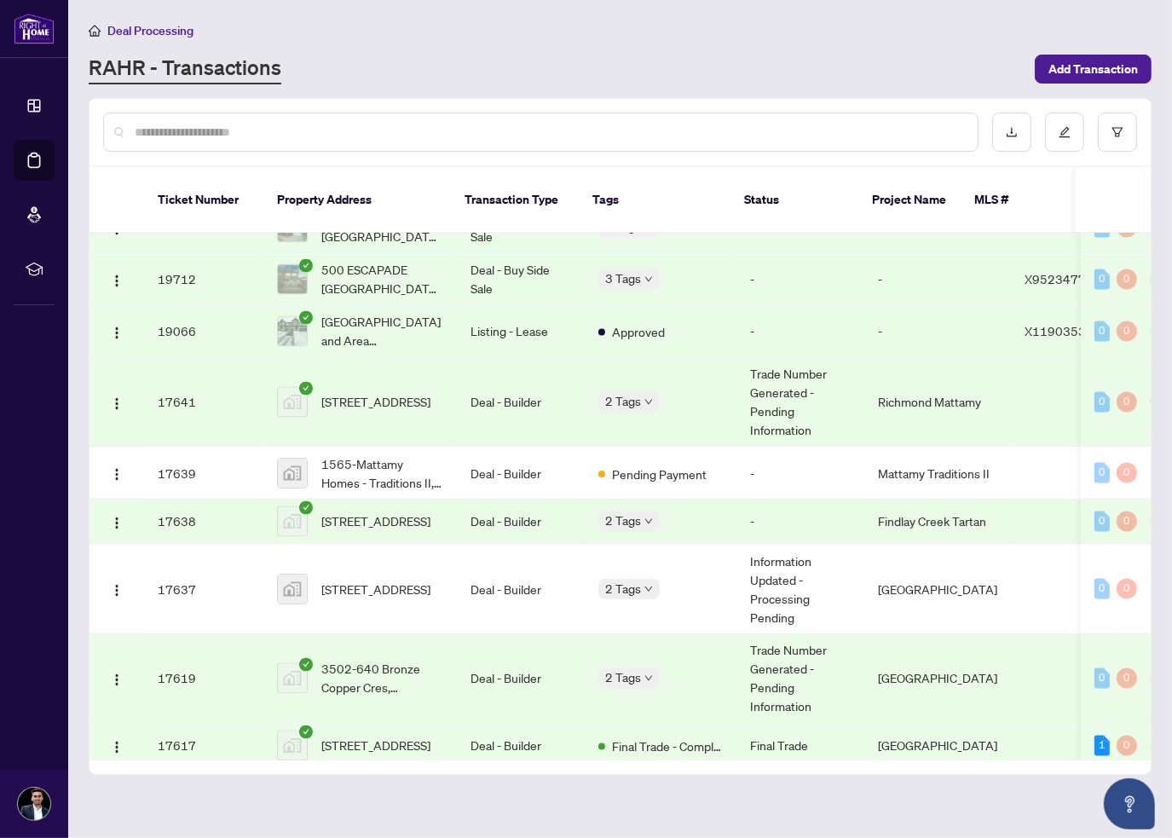
scroll to position [3191, 0]
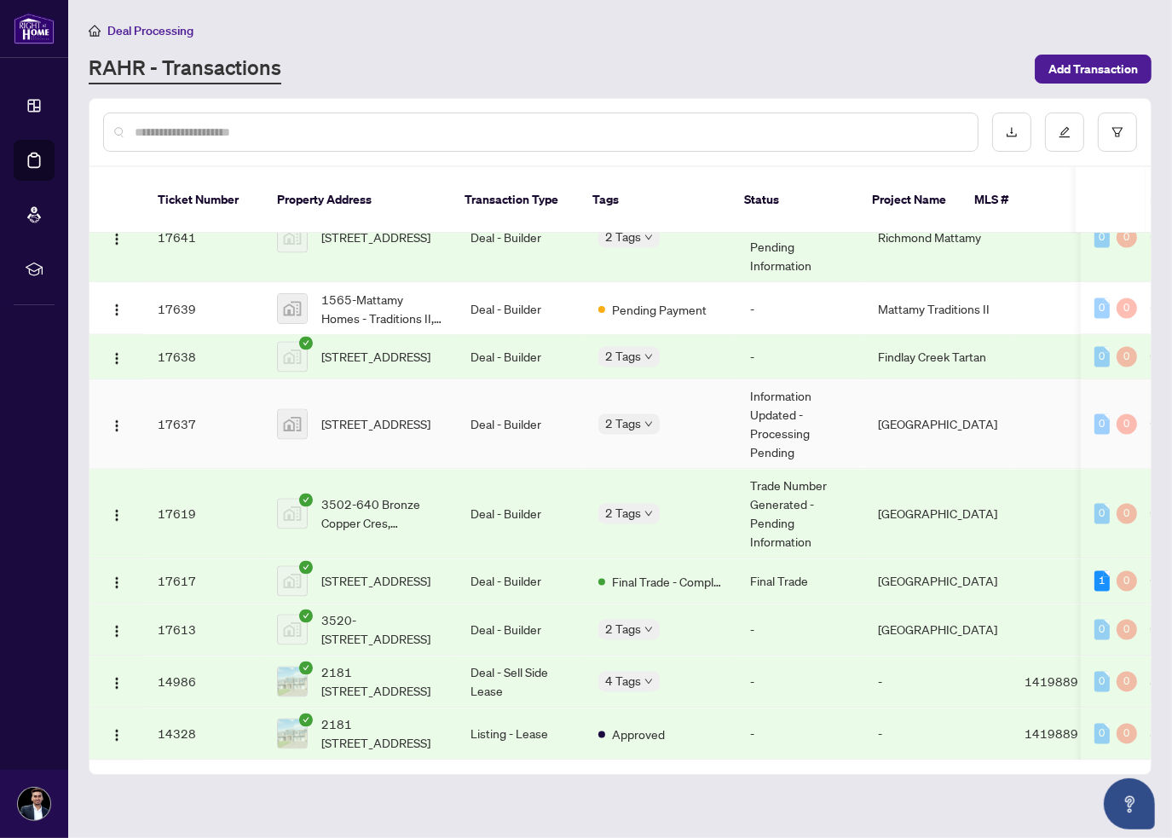
click at [341, 415] on span "[STREET_ADDRESS]" at bounding box center [375, 424] width 109 height 19
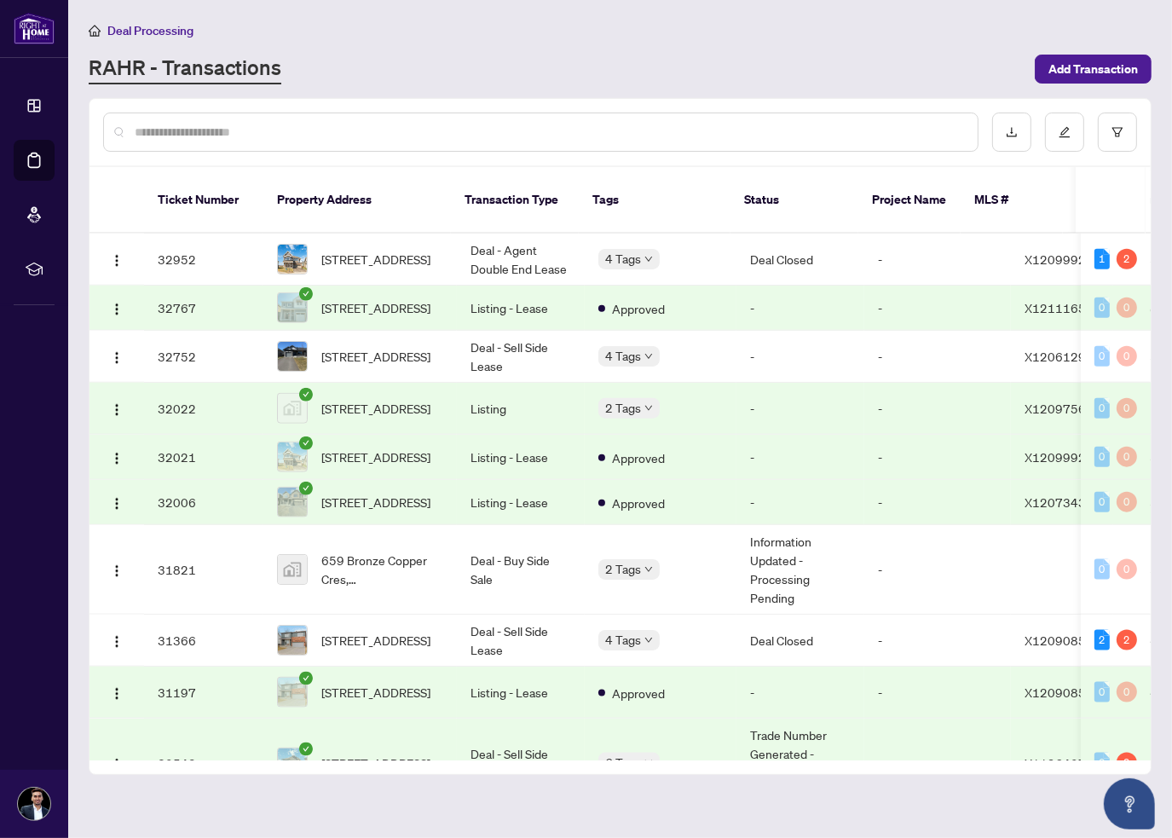
scroll to position [2002, 0]
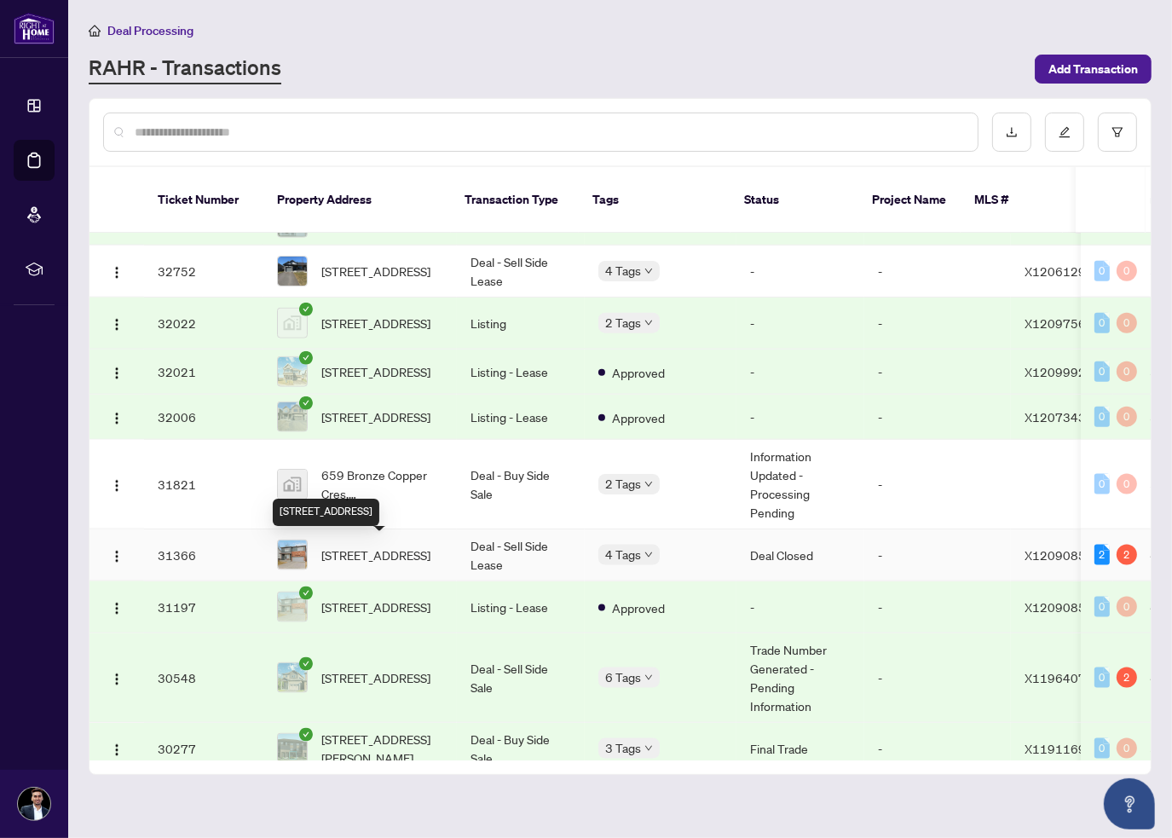
click at [368, 562] on span "[STREET_ADDRESS]" at bounding box center [375, 555] width 109 height 19
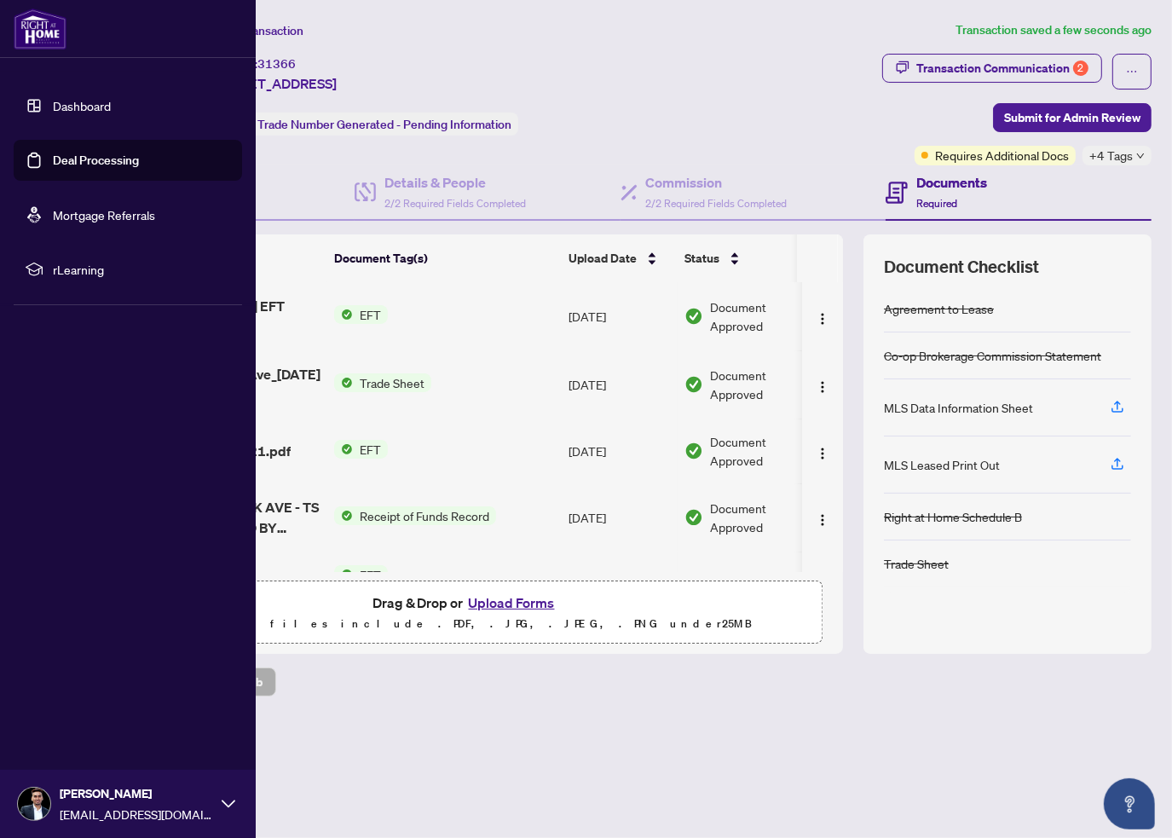
click at [20, 23] on img at bounding box center [40, 29] width 53 height 41
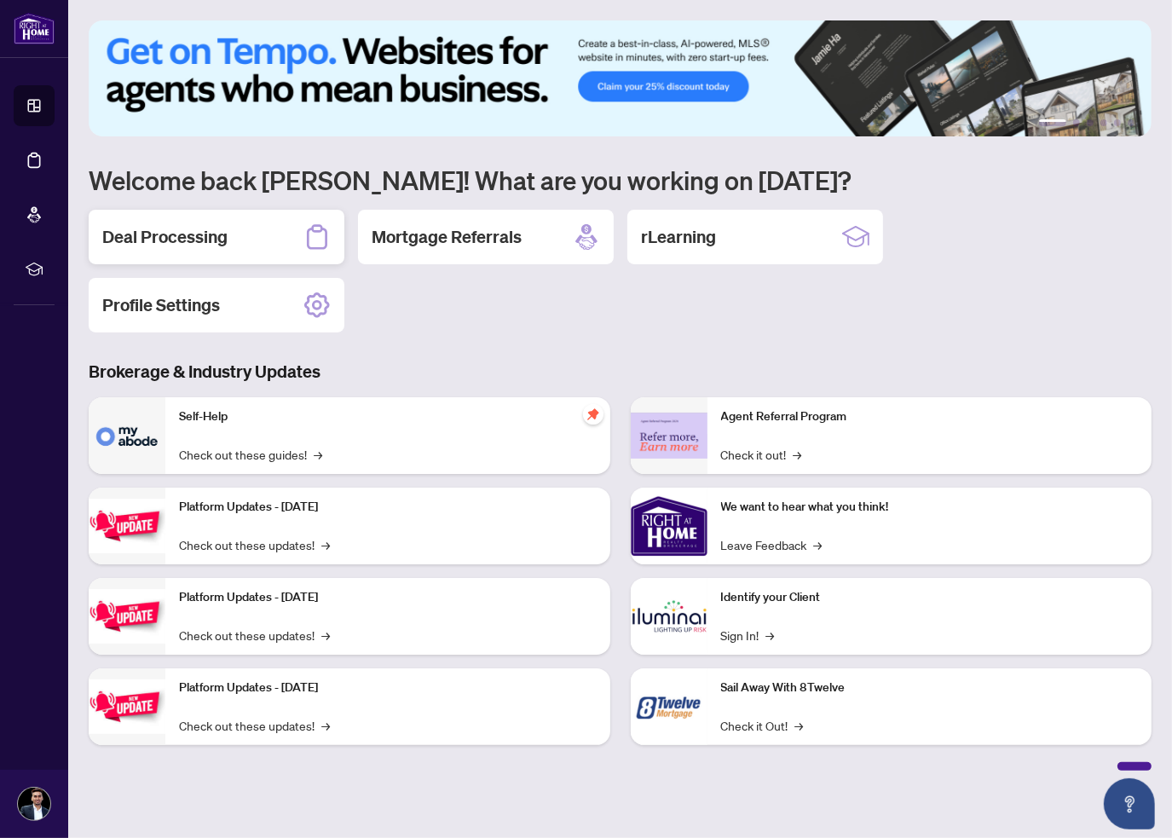
click at [200, 252] on div "Deal Processing" at bounding box center [217, 237] width 256 height 55
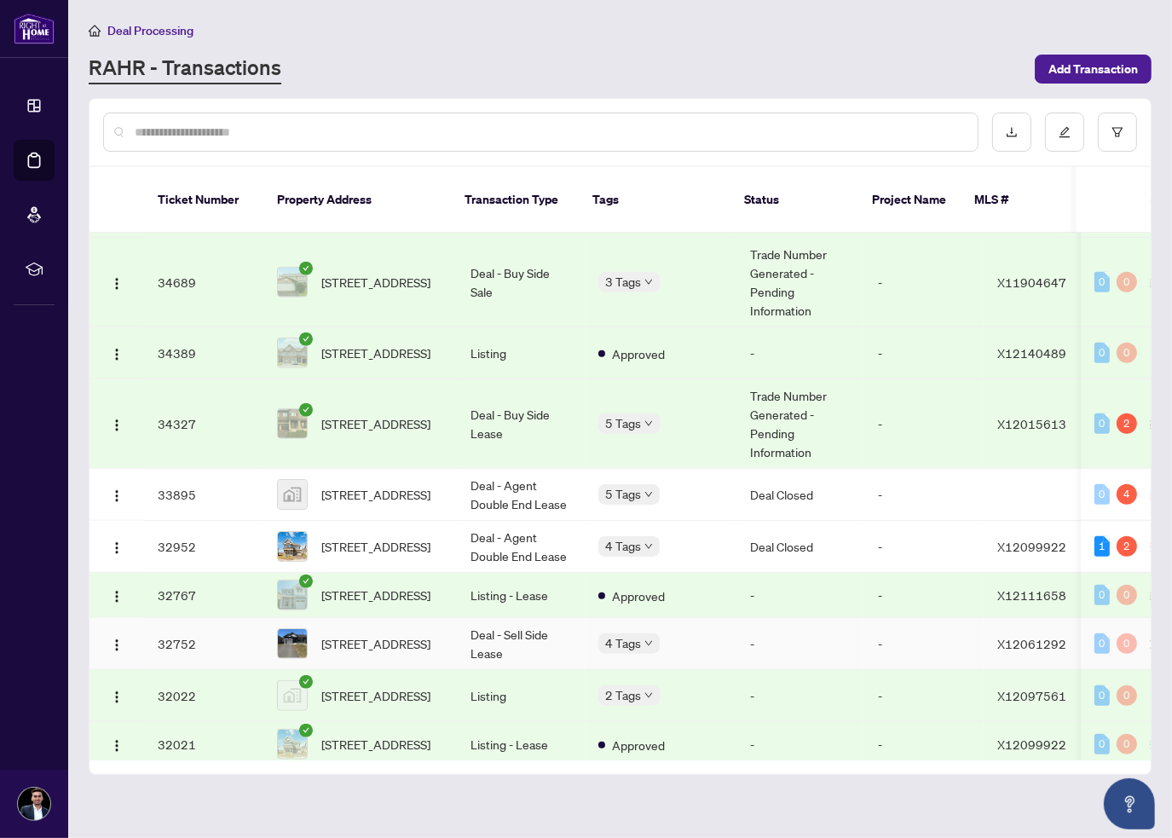
scroll to position [1967, 0]
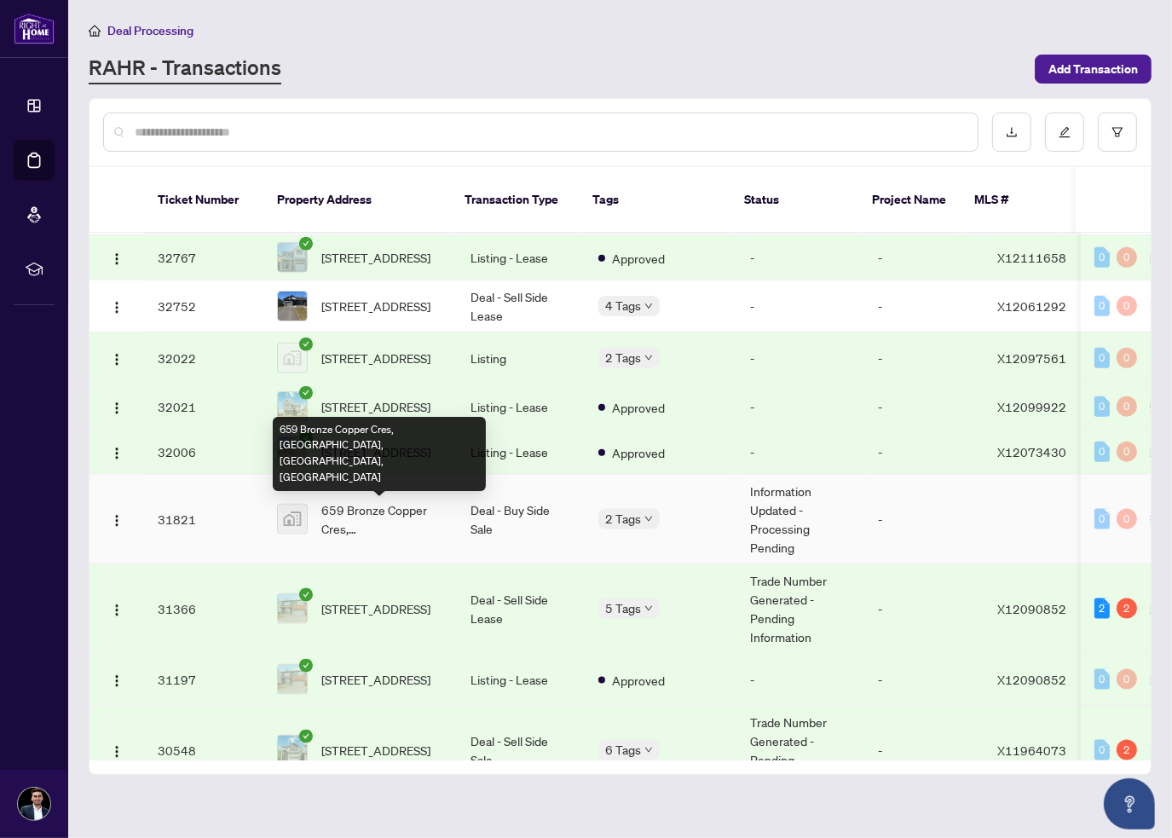
click at [382, 529] on span "659 Bronze Copper Cres, [GEOGRAPHIC_DATA], [GEOGRAPHIC_DATA], [GEOGRAPHIC_DATA]" at bounding box center [382, 519] width 122 height 38
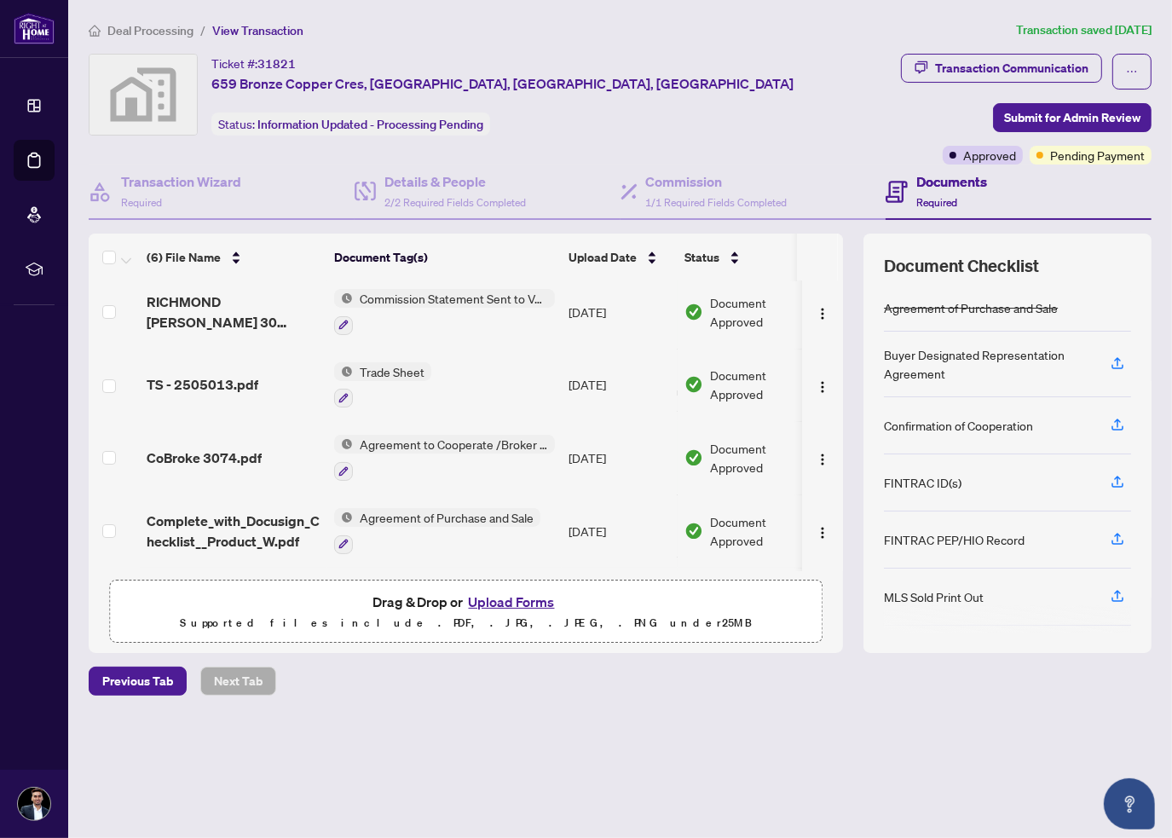
scroll to position [147, 0]
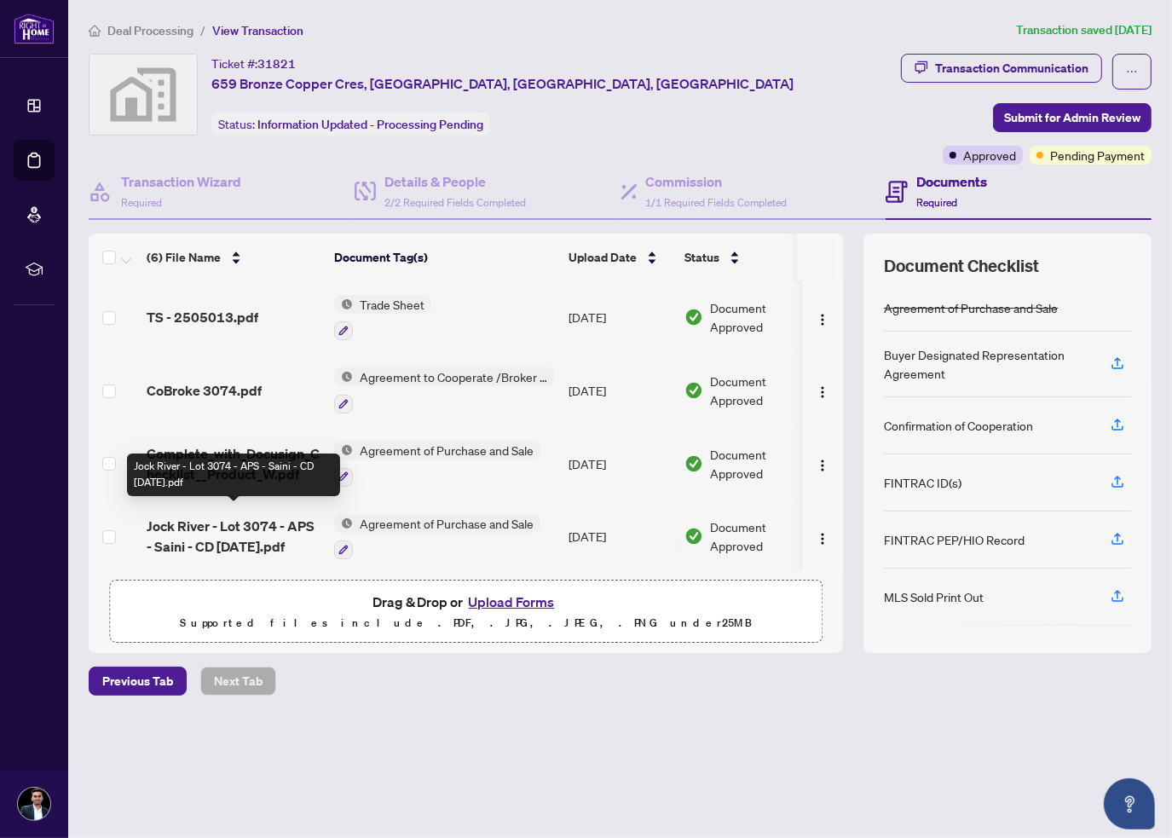
click at [240, 517] on span "Jock River - Lot 3074 - APS - Saini - CD Feb 20 2025.pdf" at bounding box center [234, 536] width 174 height 41
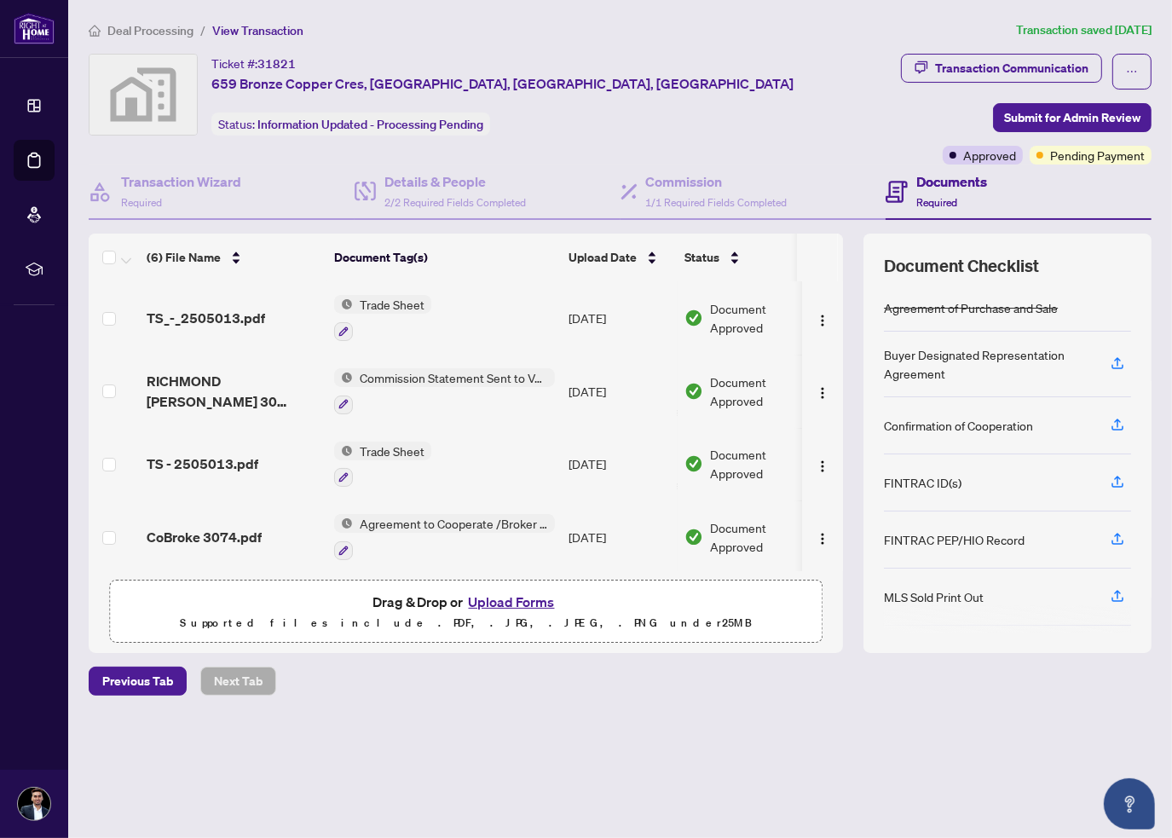
scroll to position [147, 0]
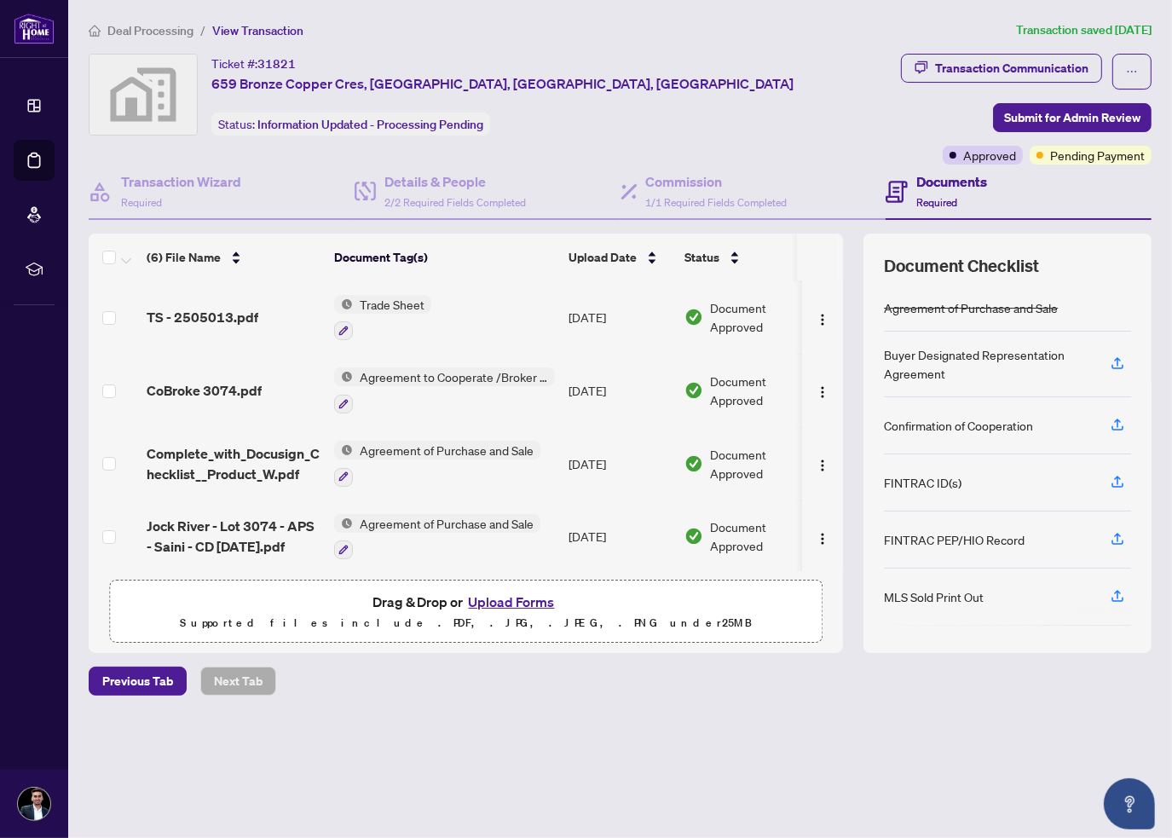
click at [205, 524] on span "Jock River - Lot 3074 - APS - Saini - CD Feb 20 2025.pdf" at bounding box center [234, 536] width 174 height 41
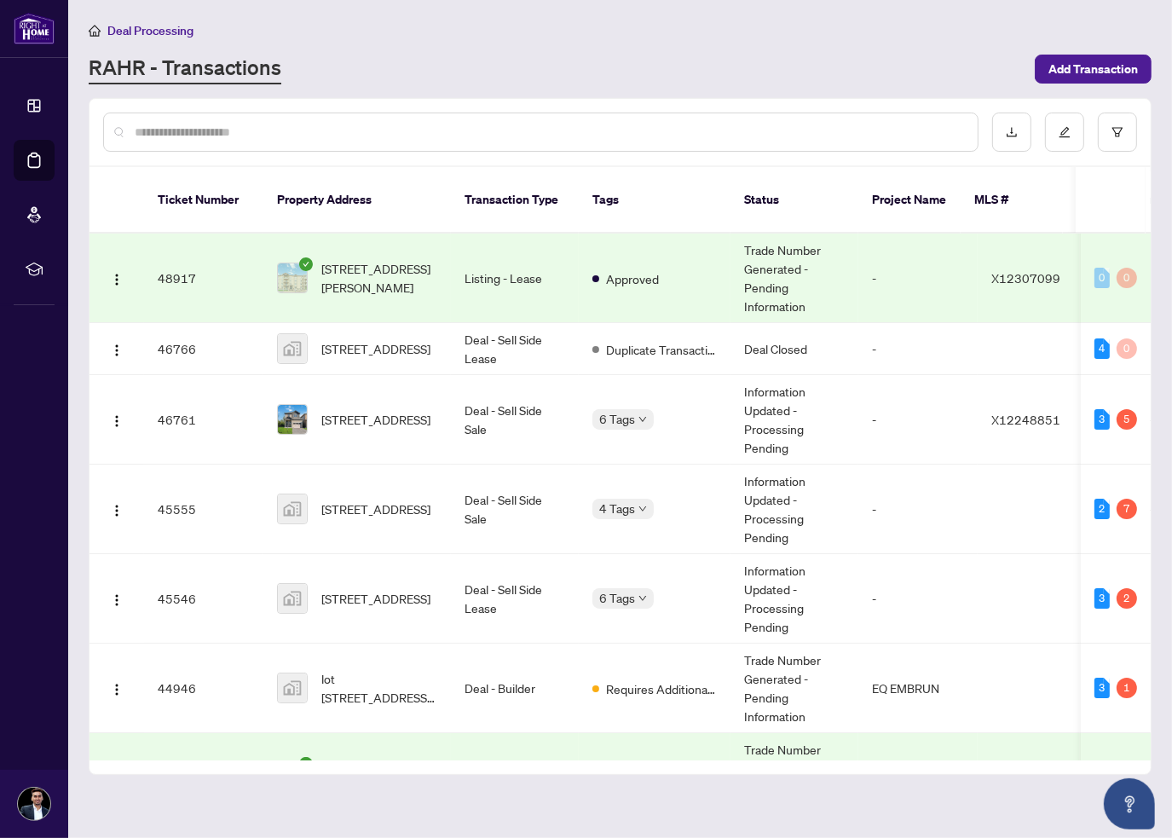
click at [164, 129] on input "text" at bounding box center [550, 132] width 830 height 19
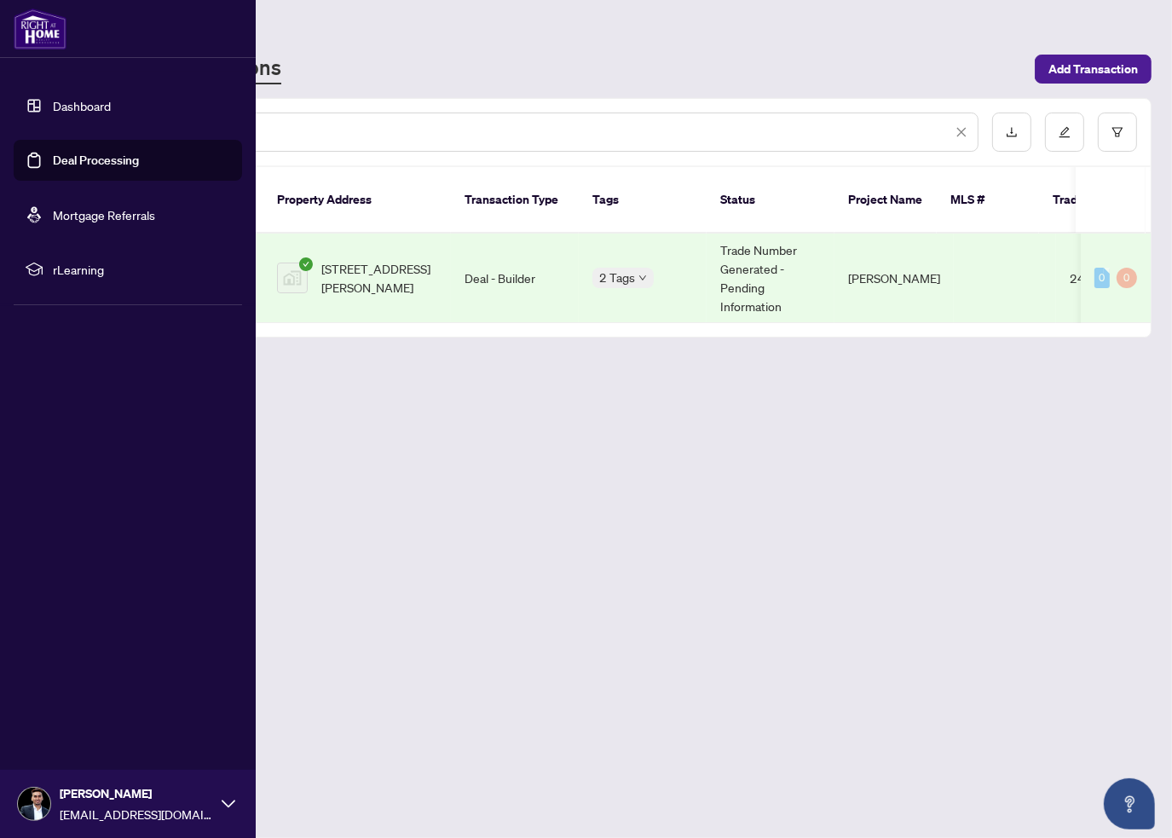
type input "****"
click at [43, 32] on img at bounding box center [40, 29] width 53 height 41
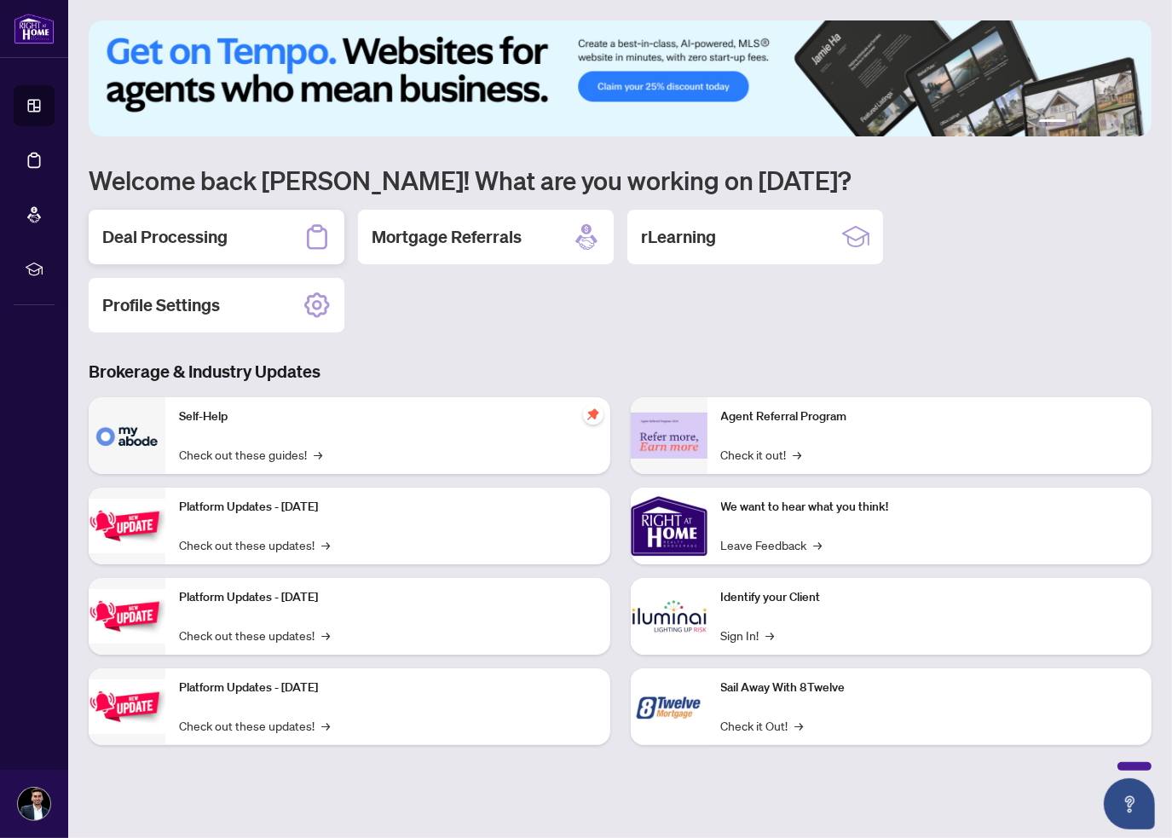
click at [239, 234] on div "Deal Processing" at bounding box center [217, 237] width 256 height 55
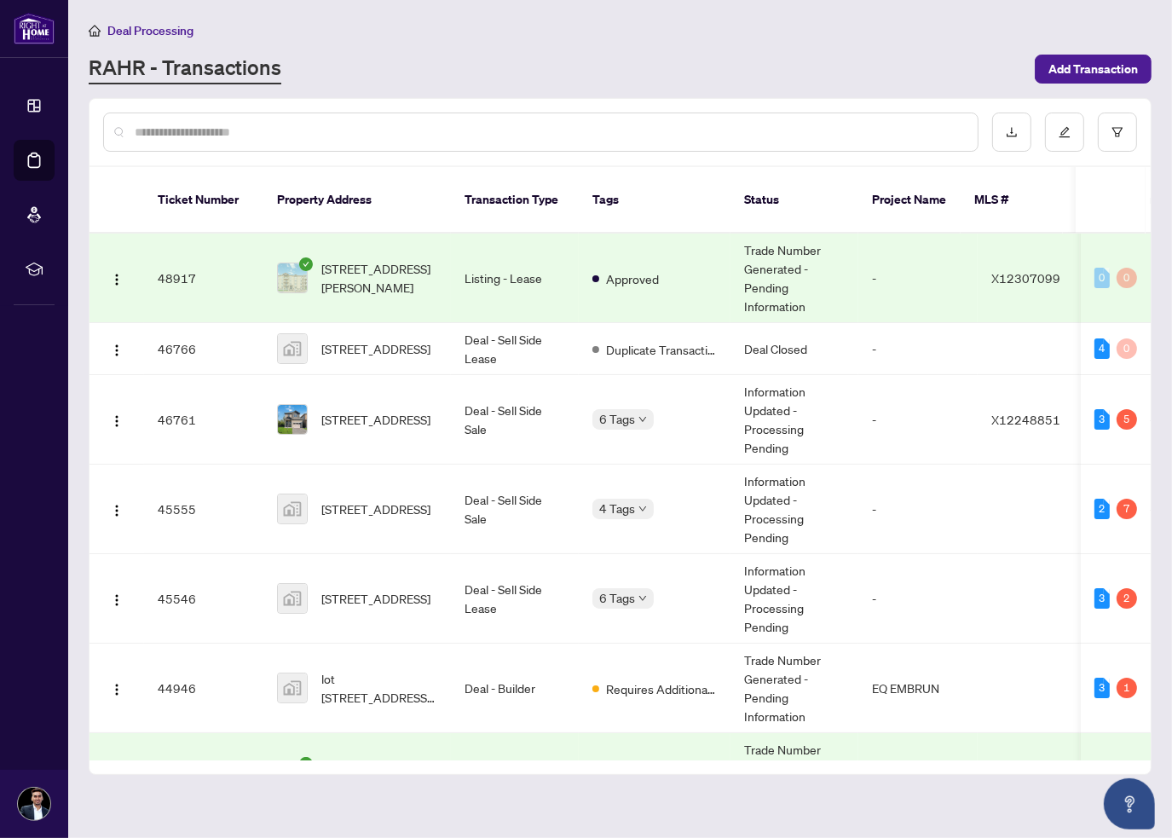
click at [216, 140] on div at bounding box center [541, 132] width 876 height 39
click at [211, 132] on input "text" at bounding box center [550, 132] width 830 height 19
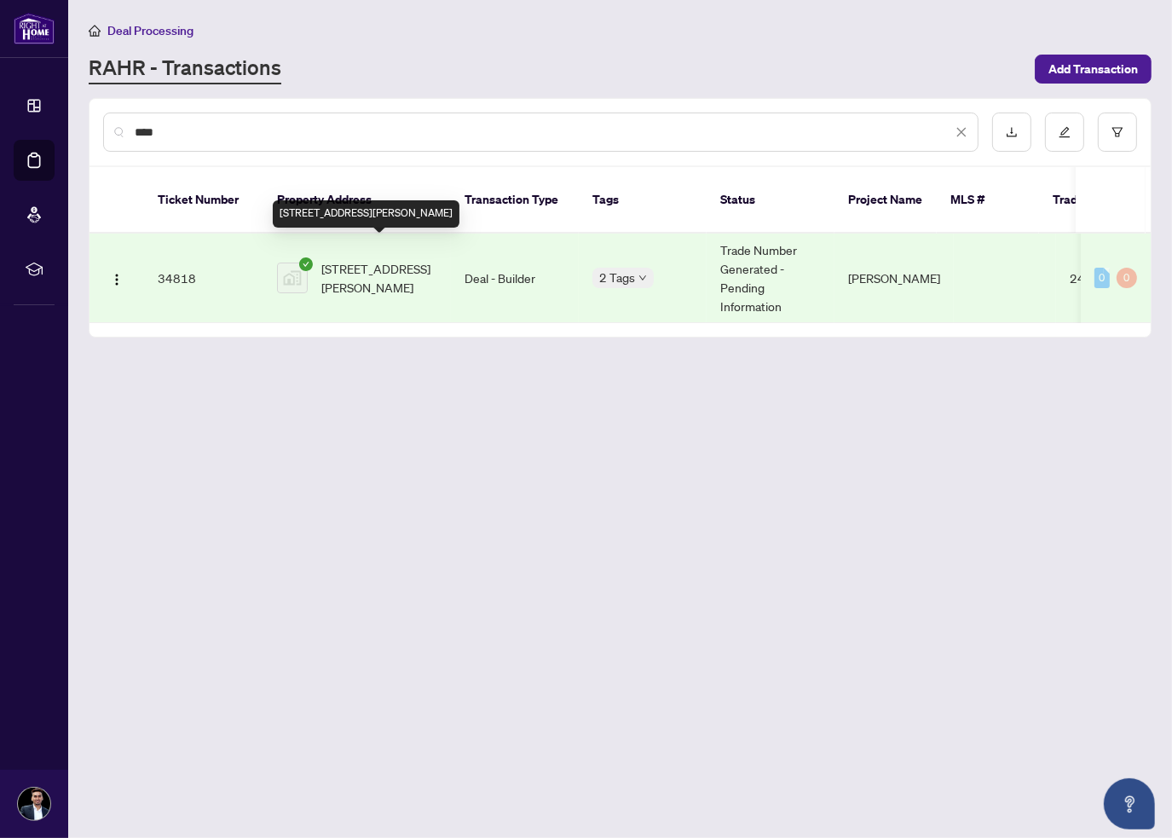
type input "****"
click at [331, 259] on span "[STREET_ADDRESS][PERSON_NAME]" at bounding box center [379, 278] width 116 height 38
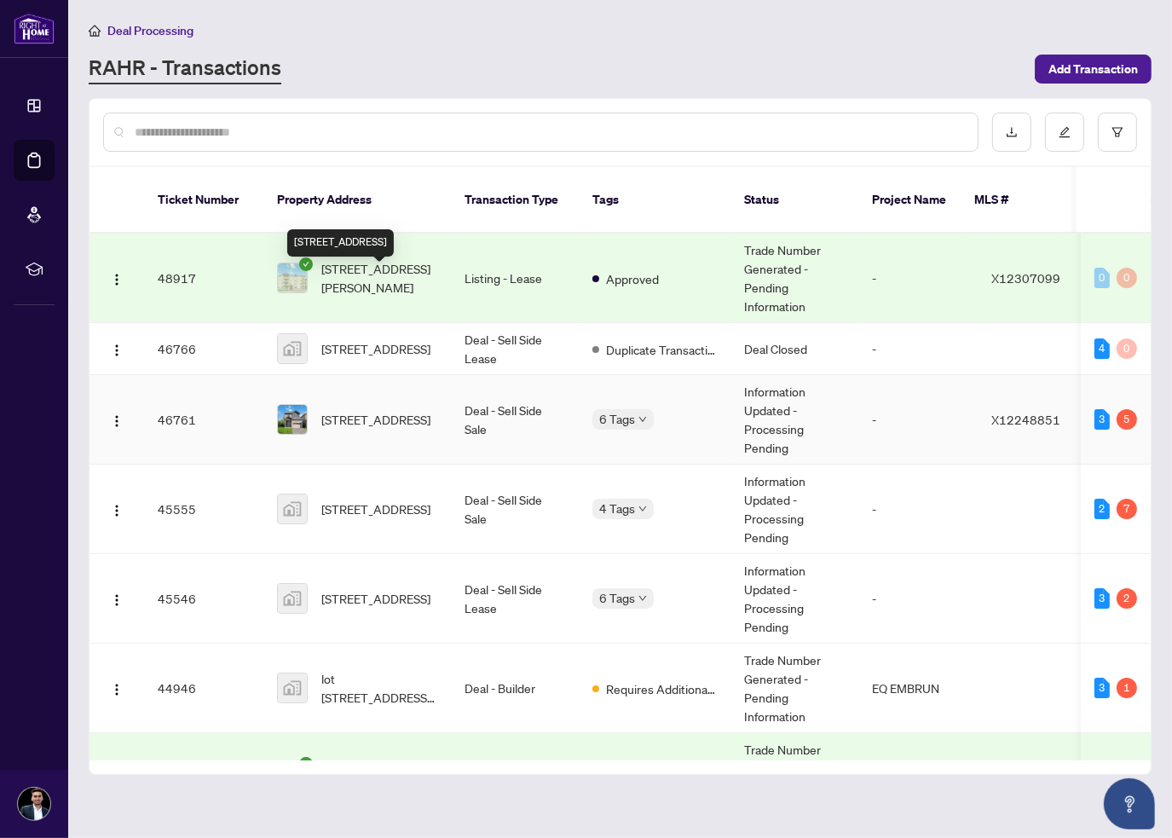
scroll to position [171, 0]
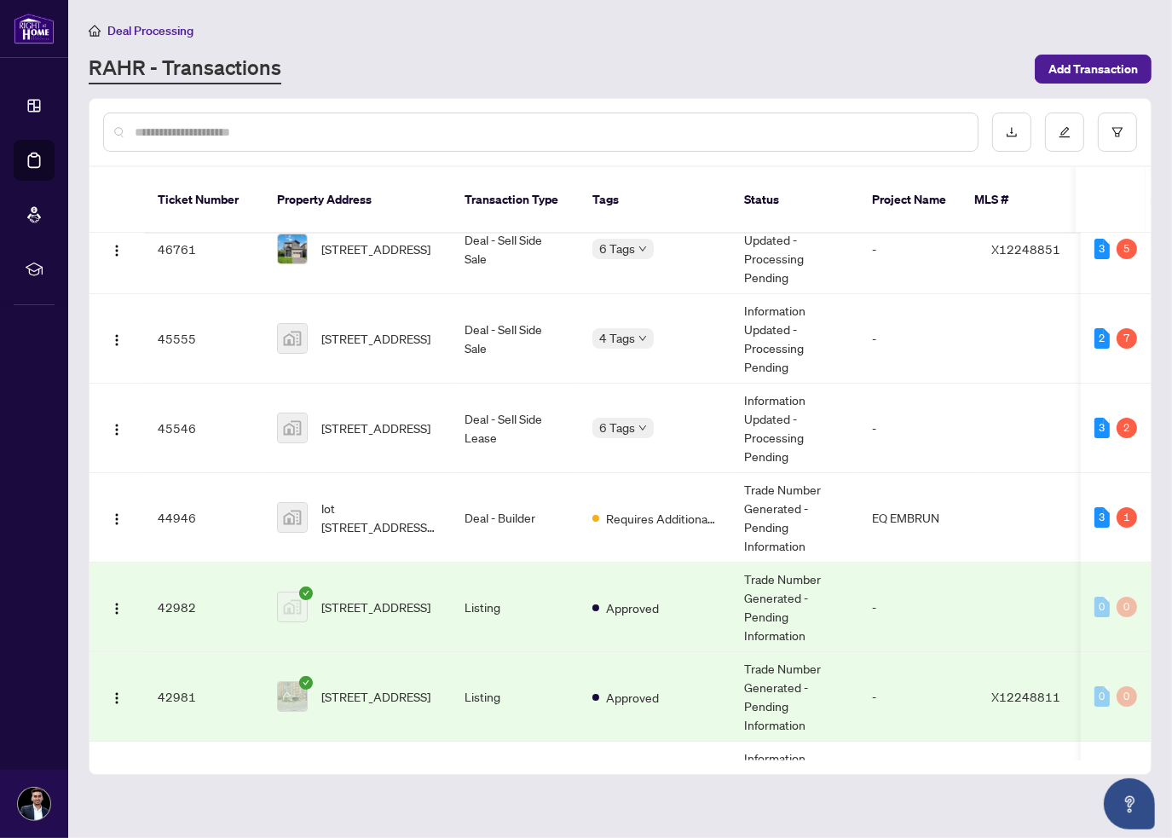
click at [331, 41] on div "Deal Processing RAHR - Transactions Add Transaction" at bounding box center [620, 52] width 1063 height 64
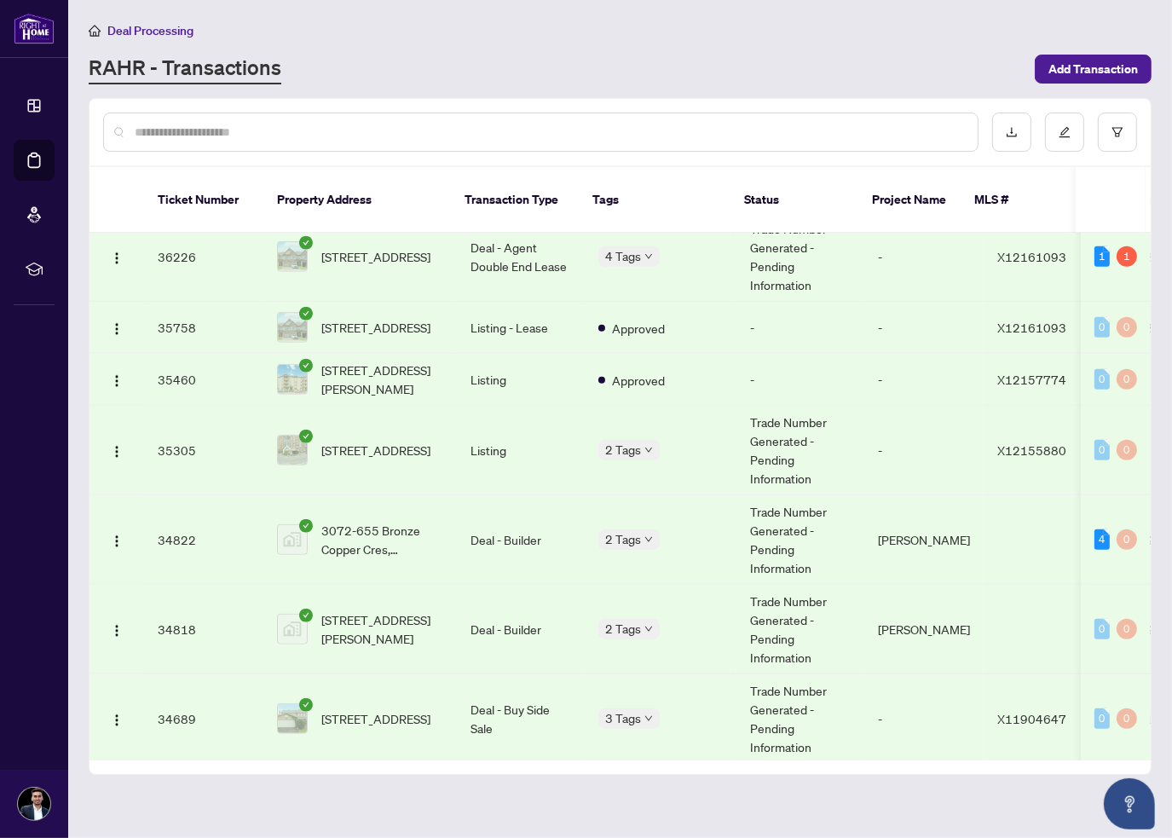
scroll to position [2496, 0]
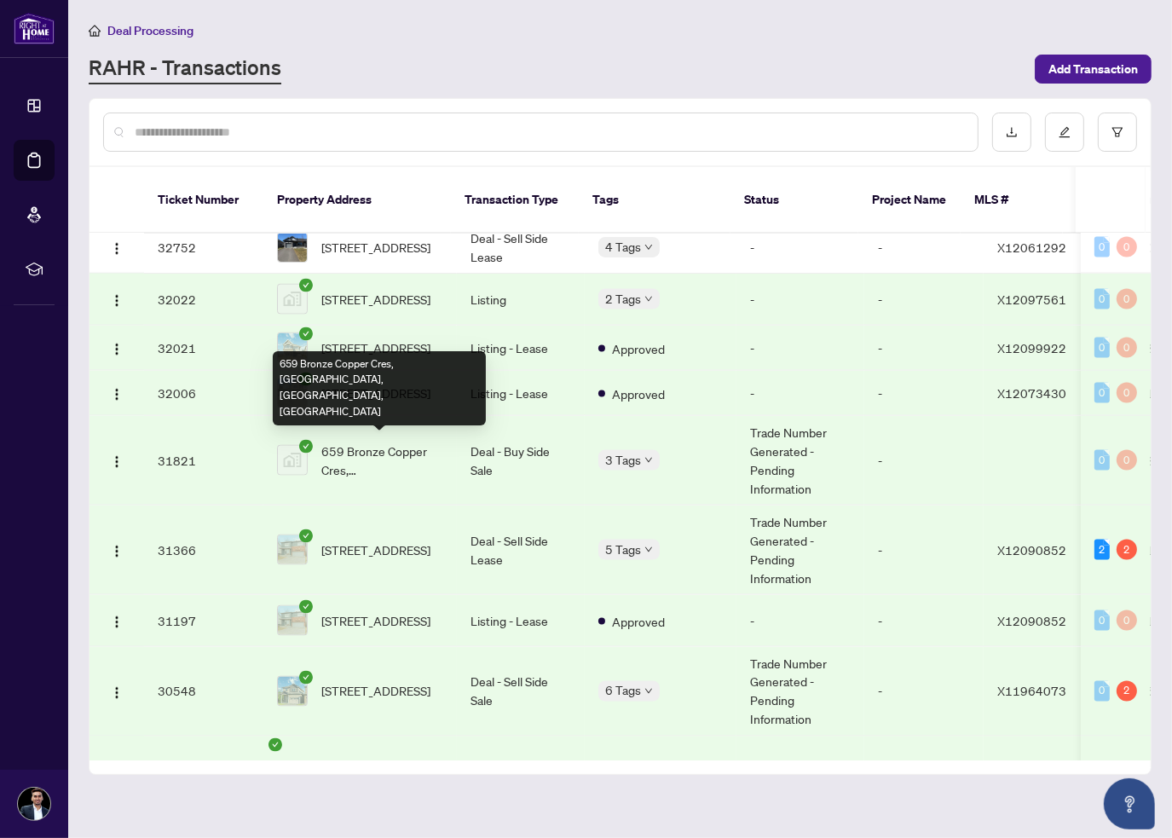
click at [378, 458] on span "659 Bronze Copper Cres, [GEOGRAPHIC_DATA], [GEOGRAPHIC_DATA], [GEOGRAPHIC_DATA]" at bounding box center [382, 461] width 122 height 38
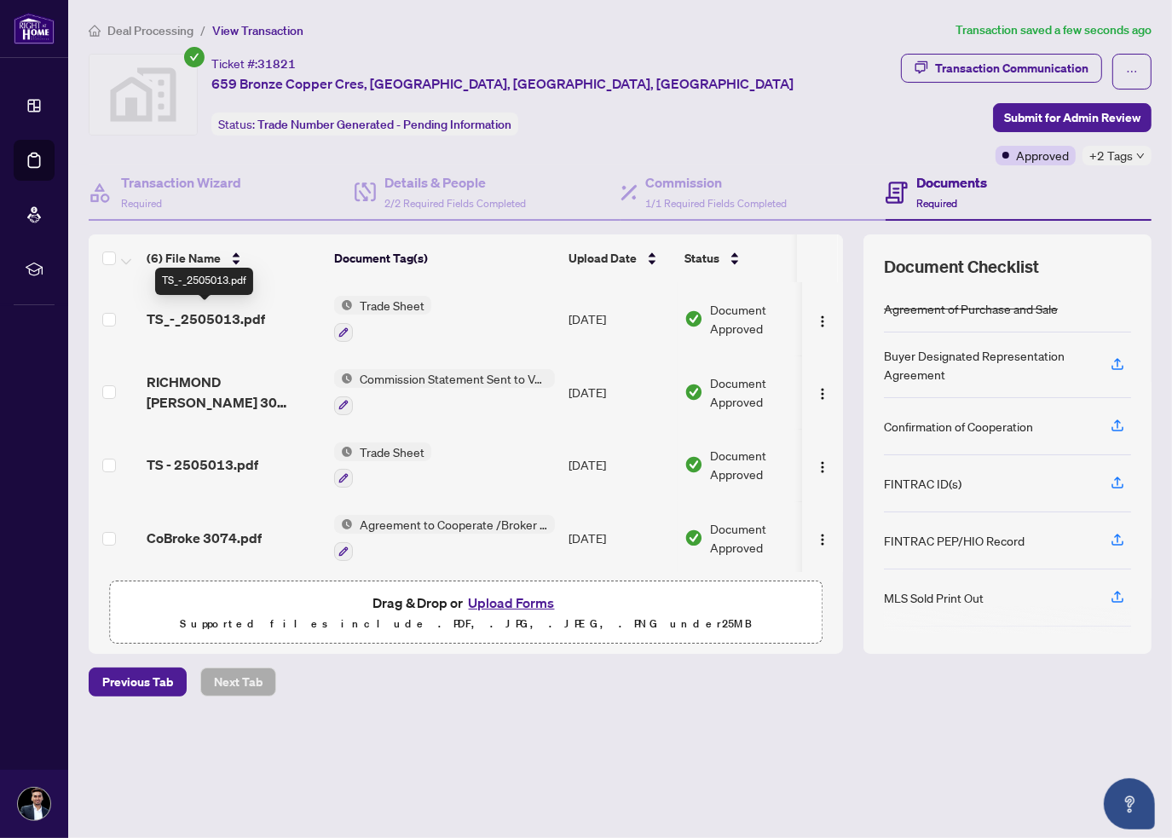
click at [221, 320] on span "TS_-_2505013.pdf" at bounding box center [206, 319] width 119 height 20
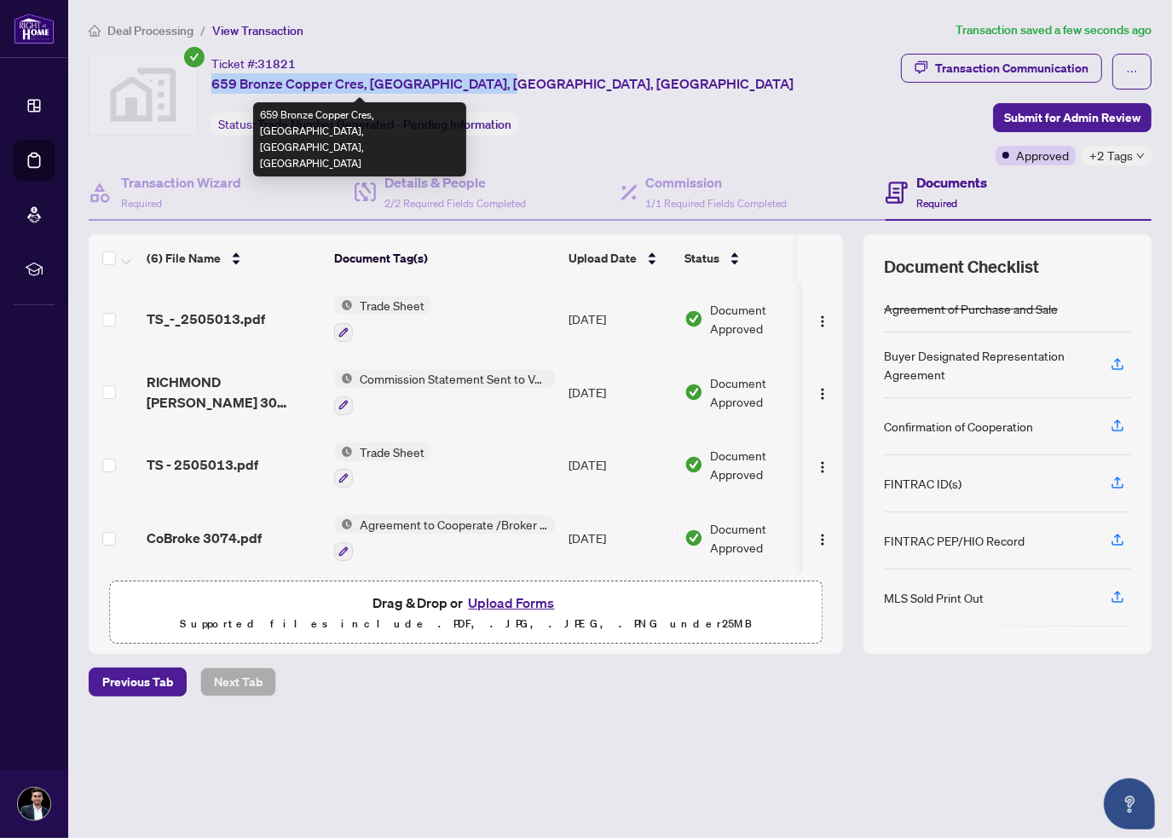
drag, startPoint x: 211, startPoint y: 80, endPoint x: 506, endPoint y: 84, distance: 295.0
click at [506, 84] on span "659 Bronze Copper Cres, [GEOGRAPHIC_DATA], [GEOGRAPHIC_DATA], [GEOGRAPHIC_DATA]" at bounding box center [502, 83] width 582 height 20
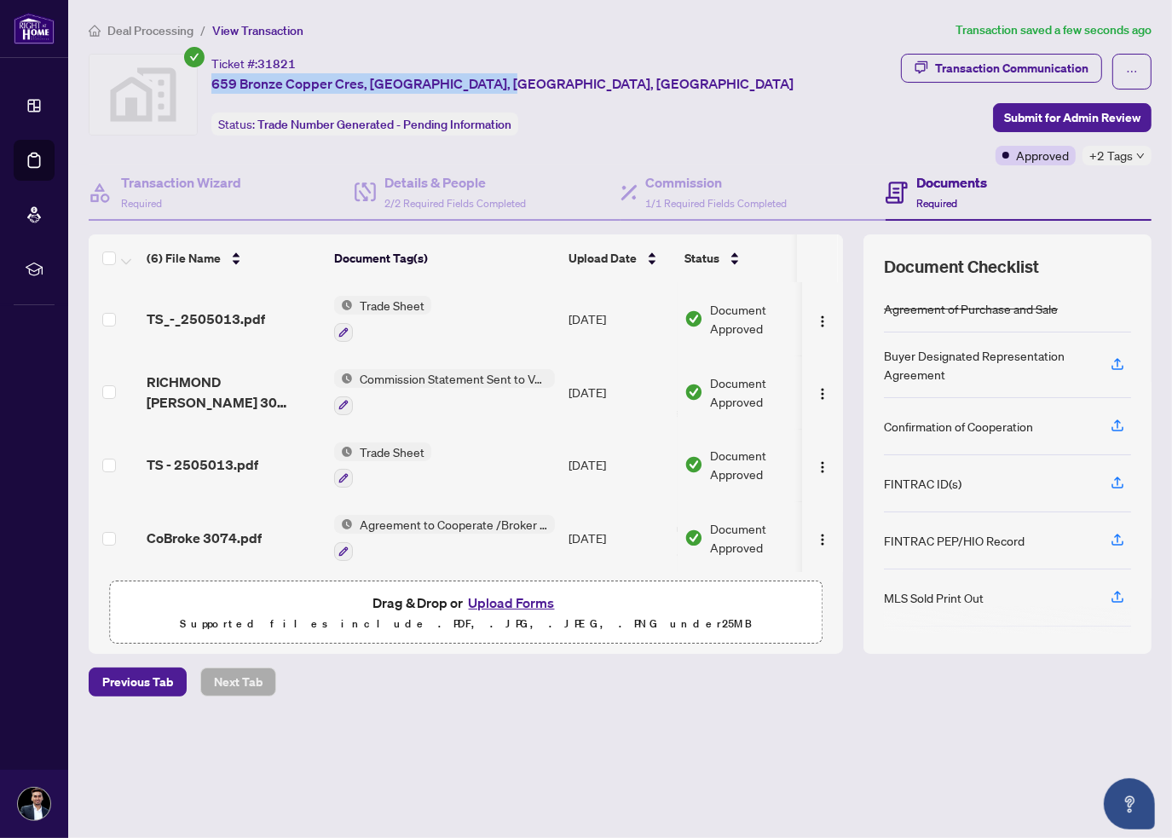
copy span "659 Bronze Copper Cres, [GEOGRAPHIC_DATA], [GEOGRAPHIC_DATA], [GEOGRAPHIC_DATA]"
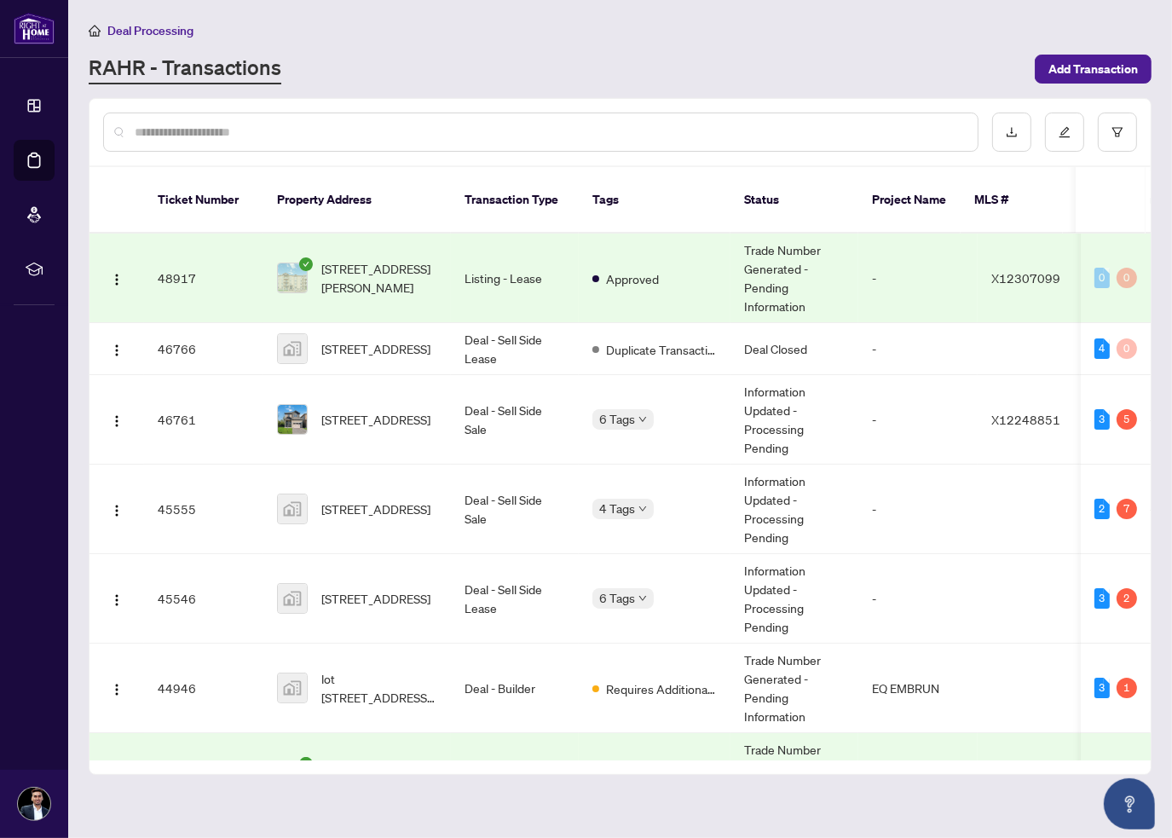
click at [419, 126] on input "text" at bounding box center [550, 132] width 830 height 19
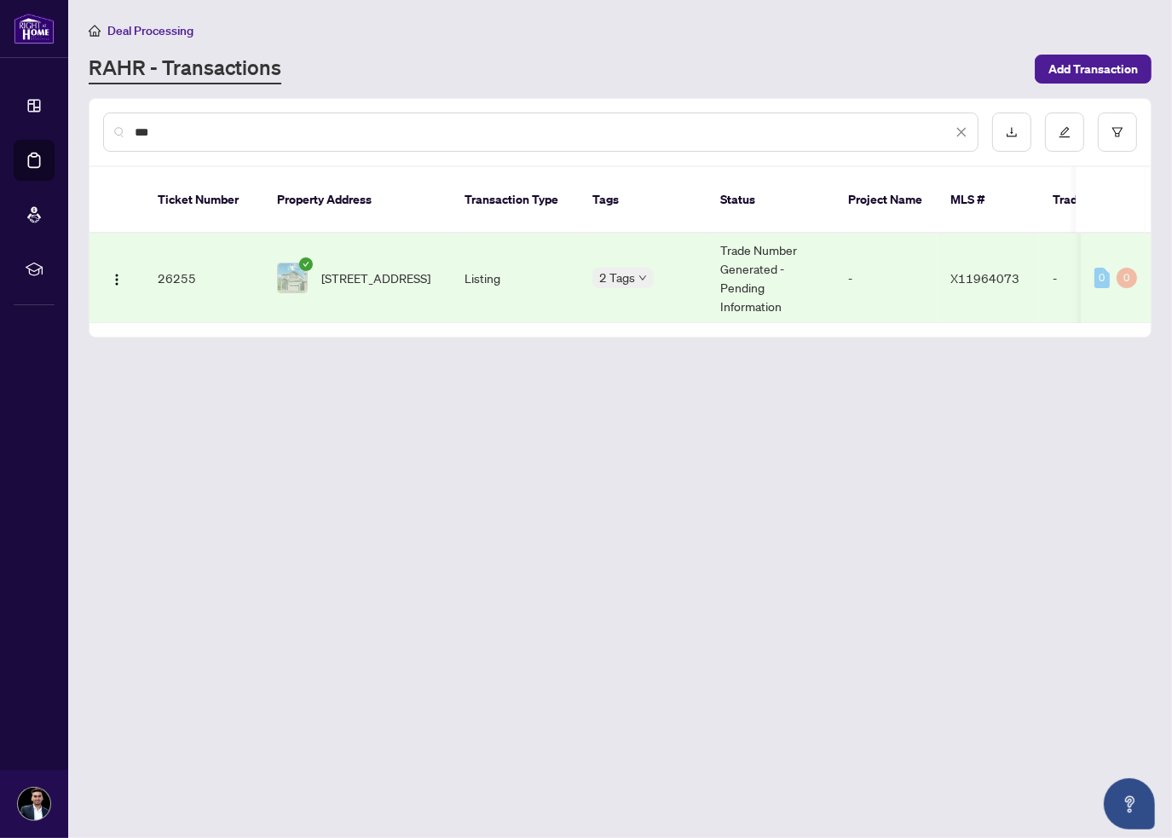
type input "***"
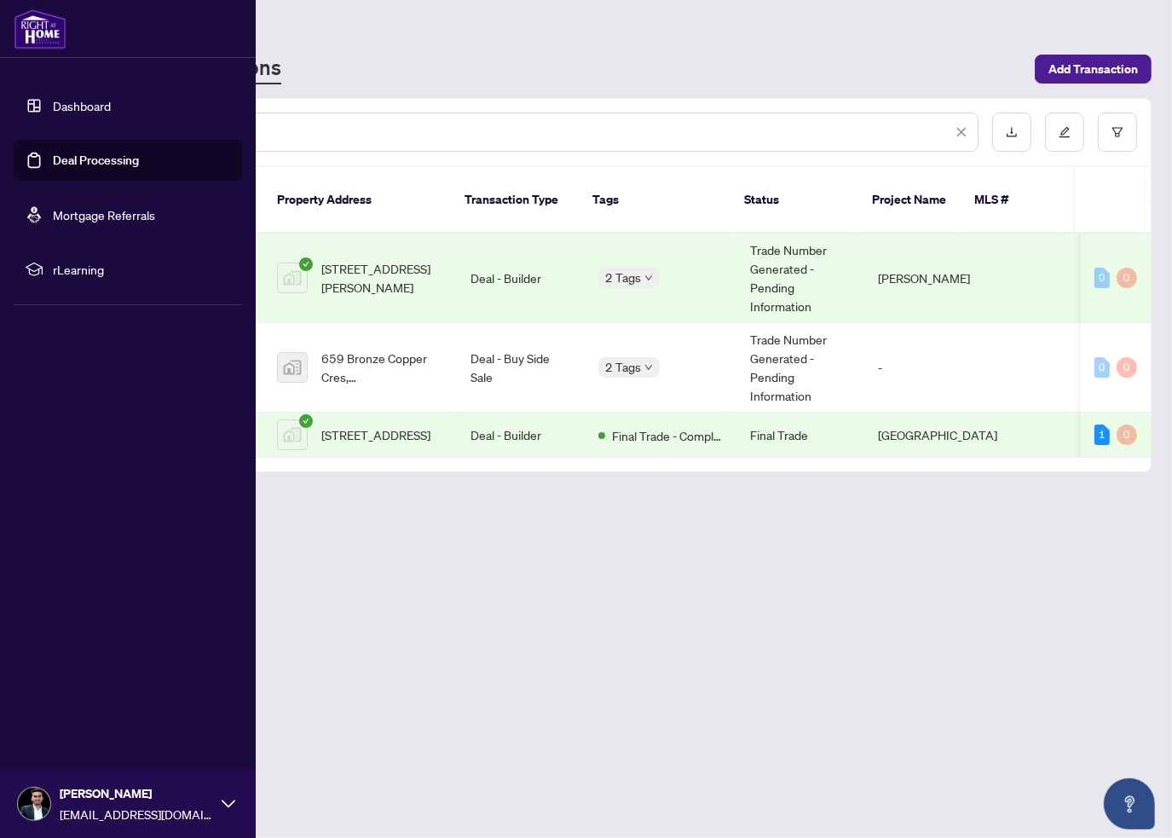
click at [35, 52] on div at bounding box center [128, 29] width 256 height 58
click at [34, 22] on img at bounding box center [40, 29] width 53 height 41
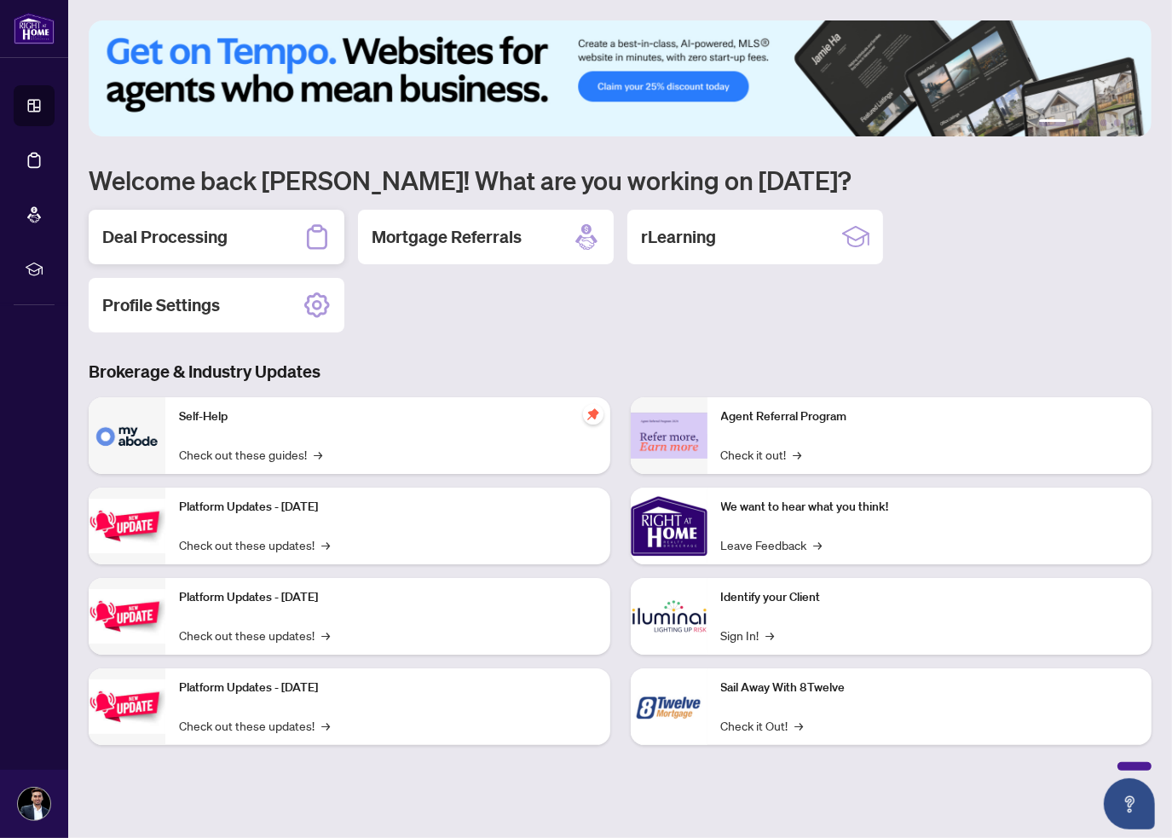
click at [286, 225] on div "Deal Processing" at bounding box center [217, 237] width 256 height 55
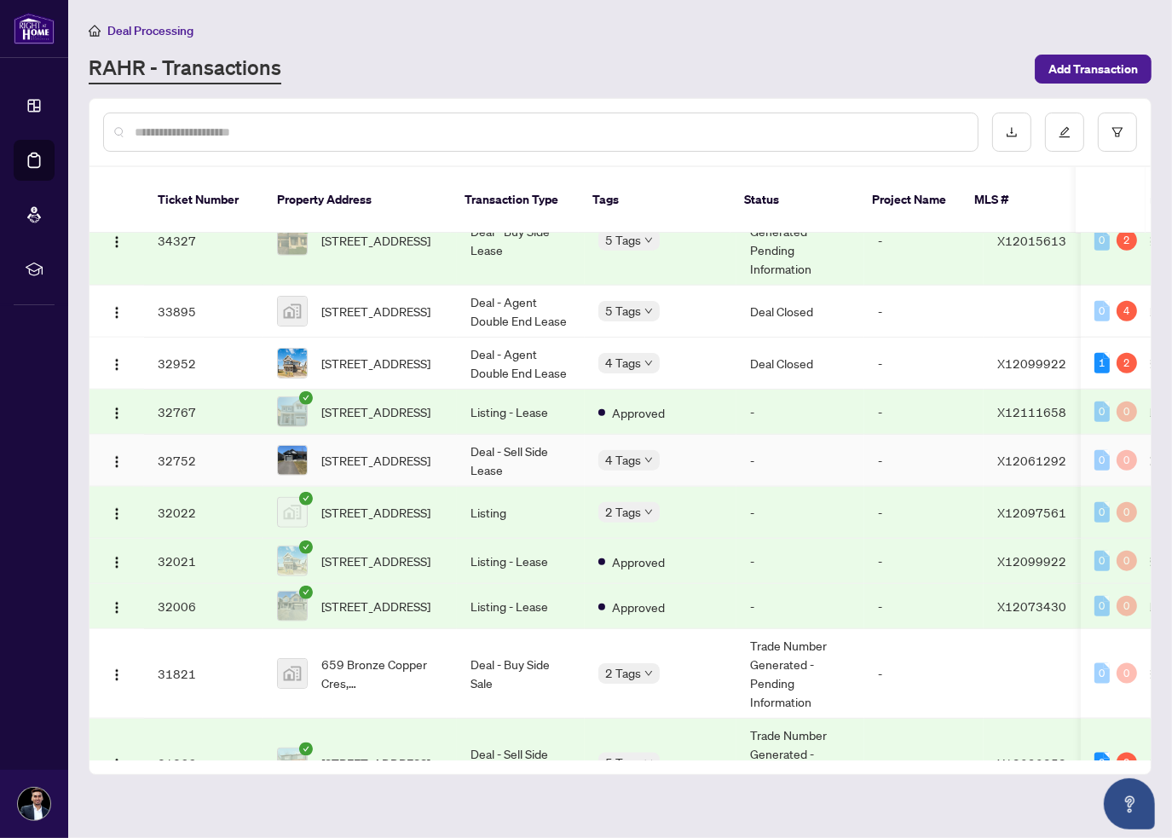
scroll to position [1790, 0]
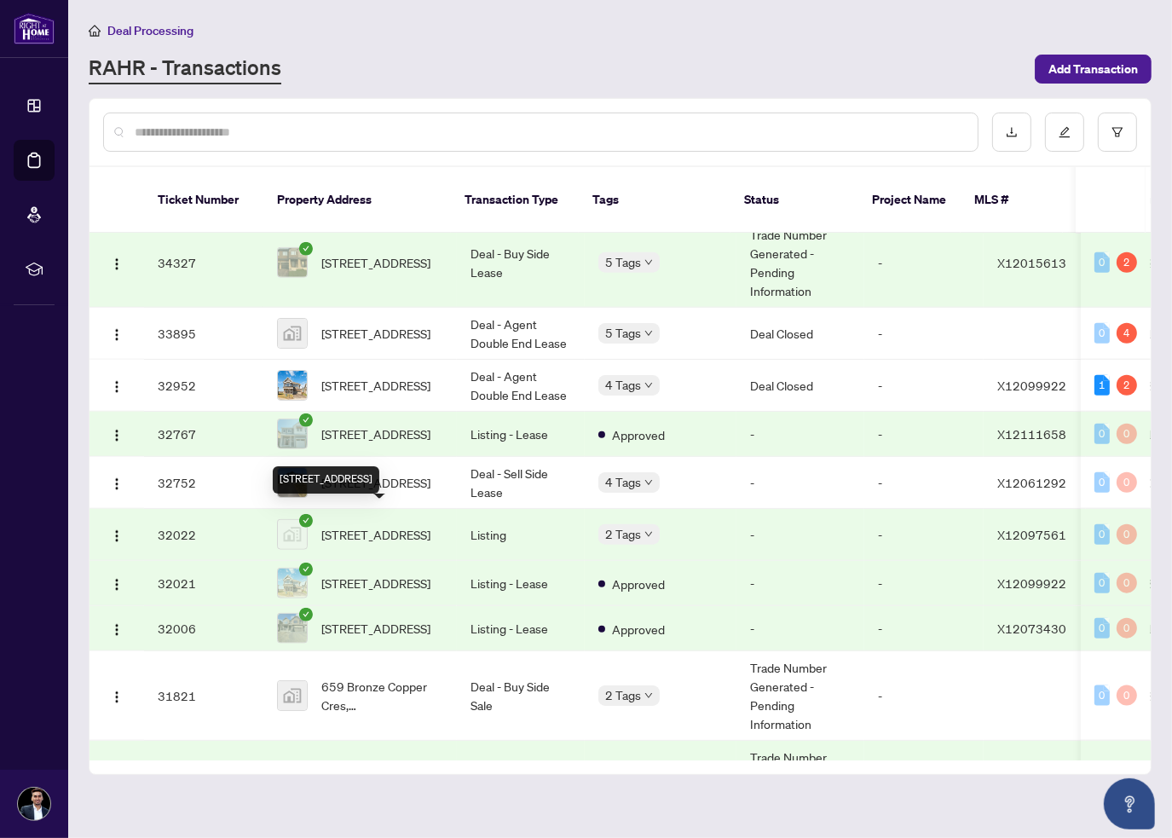
click at [369, 525] on span "[STREET_ADDRESS]" at bounding box center [375, 534] width 109 height 19
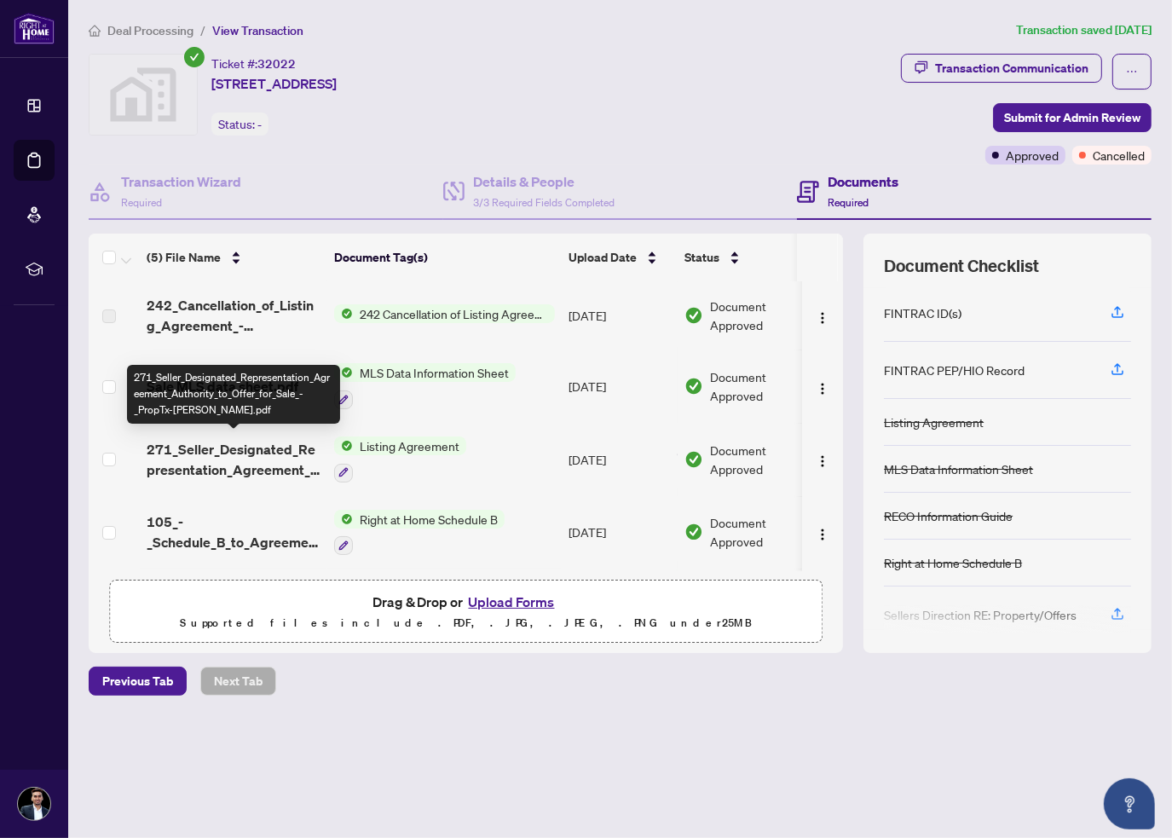
click at [241, 463] on span "271_Seller_Designated_Representation_Agreement_Authority_to_Offer_for_Sale_-_Pr…" at bounding box center [234, 459] width 174 height 41
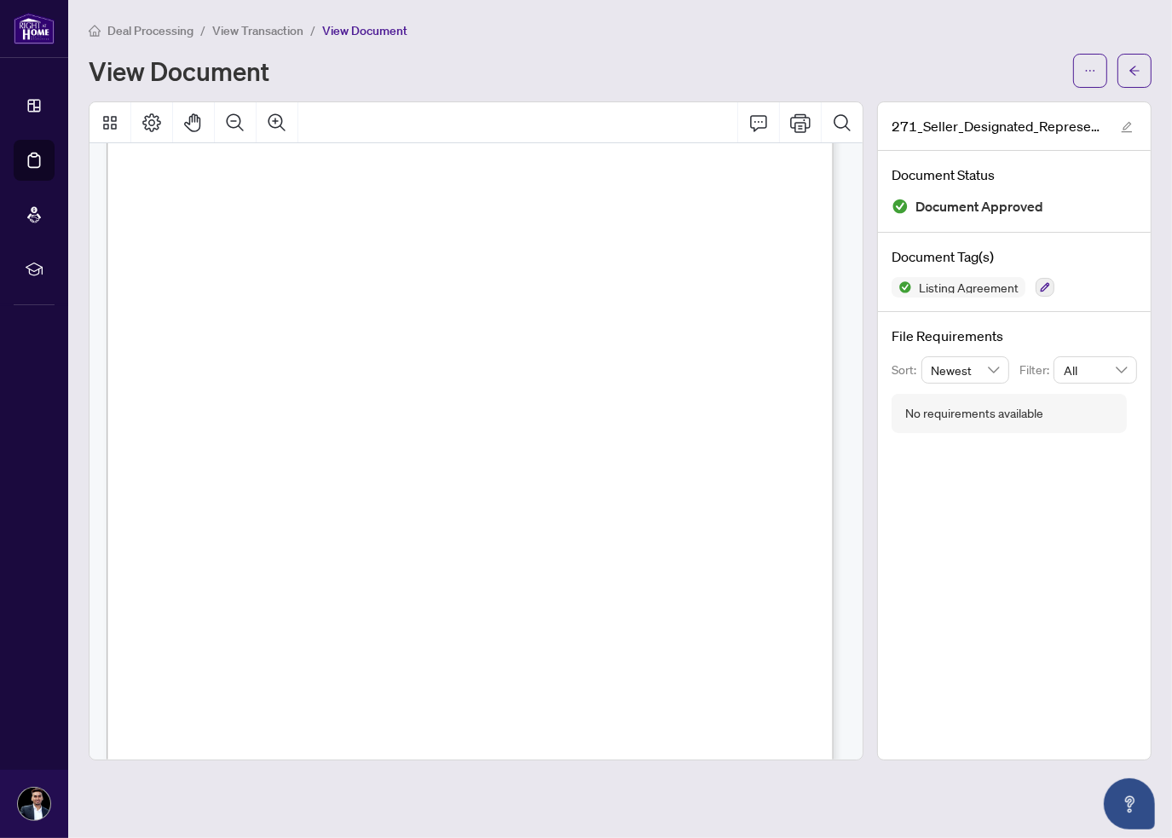
scroll to position [512, 0]
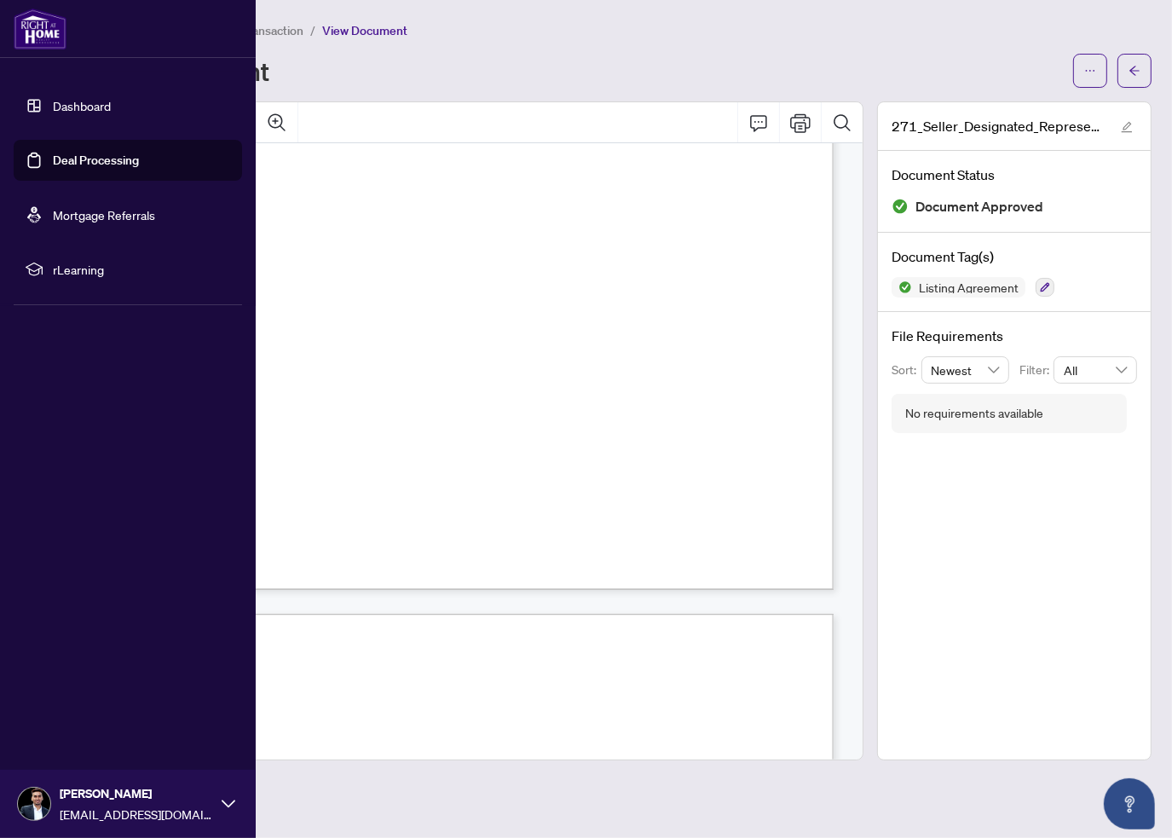
click at [43, 34] on img at bounding box center [40, 29] width 53 height 41
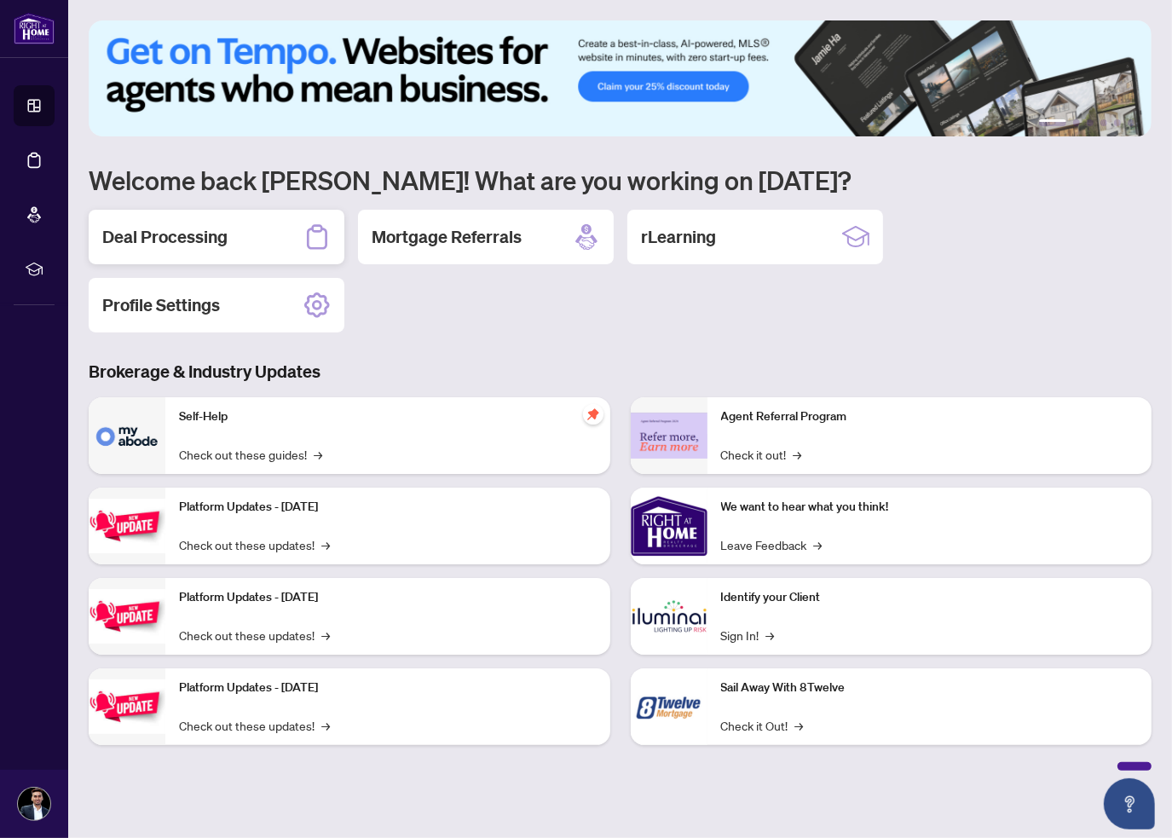
click at [195, 228] on h2 "Deal Processing" at bounding box center [164, 237] width 125 height 24
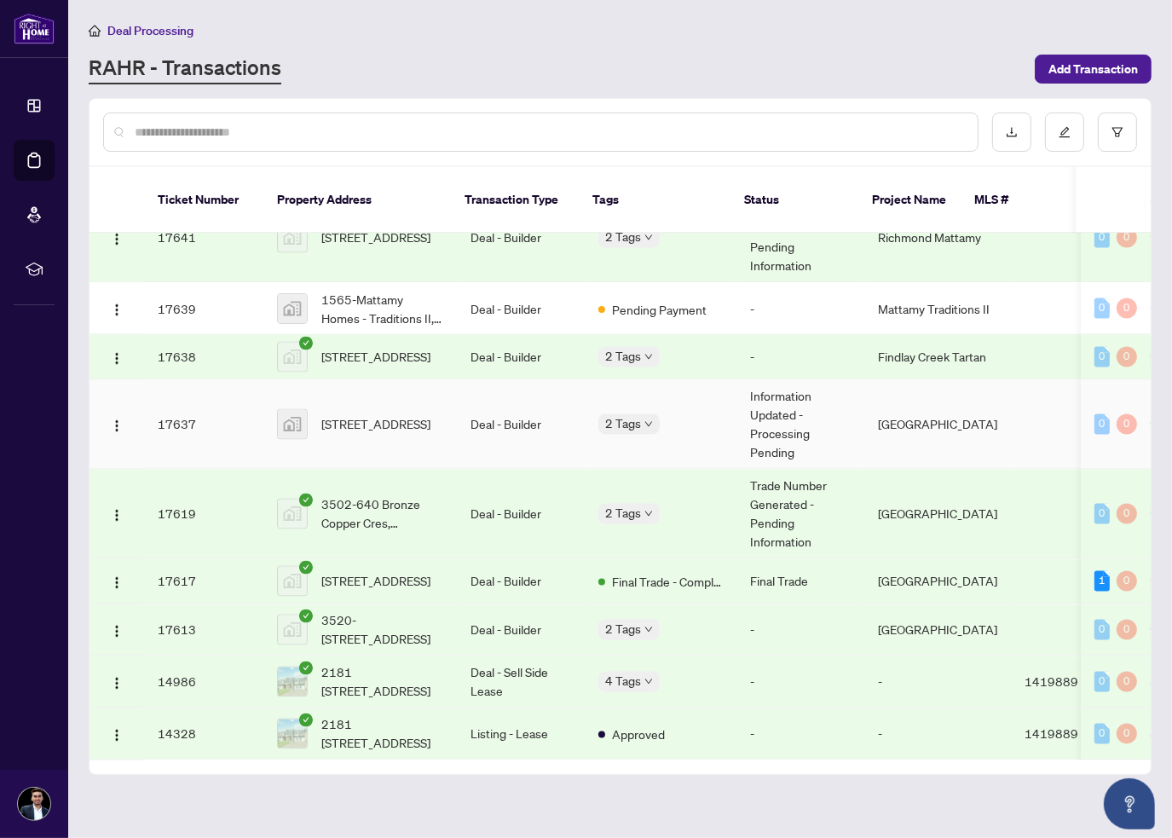
scroll to position [3148, 0]
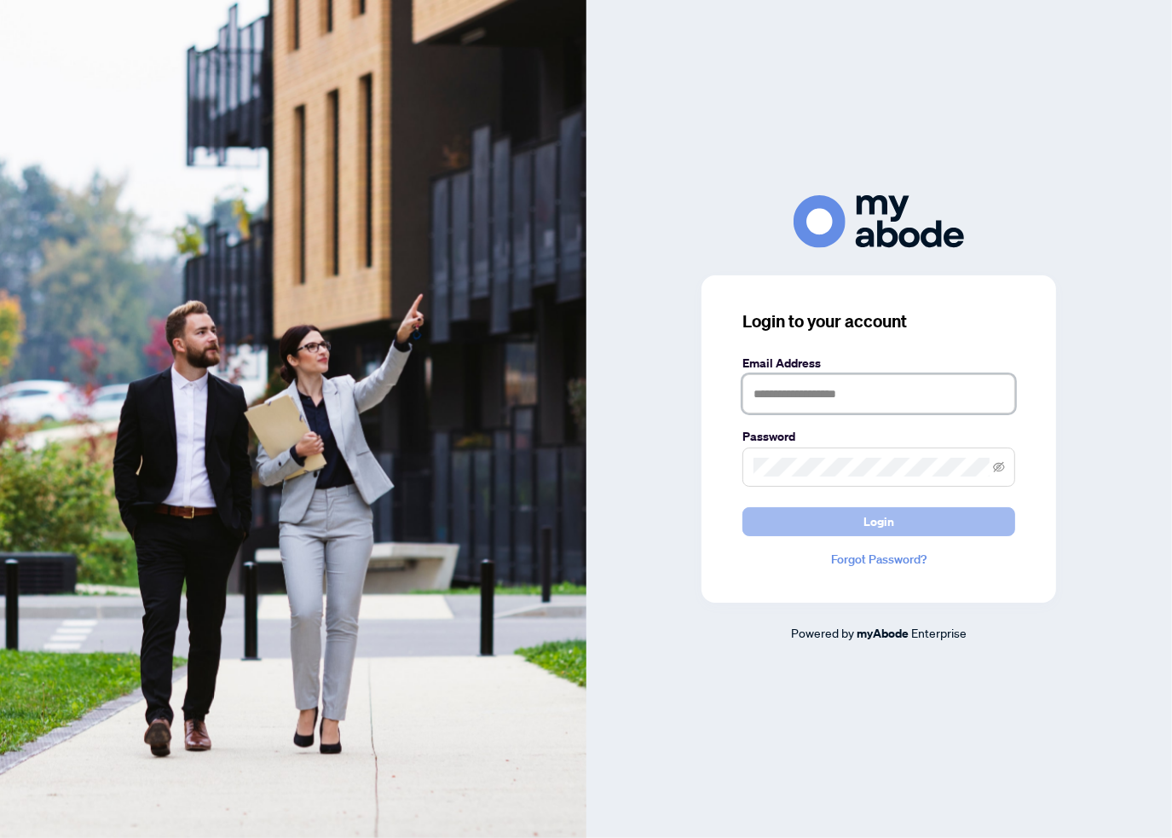
type input "**********"
click at [836, 524] on button "Login" at bounding box center [879, 521] width 273 height 29
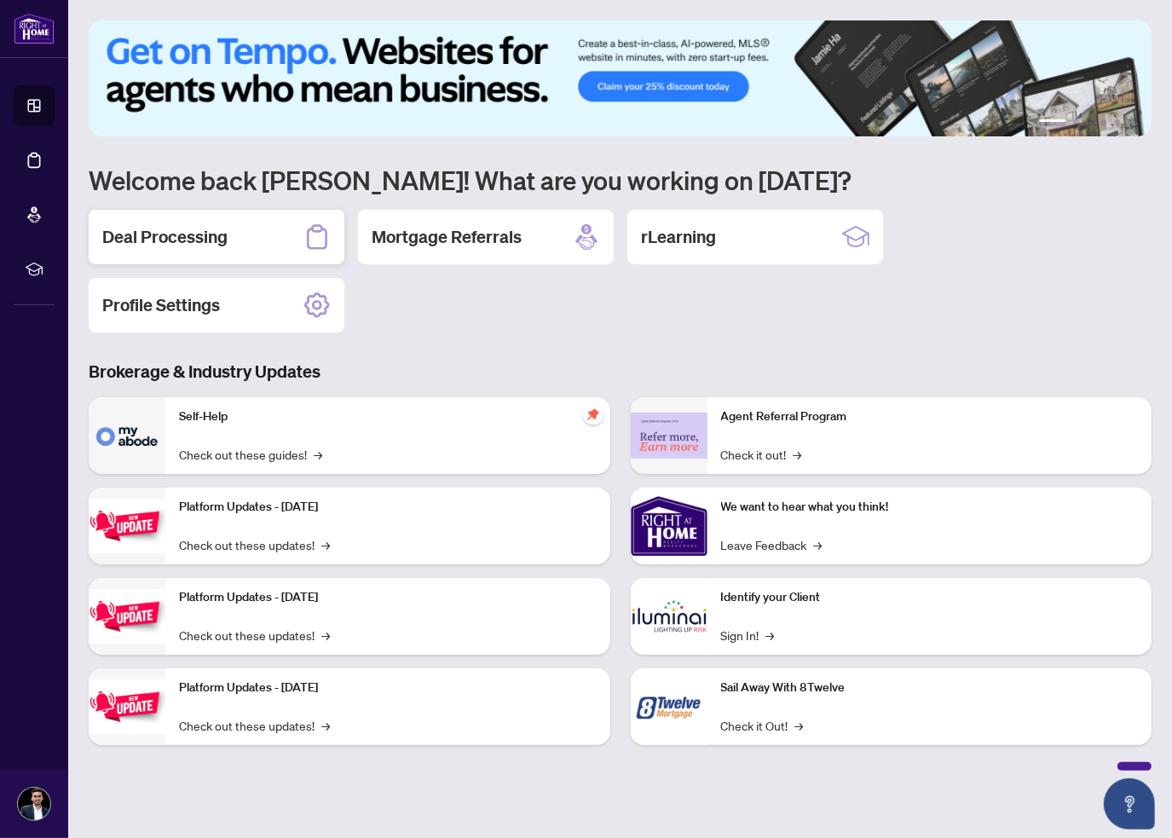
click at [135, 228] on h2 "Deal Processing" at bounding box center [164, 237] width 125 height 24
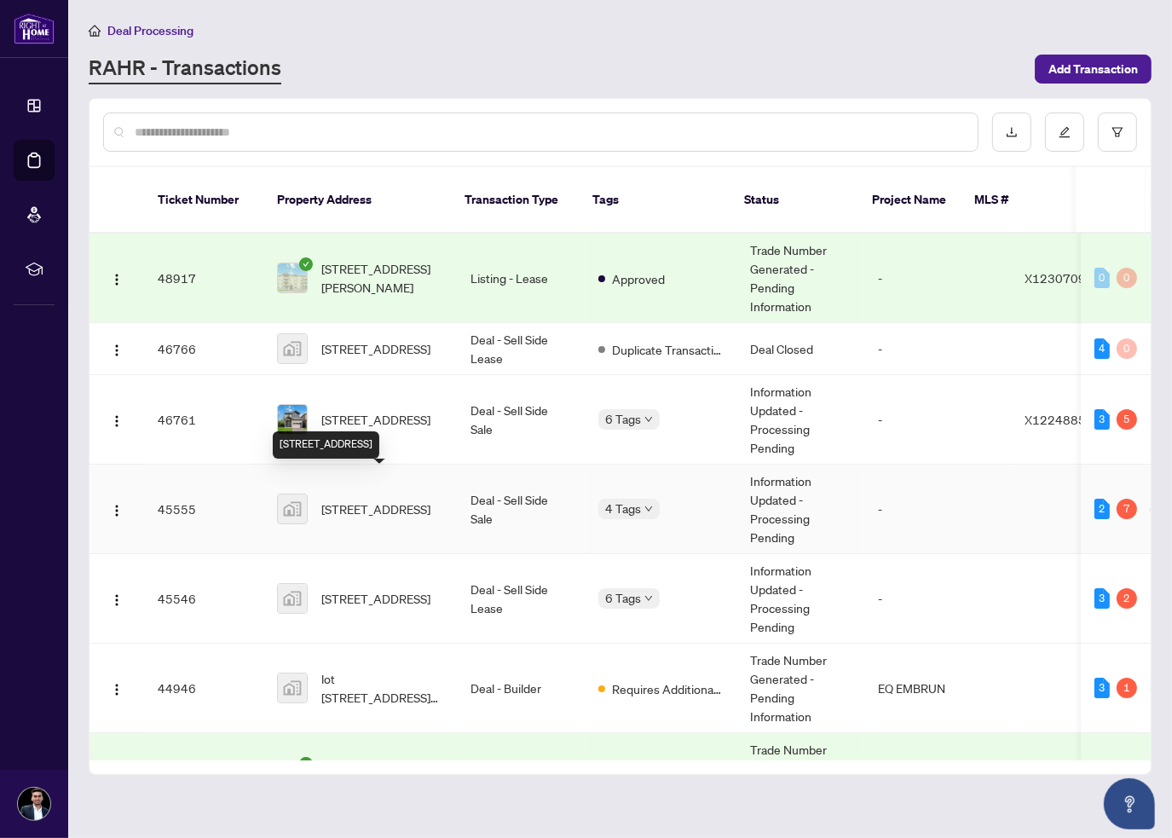
click at [362, 500] on span "[STREET_ADDRESS]" at bounding box center [375, 509] width 109 height 19
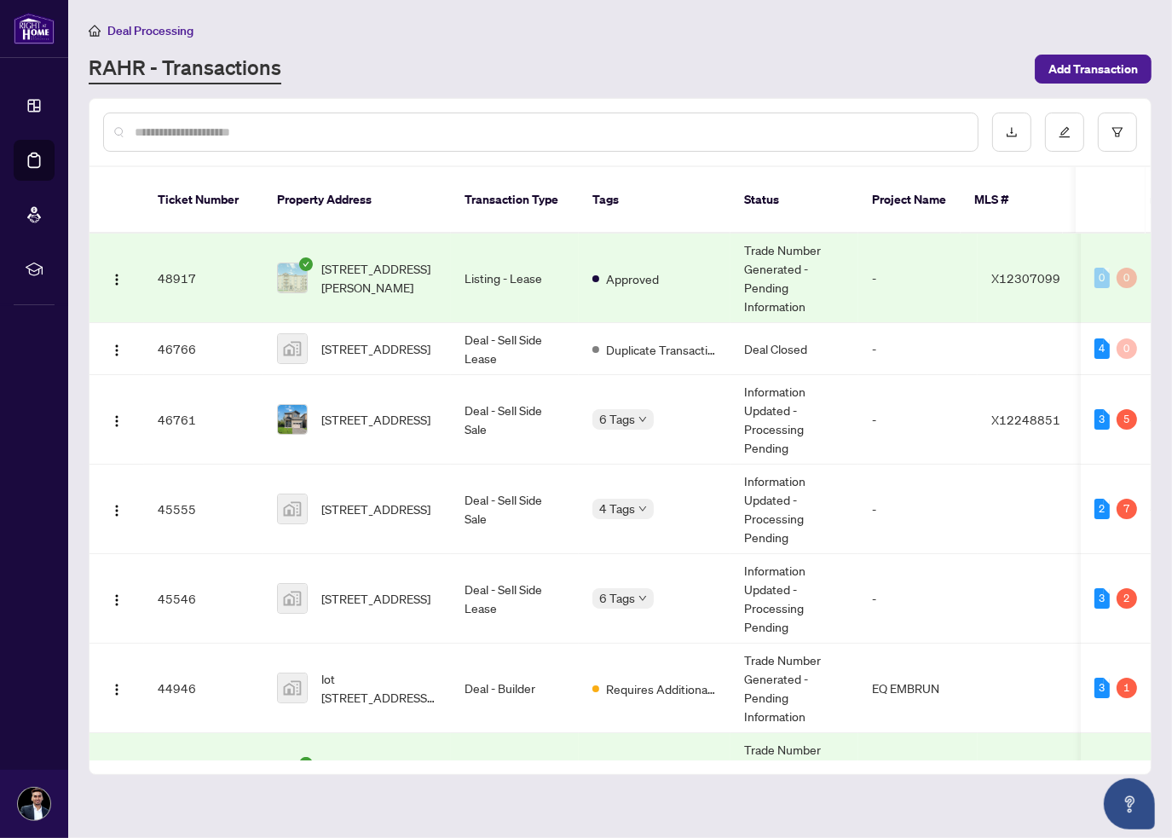
click at [616, 61] on div "RAHR - Transactions" at bounding box center [557, 69] width 936 height 31
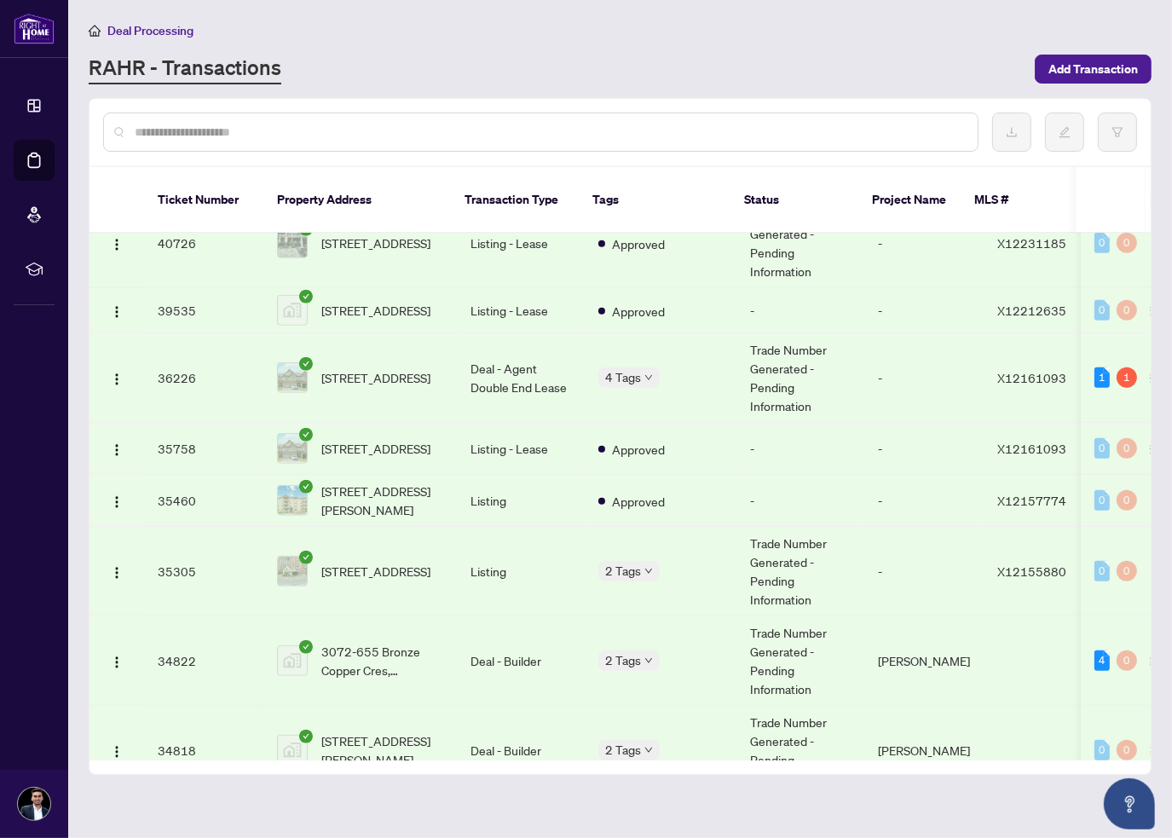
scroll to position [1114, 0]
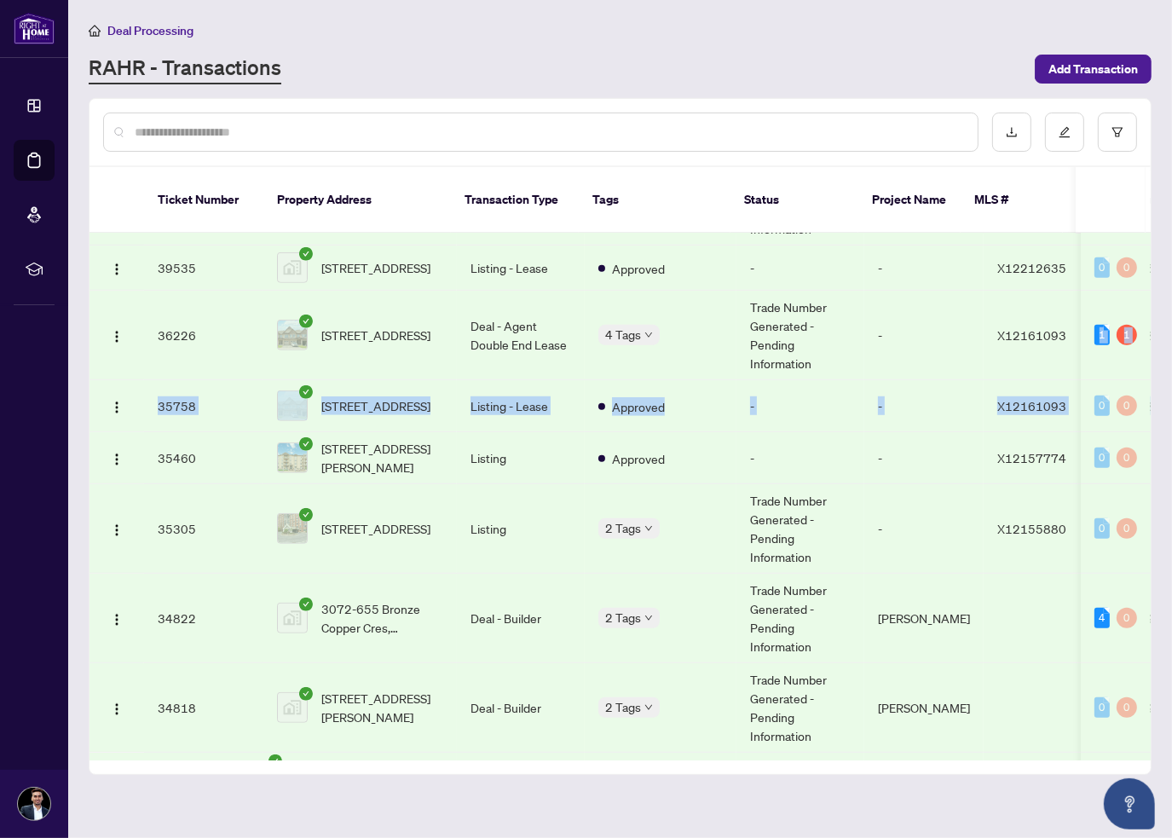
drag, startPoint x: 1151, startPoint y: 406, endPoint x: 1160, endPoint y: 294, distance: 112.0
click at [1160, 294] on main "Deal Processing [PERSON_NAME] - Transactions Add Transaction Ticket Number Prop…" at bounding box center [620, 419] width 1104 height 838
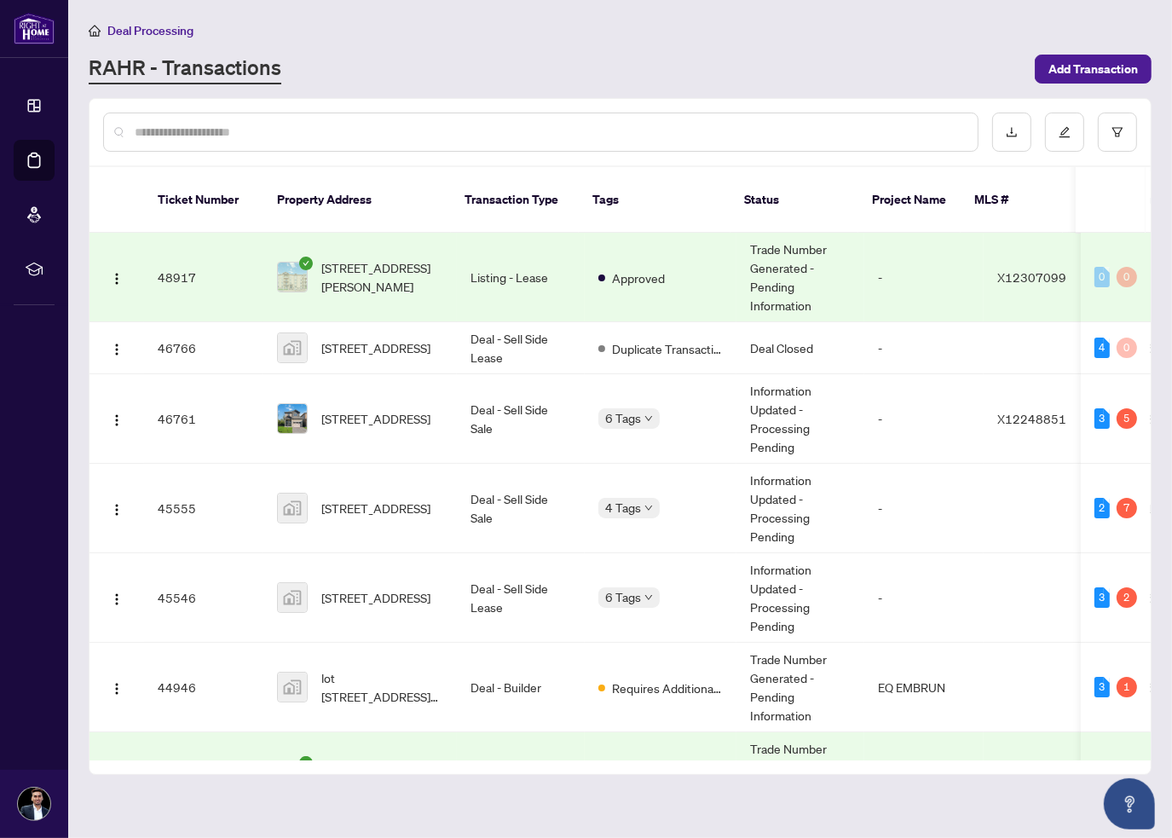
scroll to position [0, 0]
click at [837, 64] on div "RAHR - Transactions" at bounding box center [557, 69] width 936 height 31
